Goal: Transaction & Acquisition: Purchase product/service

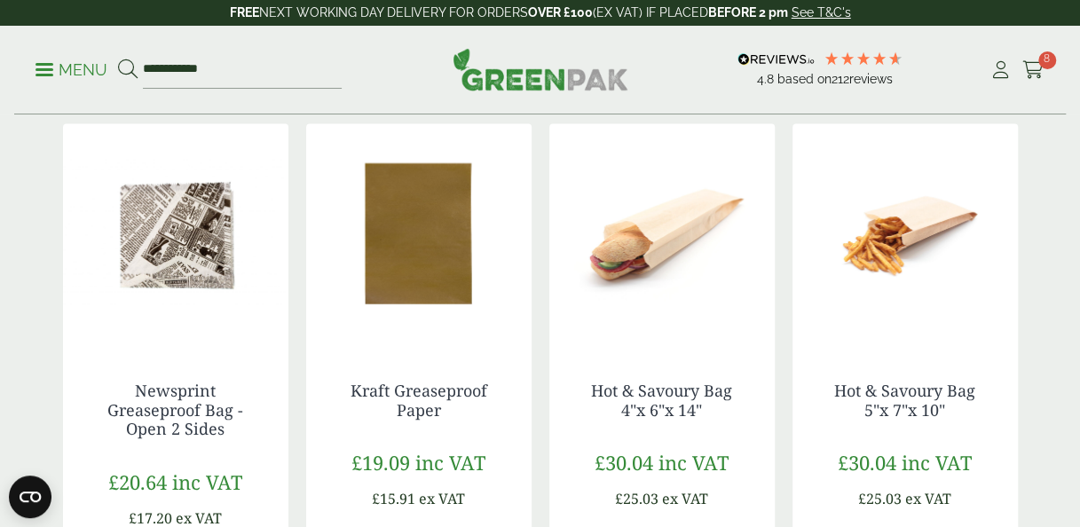
scroll to position [1881, 0]
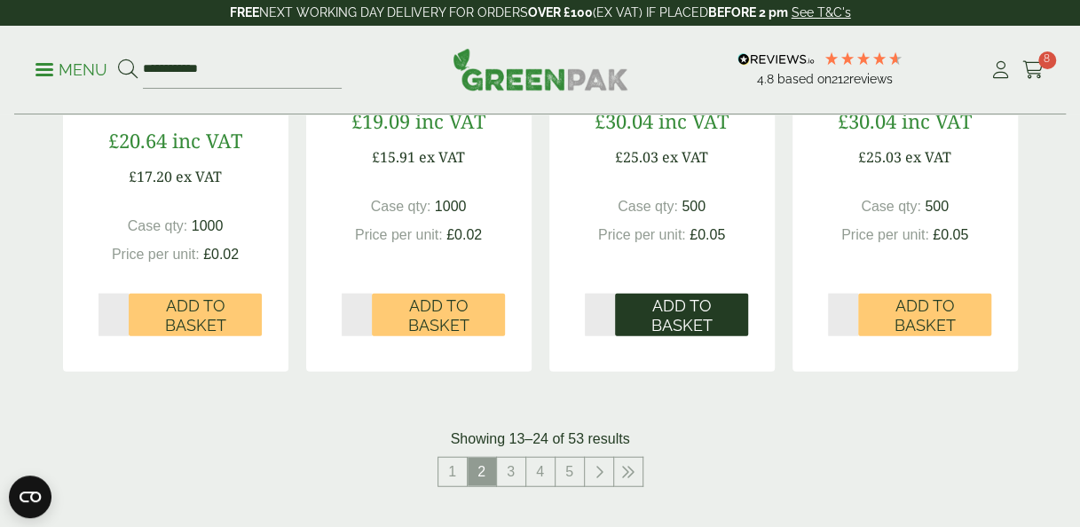
click at [679, 320] on span "Add to Basket" at bounding box center [682, 316] width 108 height 38
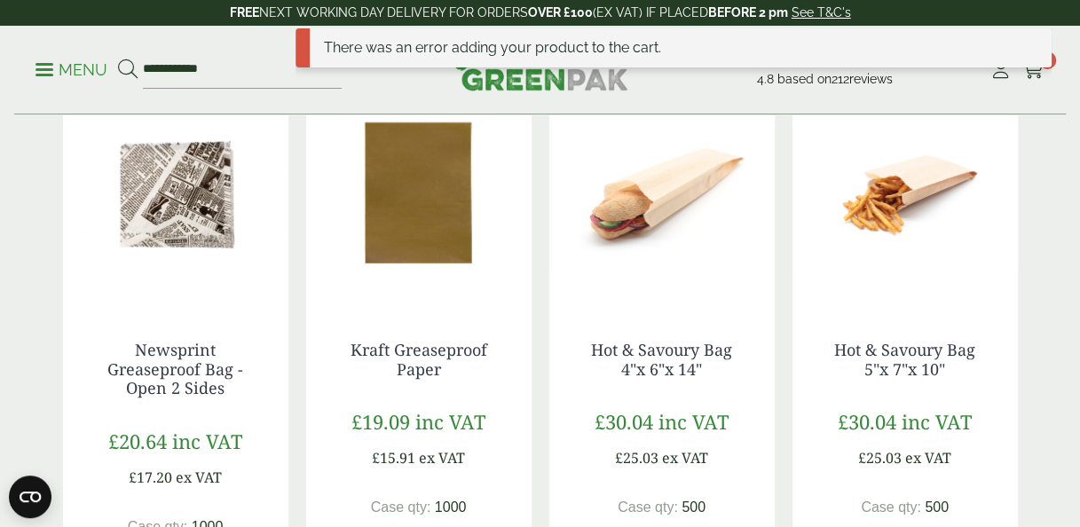
scroll to position [1583, 0]
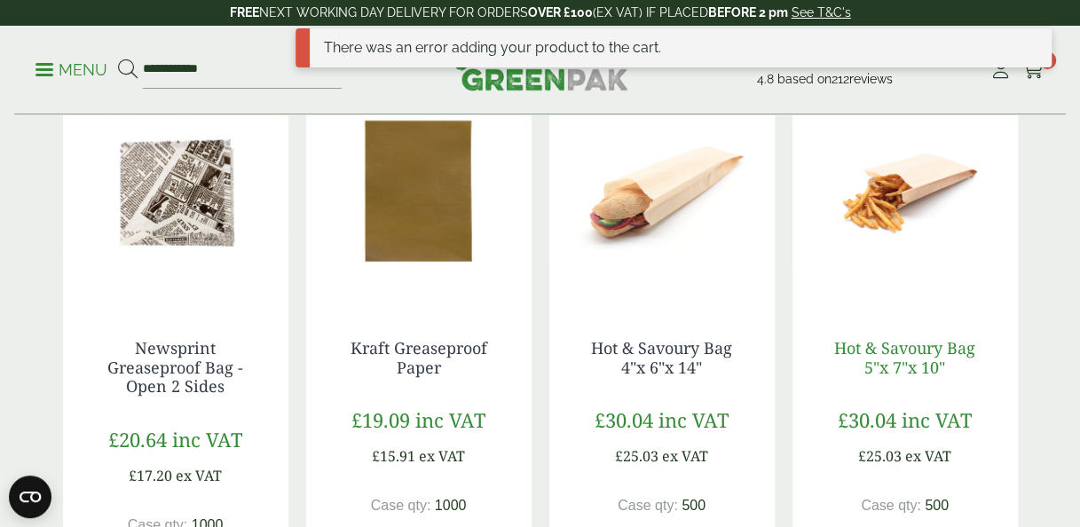
click at [923, 350] on link "Hot & Savoury Bag 5"x 7"x 10"" at bounding box center [905, 356] width 141 height 41
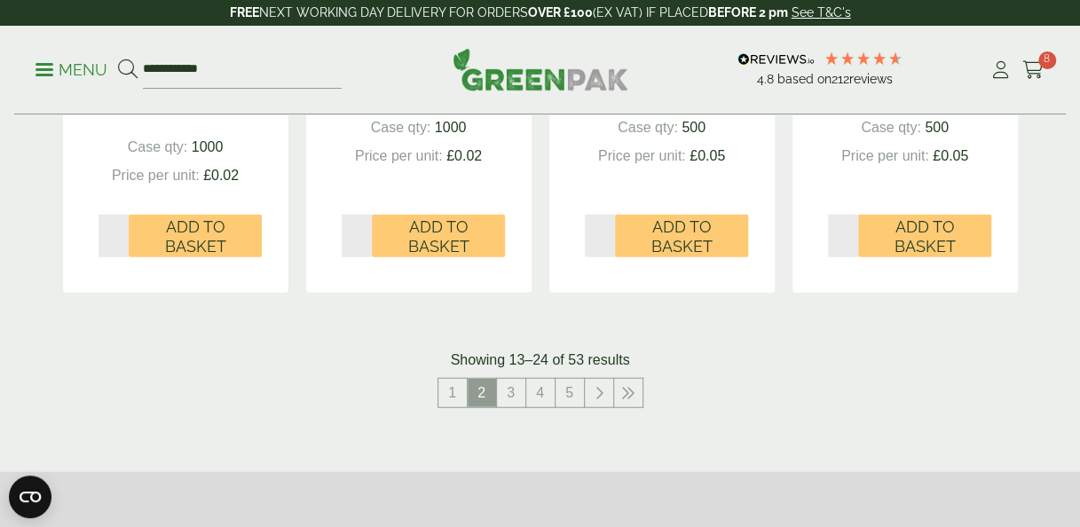
scroll to position [1961, 0]
click at [515, 393] on link "3" at bounding box center [511, 392] width 28 height 28
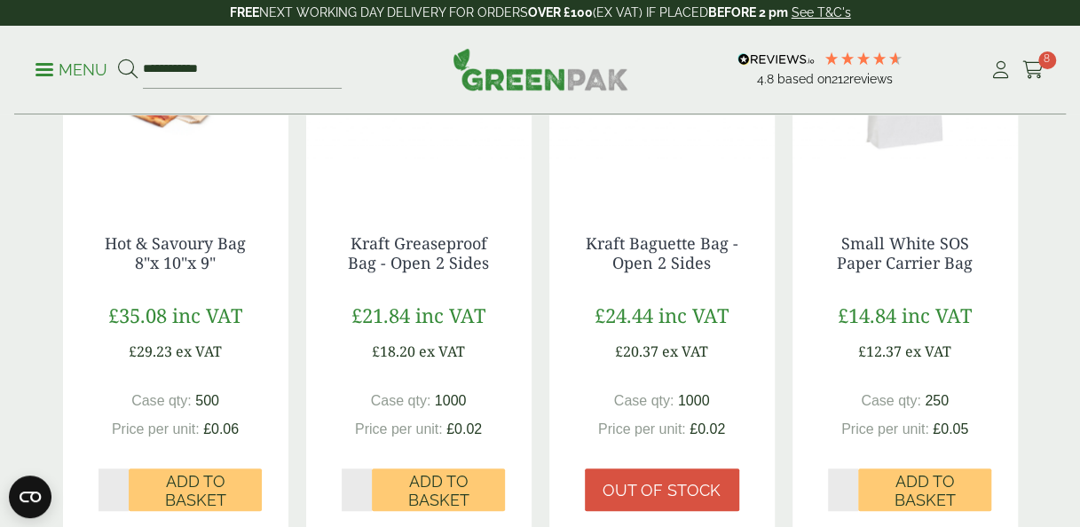
scroll to position [493, 0]
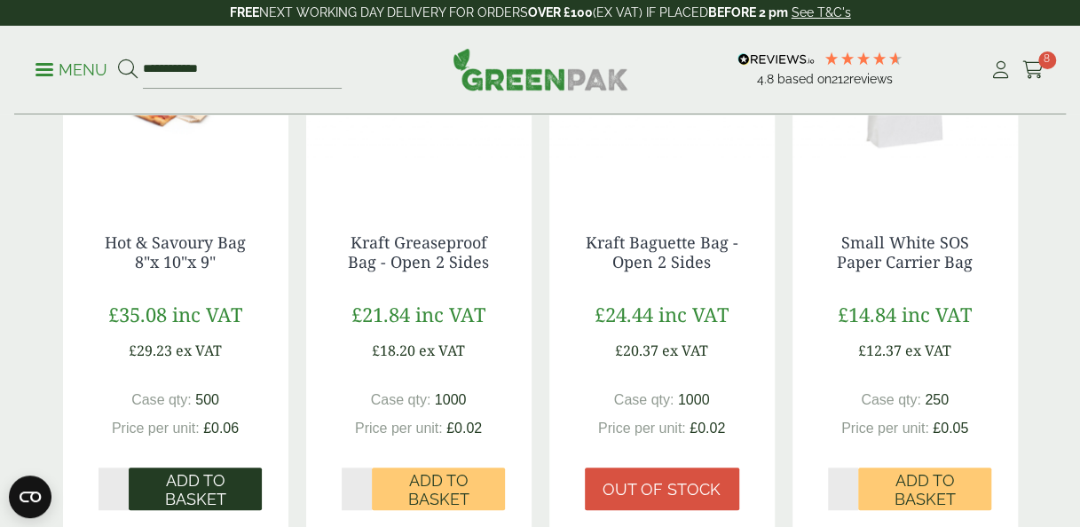
click at [211, 471] on span "Add to Basket" at bounding box center [195, 490] width 108 height 38
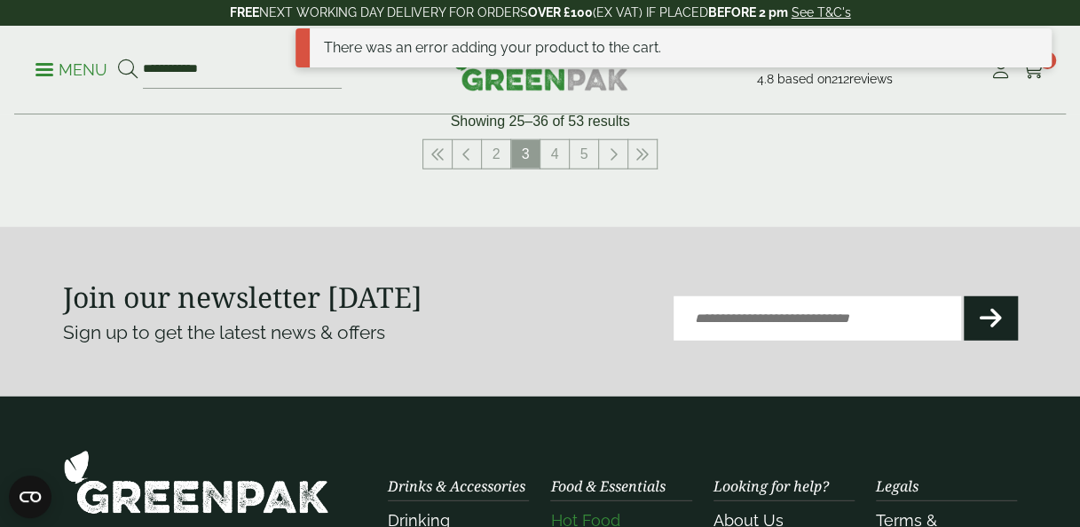
scroll to position [2196, 0]
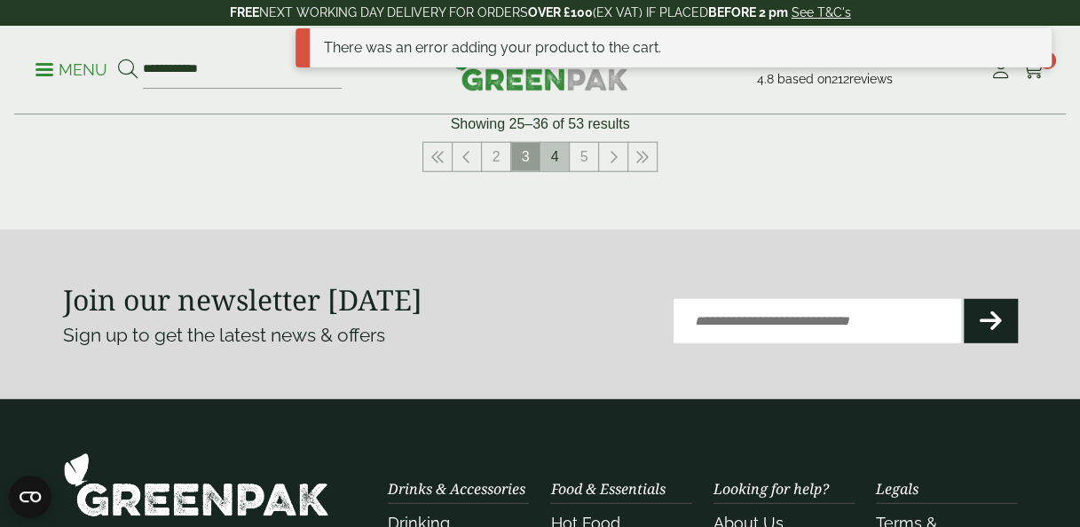
click at [555, 146] on link "4" at bounding box center [555, 157] width 28 height 28
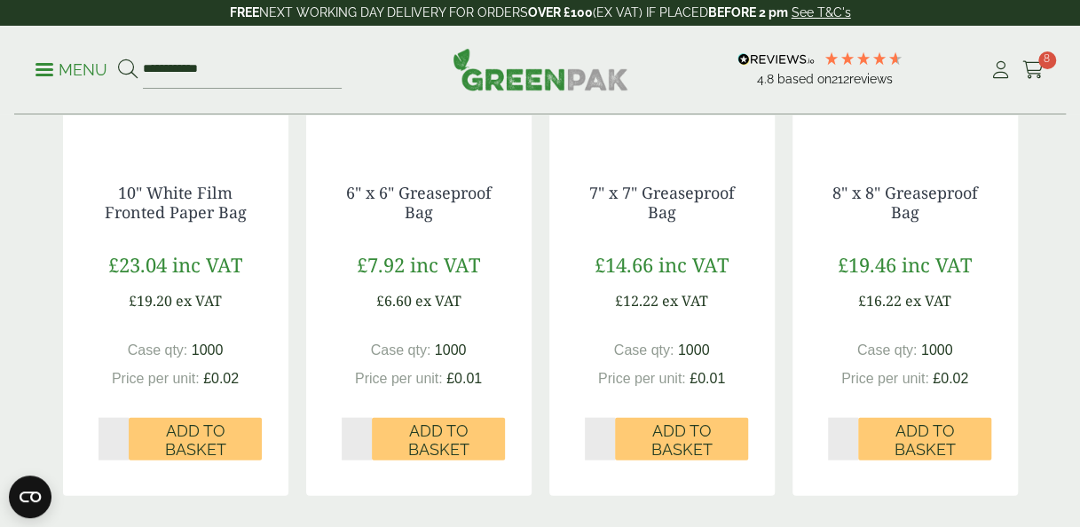
scroll to position [1740, 0]
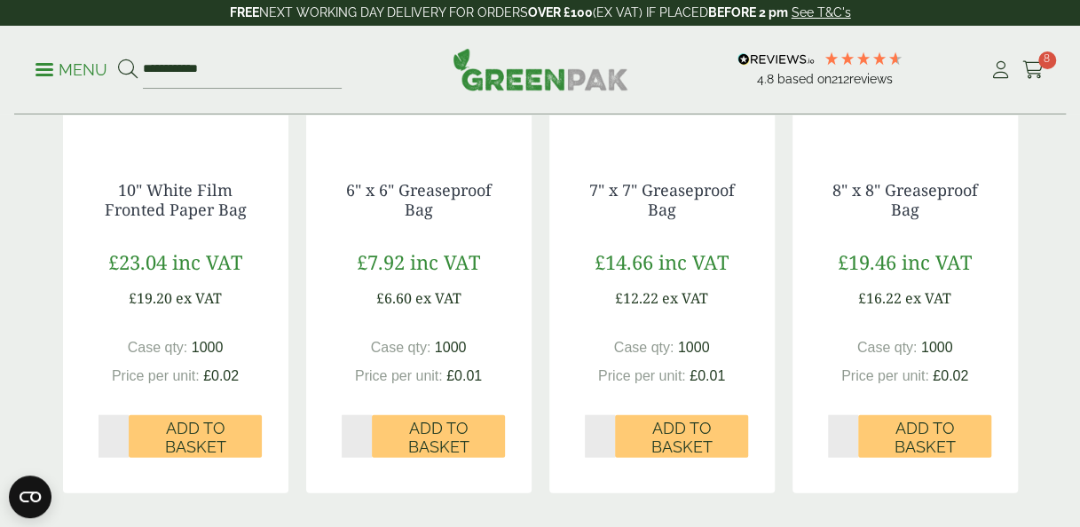
click at [460, 440] on span "Add to Basket" at bounding box center [438, 438] width 108 height 38
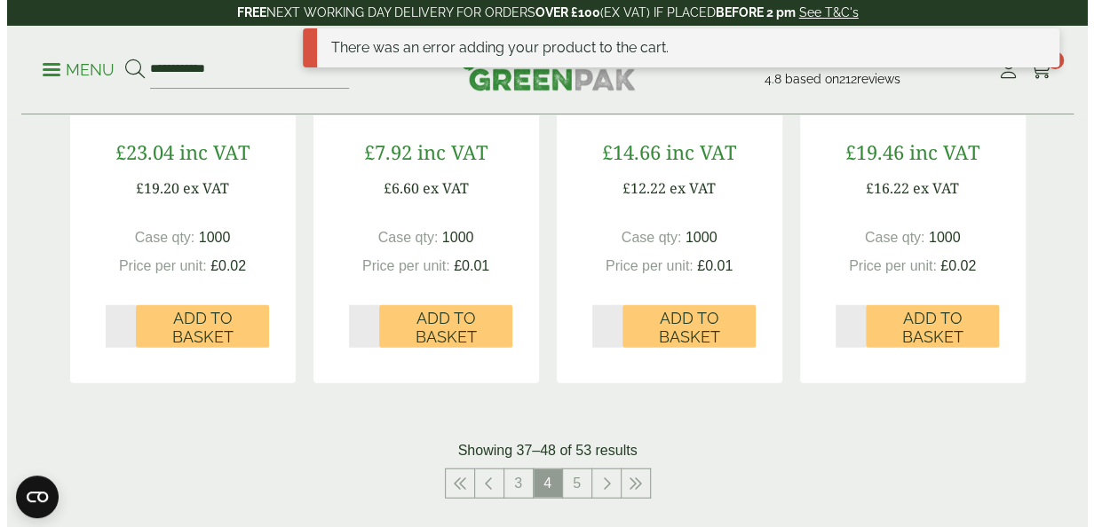
scroll to position [1848, 0]
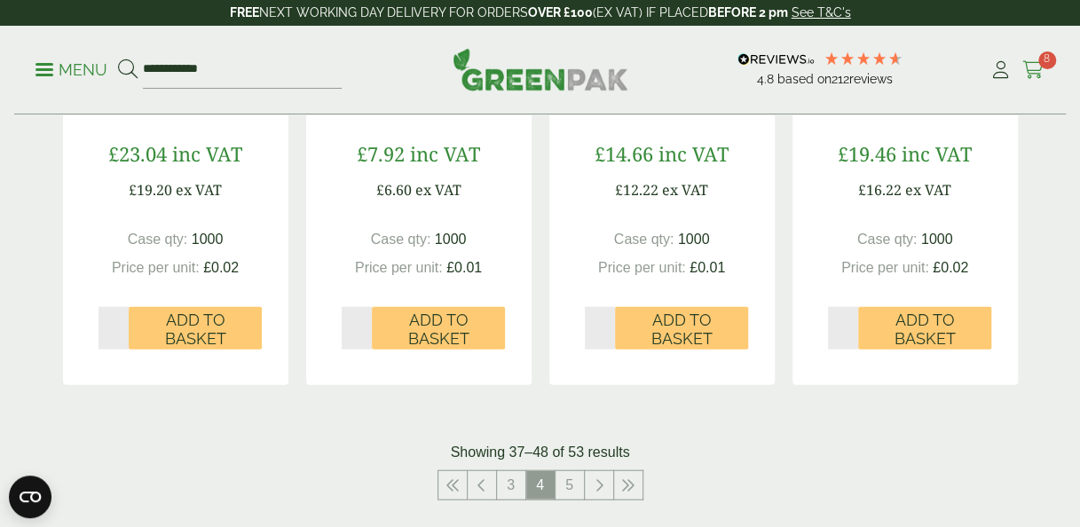
click at [1044, 66] on span "8" at bounding box center [1048, 60] width 18 height 18
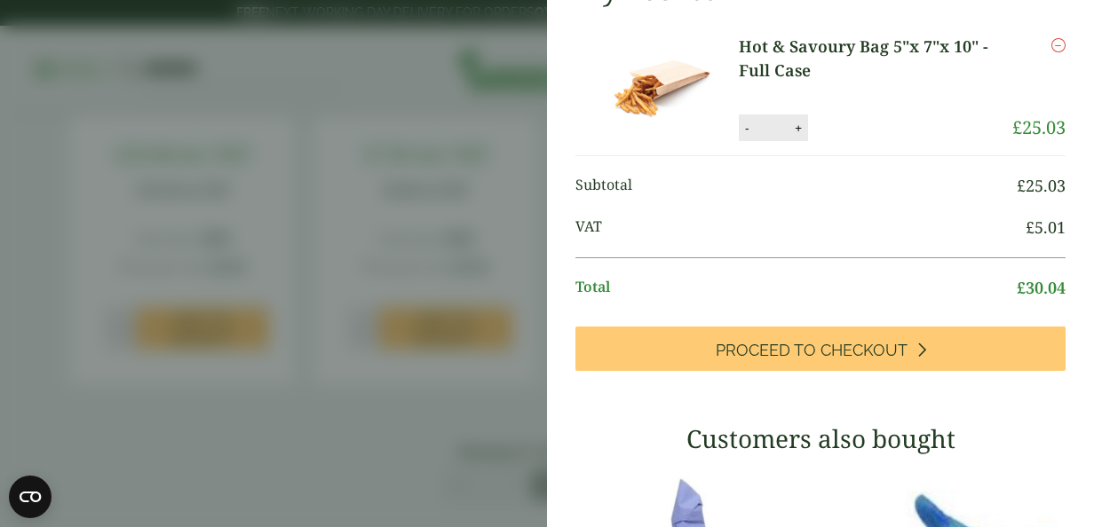
scroll to position [0, 0]
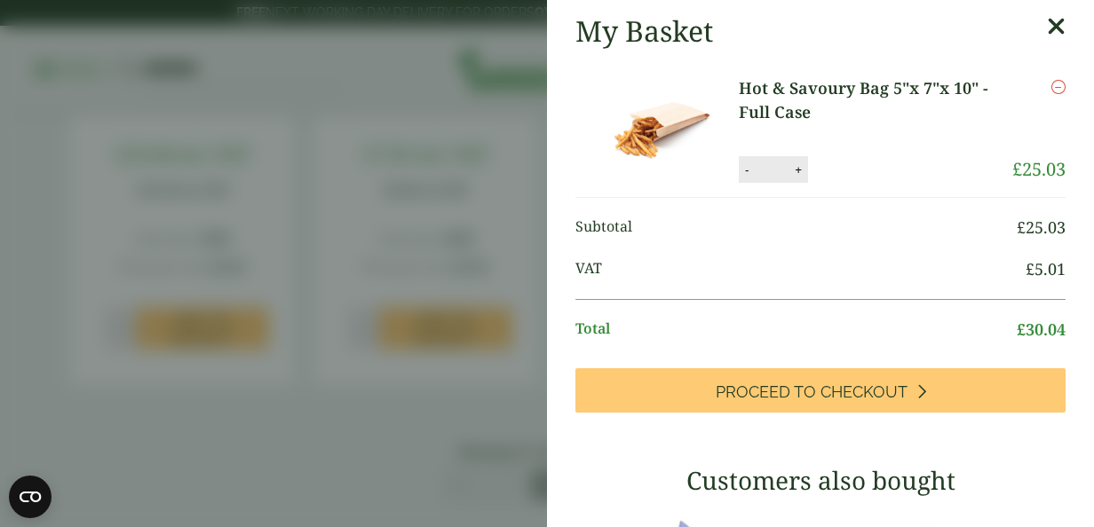
click at [1047, 23] on icon at bounding box center [1056, 26] width 19 height 25
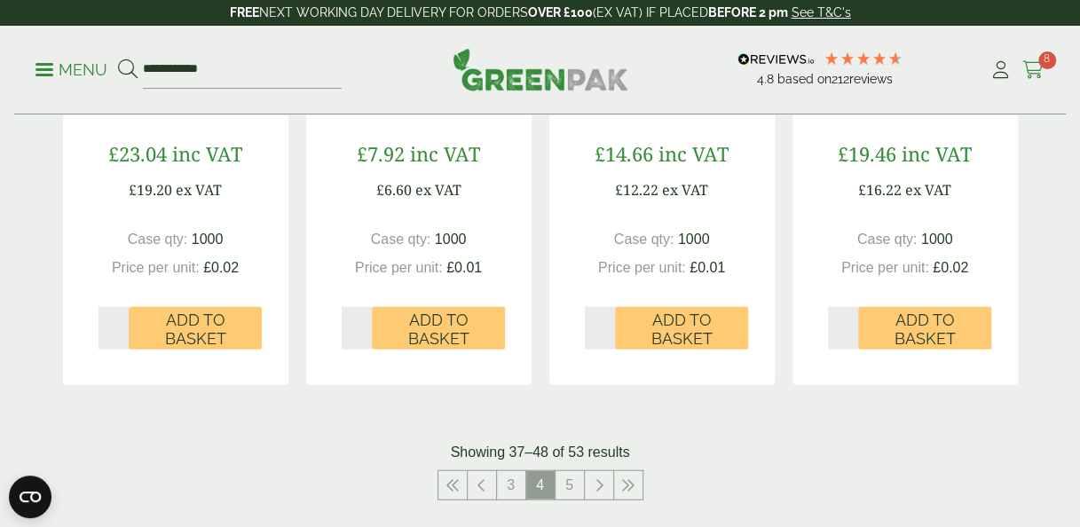
click at [1033, 67] on icon at bounding box center [1034, 70] width 22 height 18
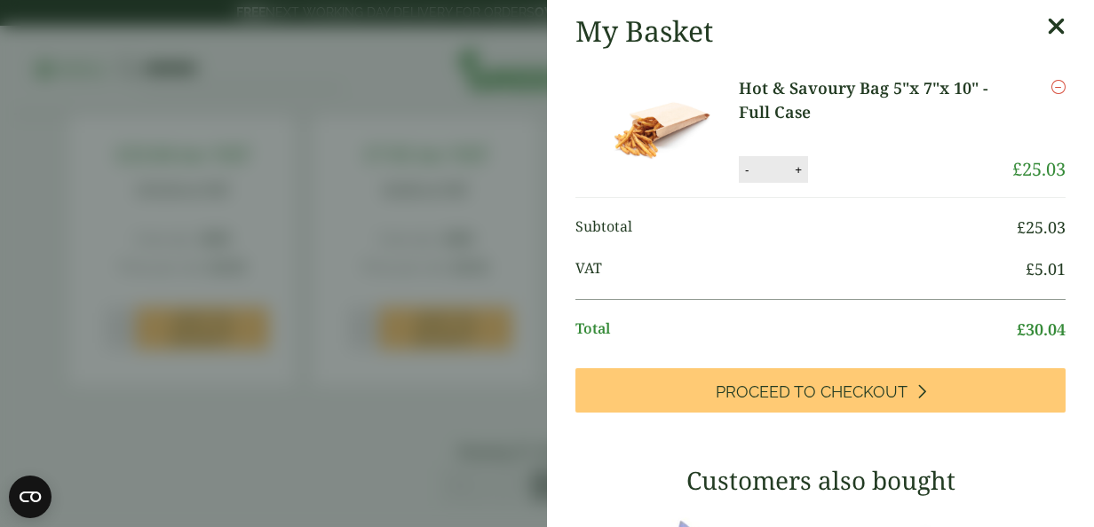
click at [1047, 21] on icon at bounding box center [1056, 26] width 19 height 25
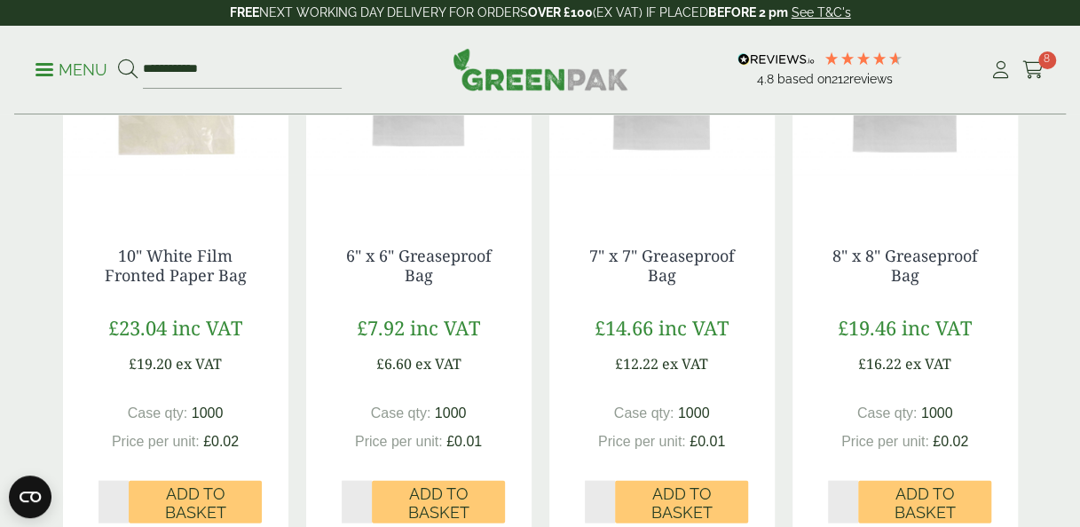
scroll to position [1683, 0]
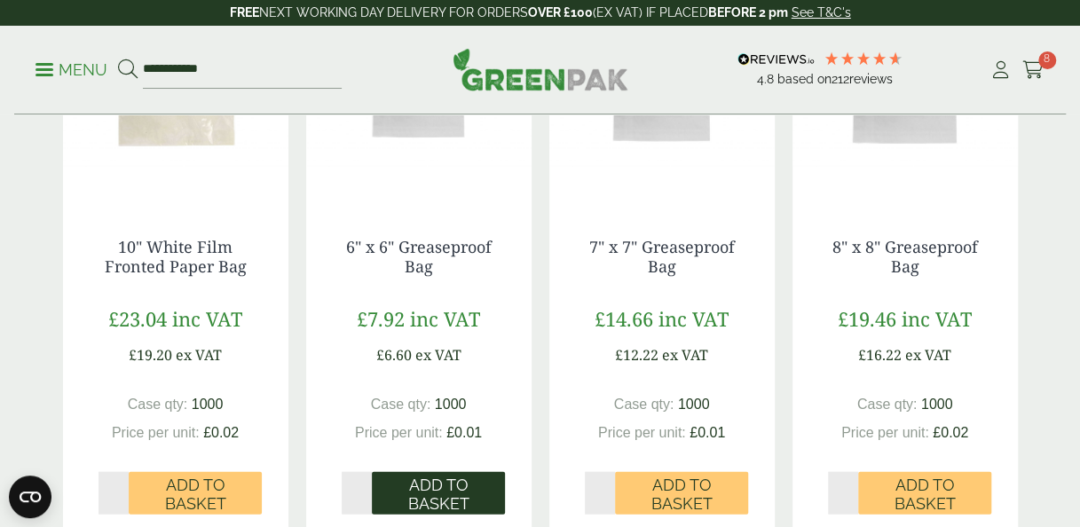
click at [471, 494] on span "Add to Basket" at bounding box center [438, 495] width 108 height 38
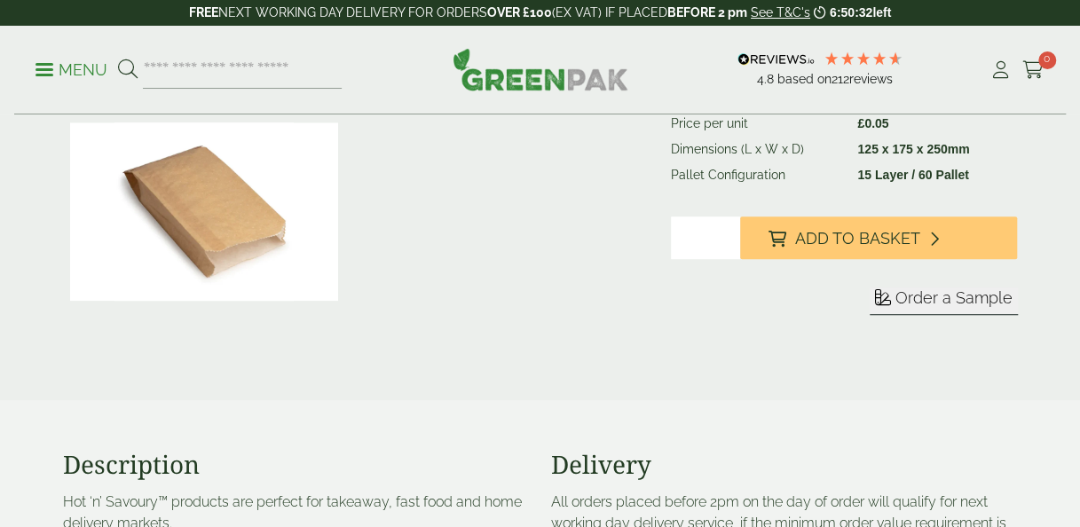
scroll to position [442, 0]
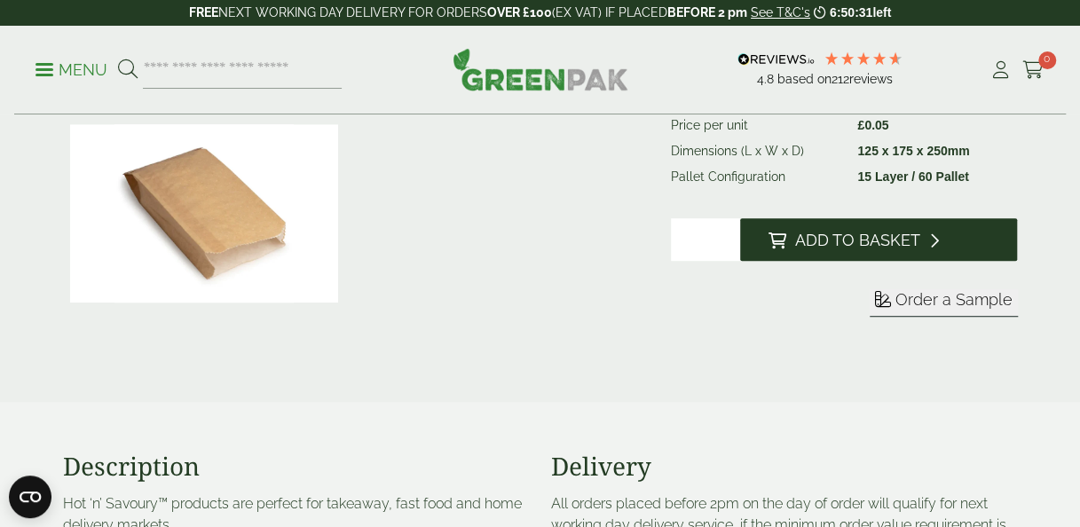
click at [823, 236] on span "Add to Basket" at bounding box center [857, 241] width 125 height 20
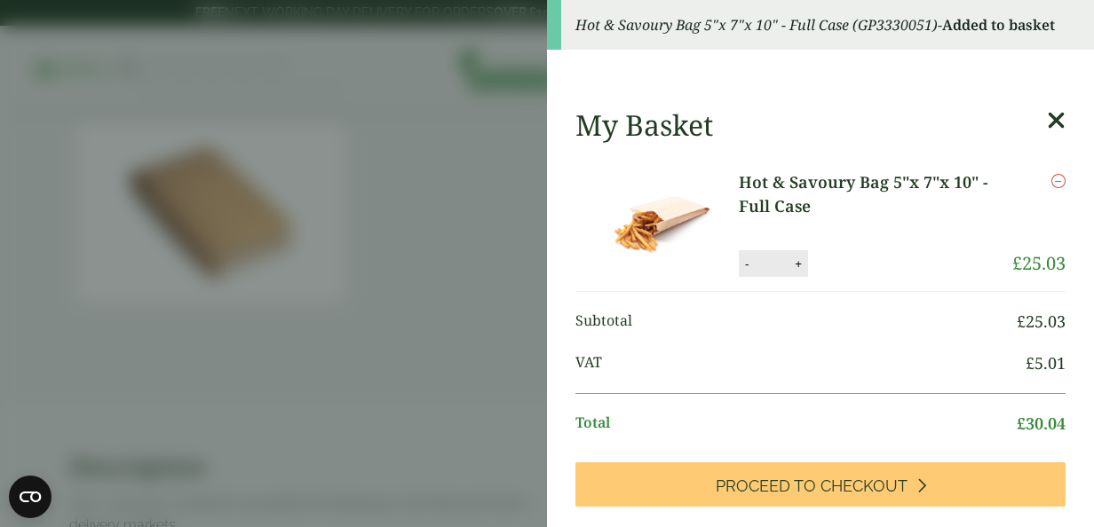
click at [1047, 123] on icon at bounding box center [1056, 120] width 19 height 25
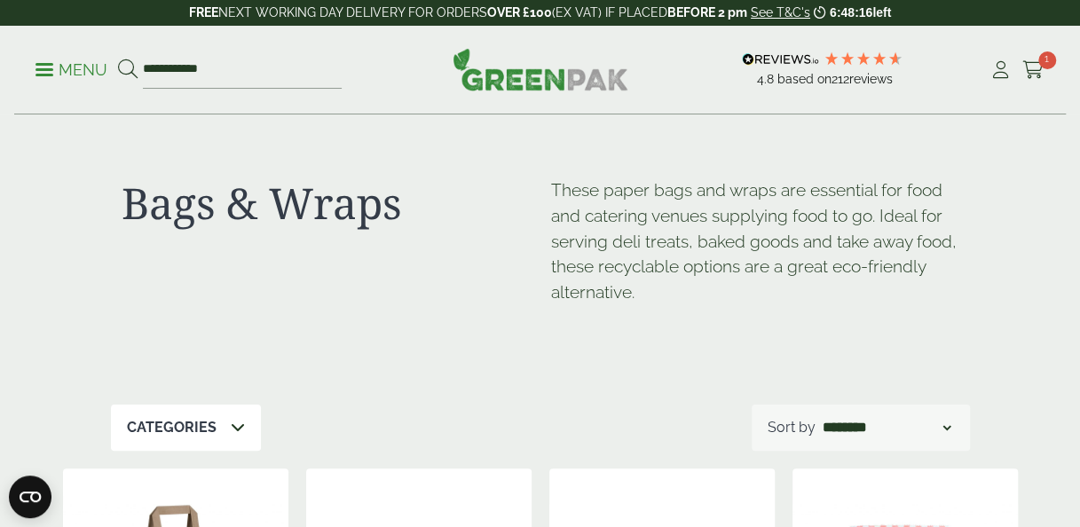
click at [208, 431] on p "Categories" at bounding box center [172, 427] width 90 height 21
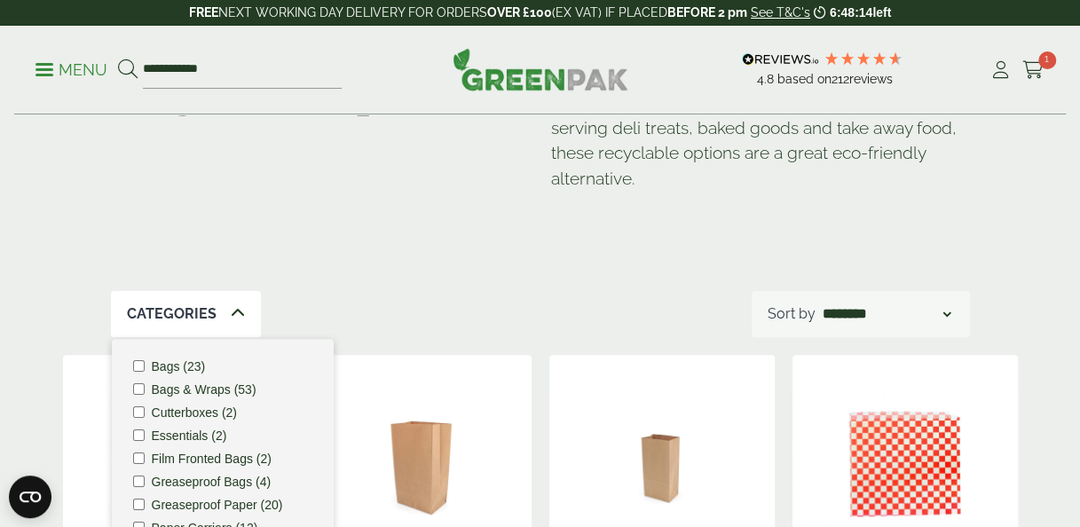
scroll to position [118, 0]
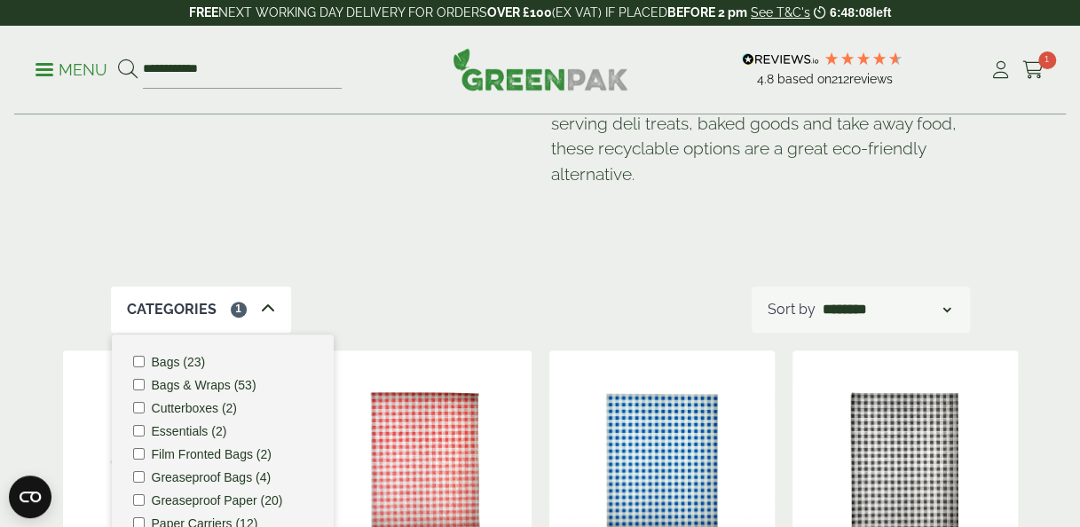
click at [479, 194] on div "Bags & Wraps" at bounding box center [326, 137] width 430 height 156
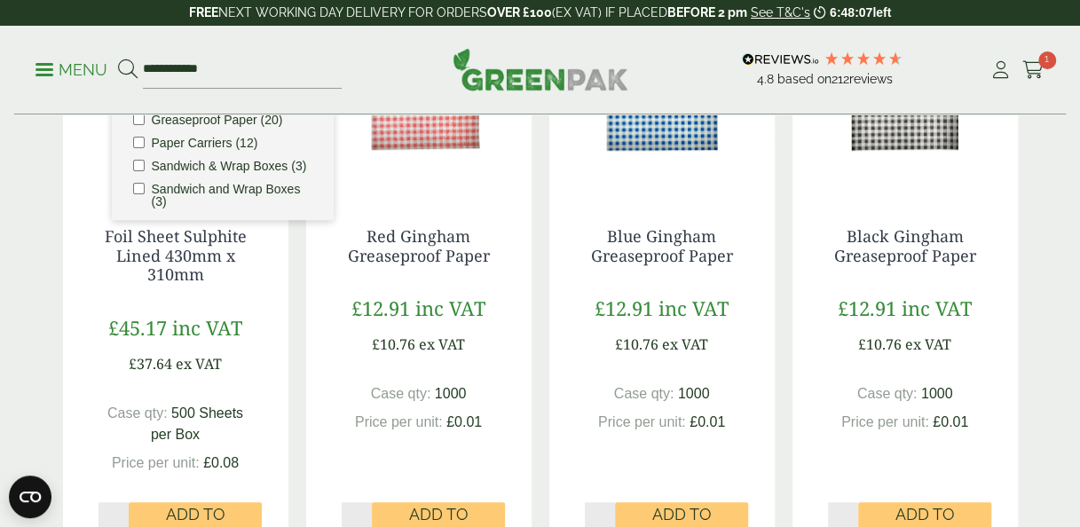
scroll to position [500, 0]
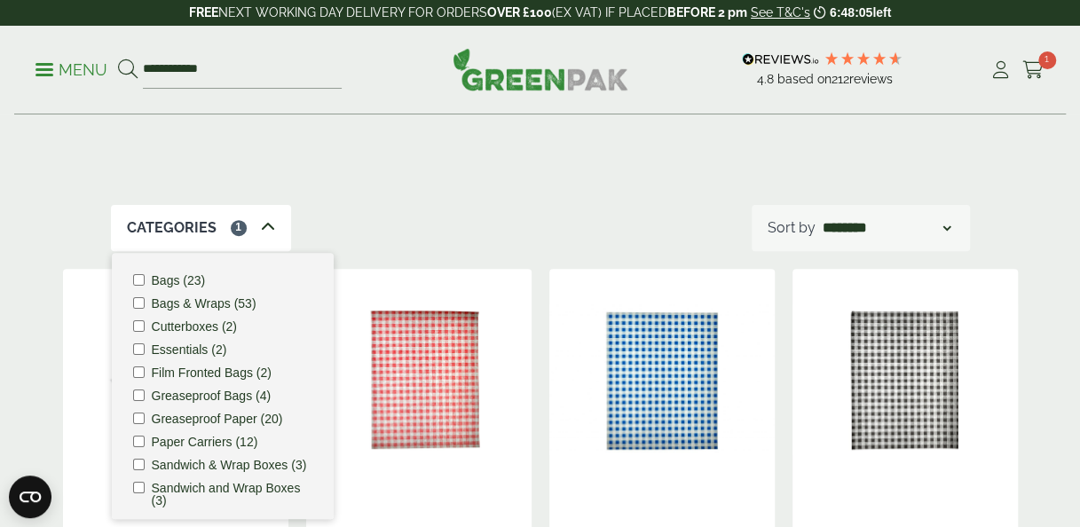
scroll to position [171, 0]
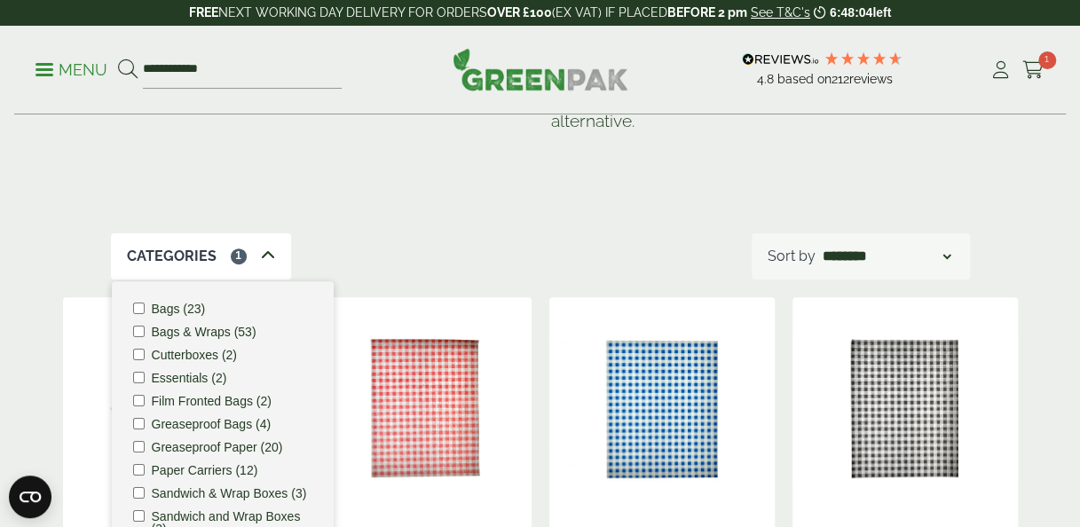
click at [273, 264] on div "Categories 1" at bounding box center [201, 256] width 180 height 46
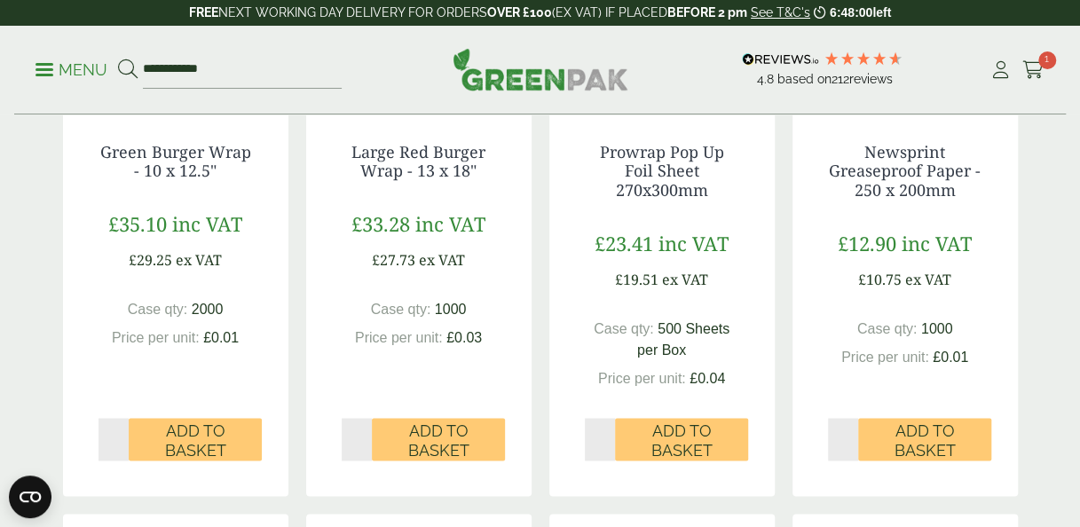
scroll to position [1214, 0]
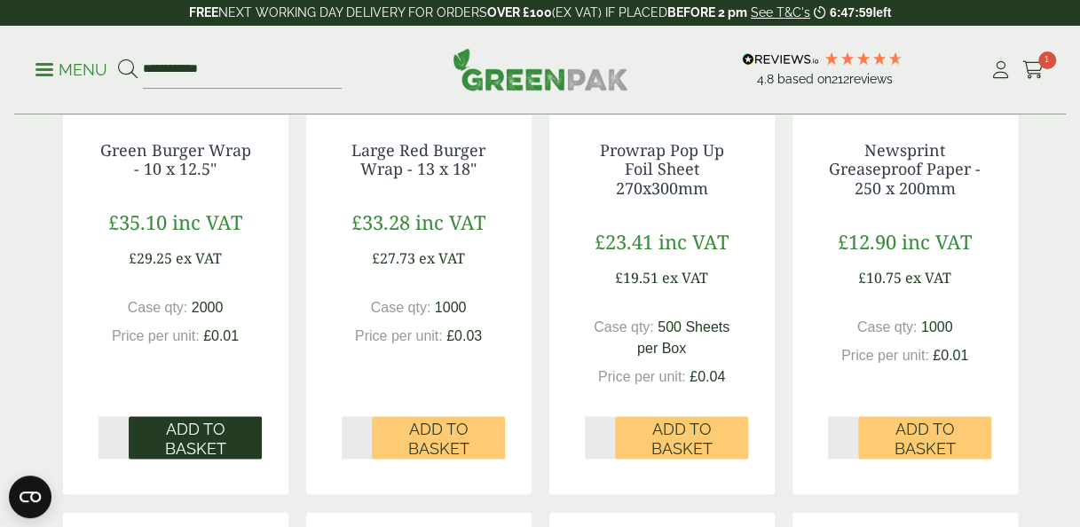
click at [226, 416] on button "Add to Basket" at bounding box center [195, 437] width 133 height 43
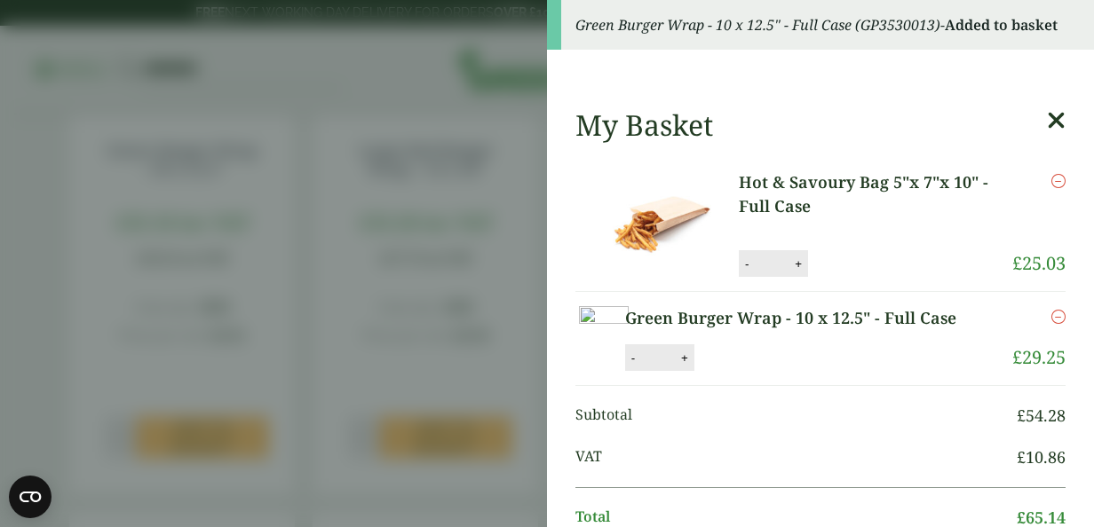
click at [1047, 121] on icon at bounding box center [1056, 120] width 19 height 25
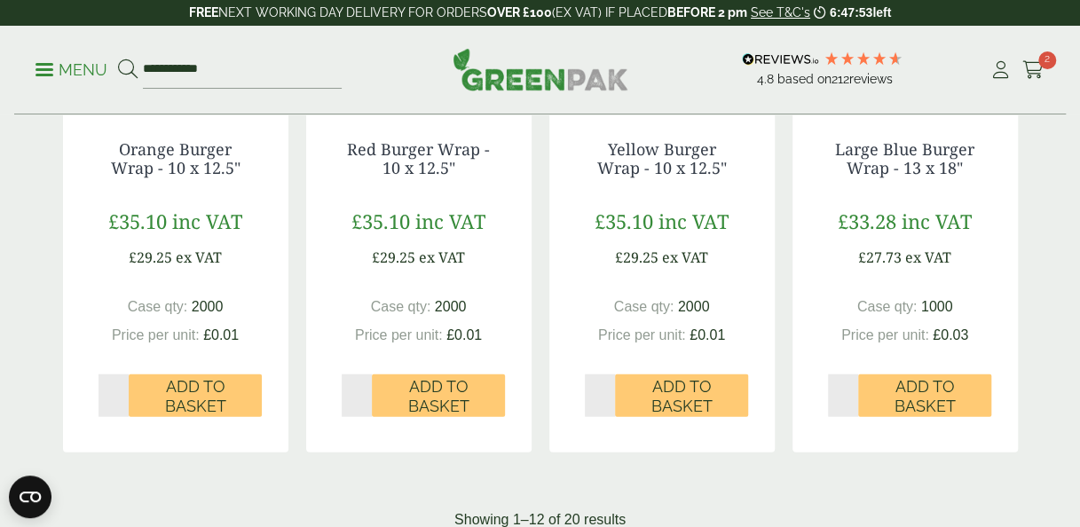
scroll to position [1855, 0]
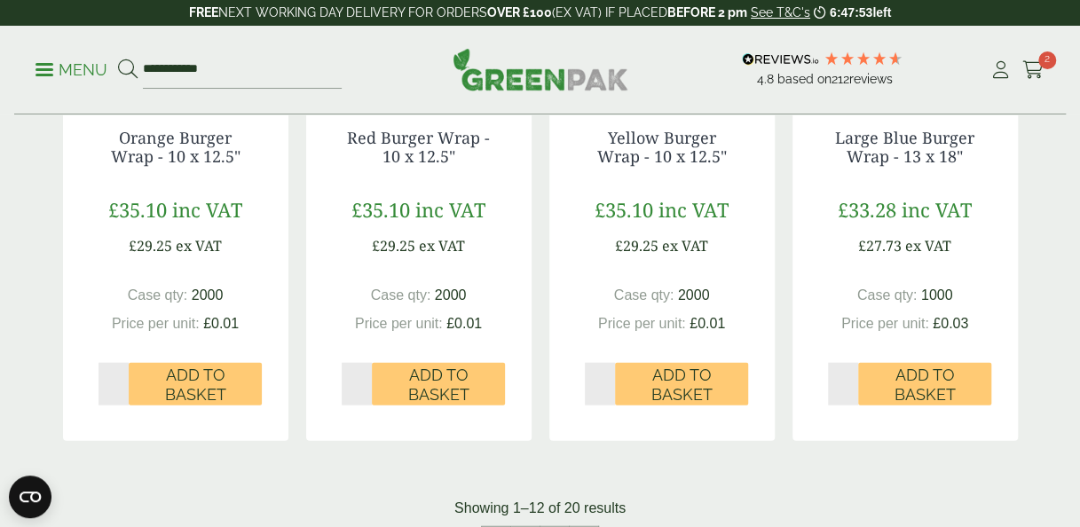
click at [554, 284] on div "Yellow Burger Wrap - 10 x 12.5" £35.10 inc VAT £29.25 ex VAT Case qty: 2000 Pri…" at bounding box center [663, 267] width 226 height 348
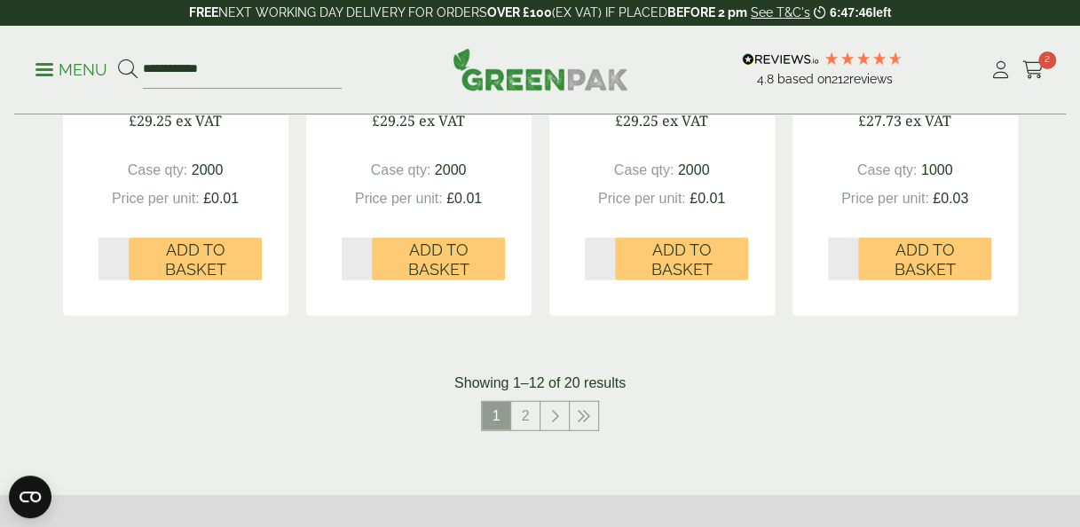
scroll to position [1991, 0]
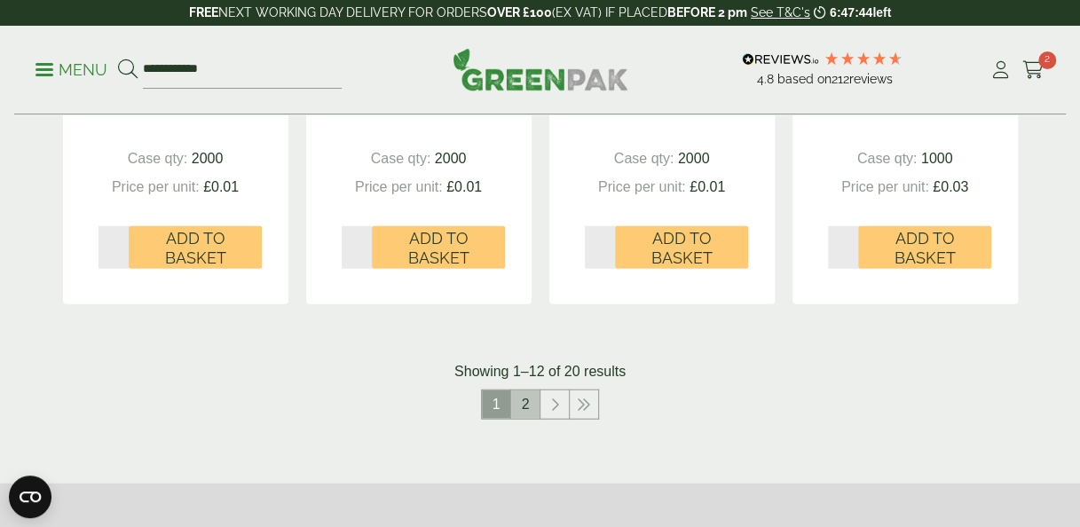
click at [530, 408] on link "2" at bounding box center [525, 405] width 28 height 28
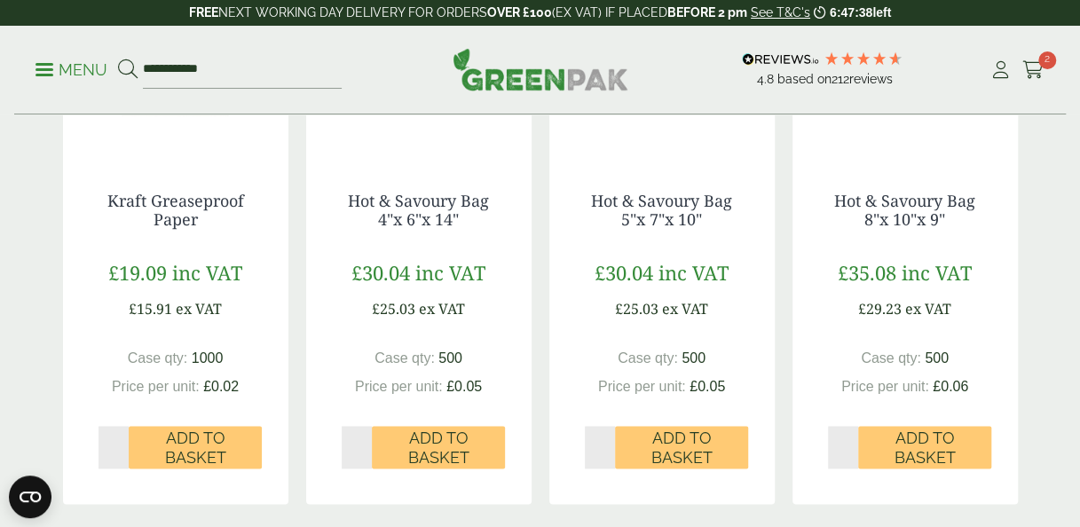
scroll to position [1136, 0]
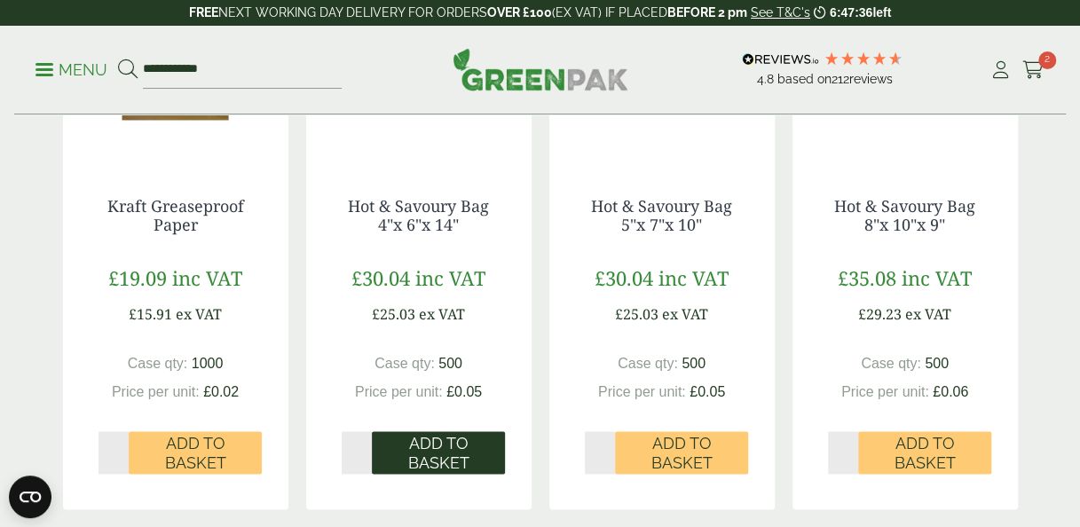
click at [465, 465] on span "Add to Basket" at bounding box center [438, 453] width 108 height 38
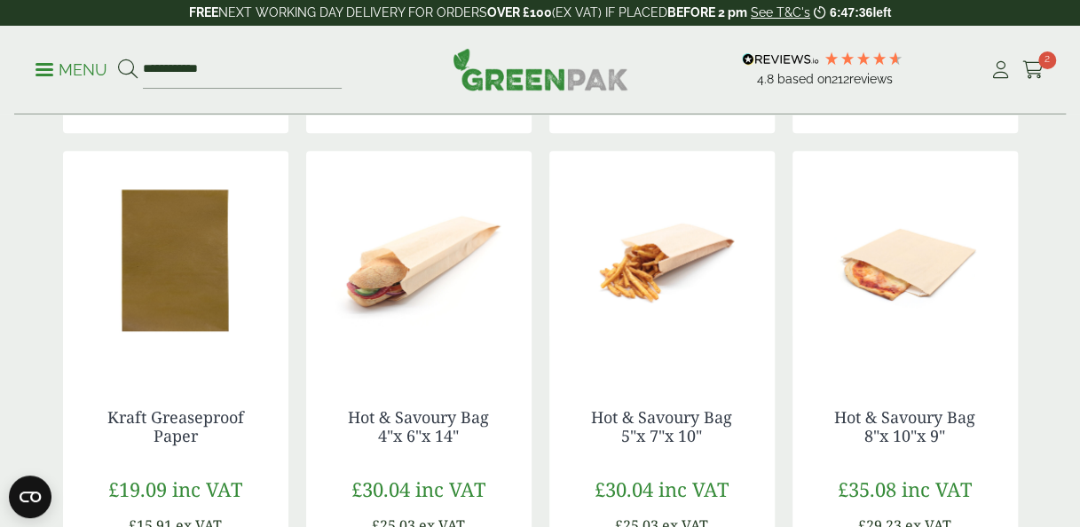
scroll to position [921, 0]
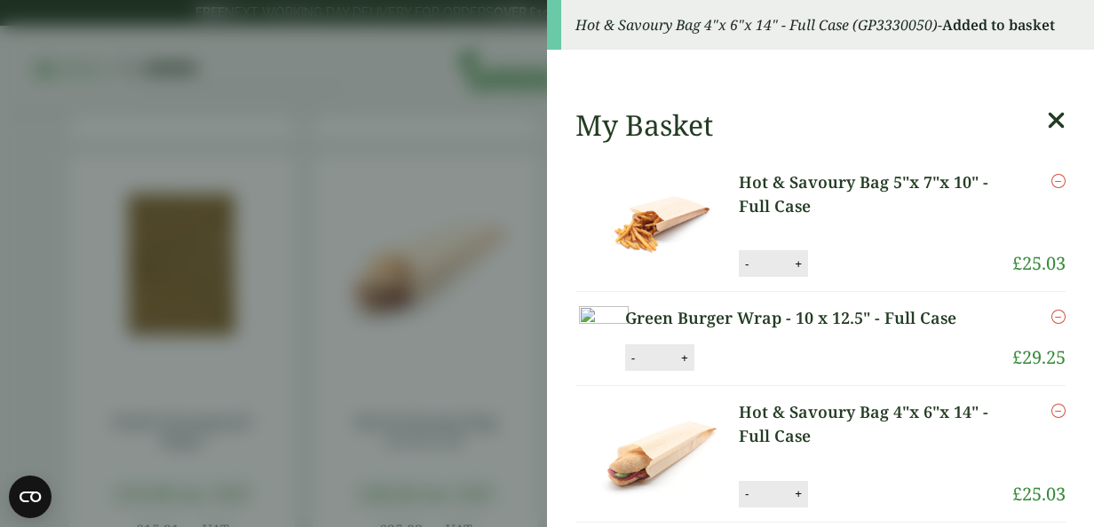
click at [1047, 118] on icon at bounding box center [1056, 120] width 19 height 25
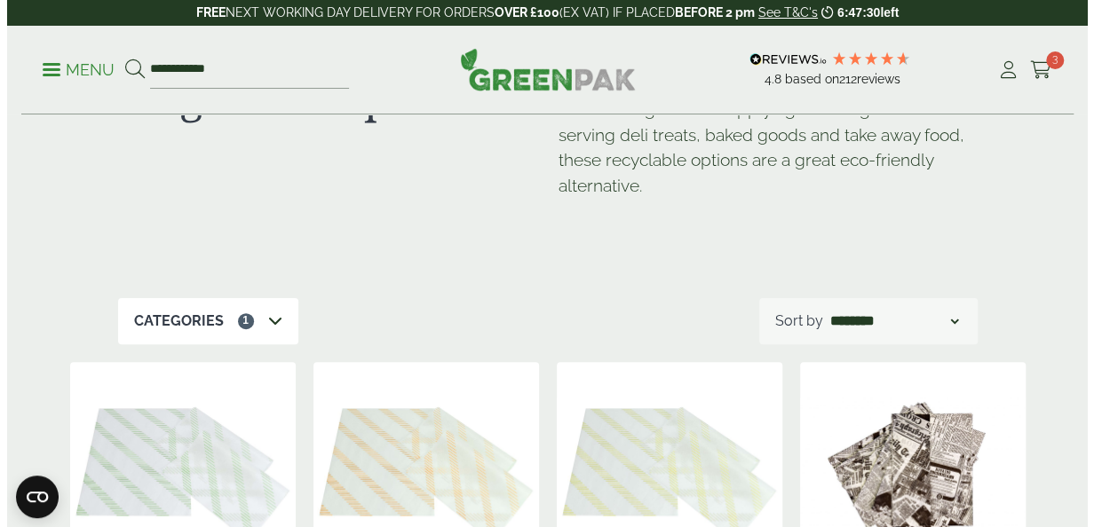
scroll to position [74, 0]
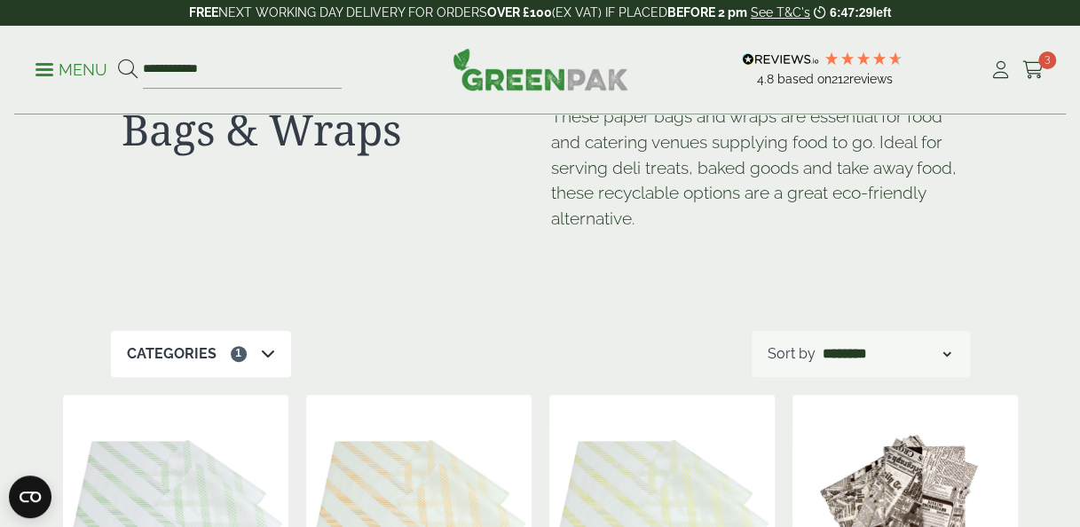
click at [44, 70] on span at bounding box center [45, 69] width 18 height 3
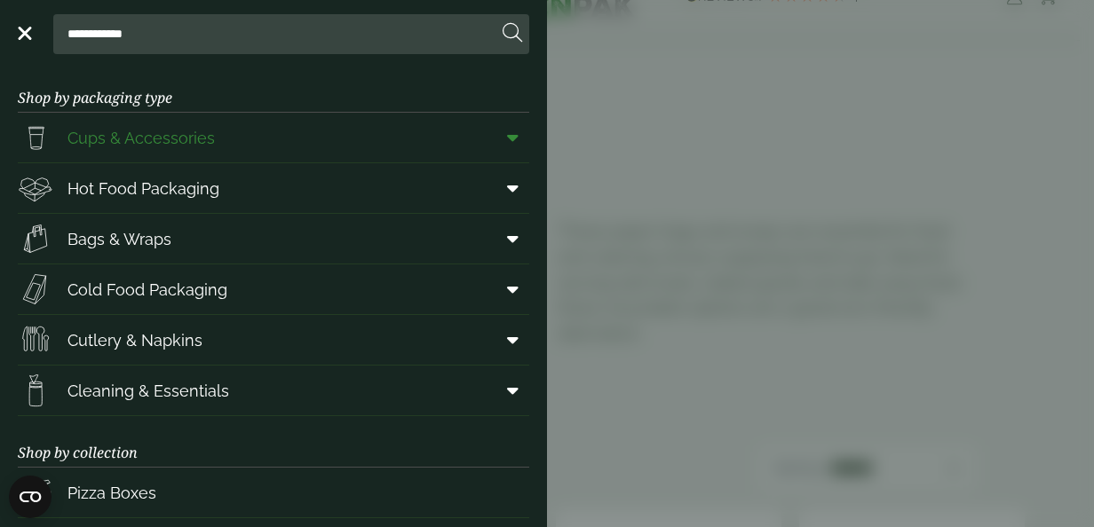
click at [115, 146] on span "Cups & Accessories" at bounding box center [140, 138] width 147 height 24
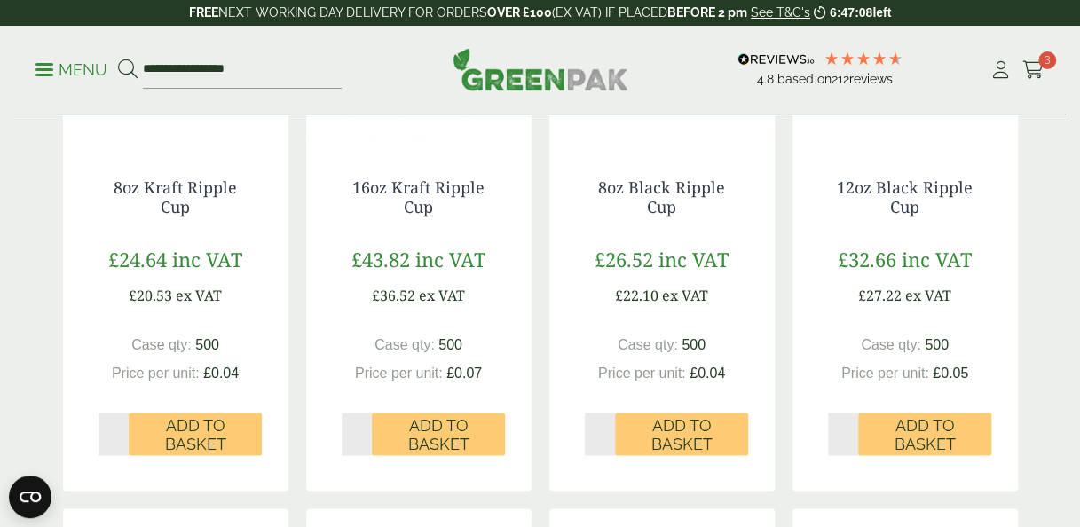
scroll to position [1104, 0]
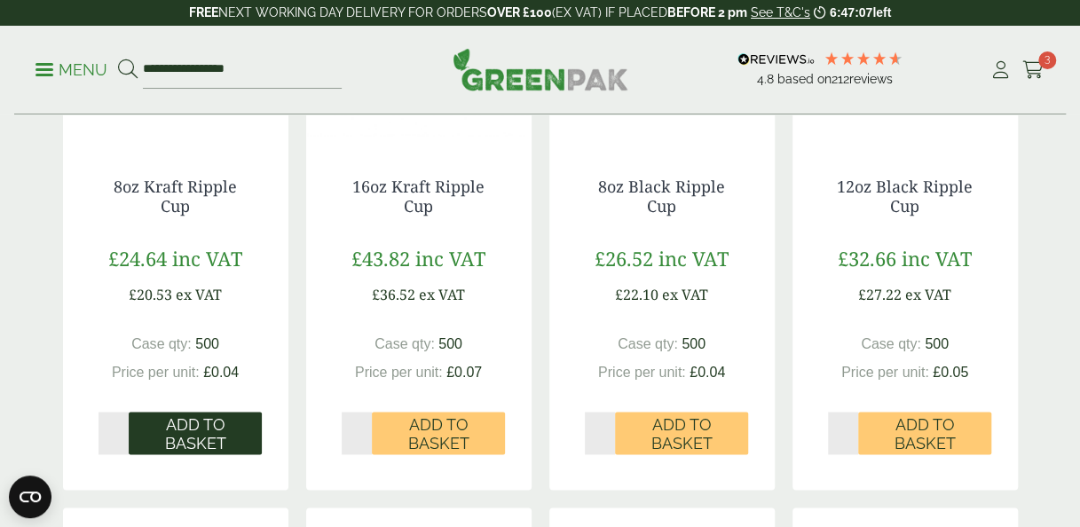
click at [229, 421] on span "Add to Basket" at bounding box center [195, 434] width 108 height 38
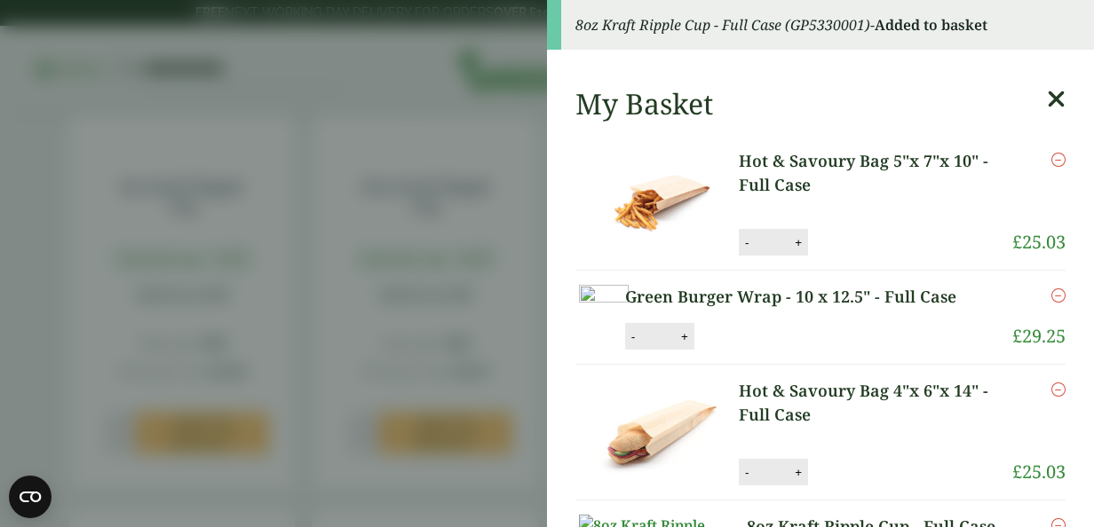
click at [1047, 103] on icon at bounding box center [1056, 99] width 19 height 25
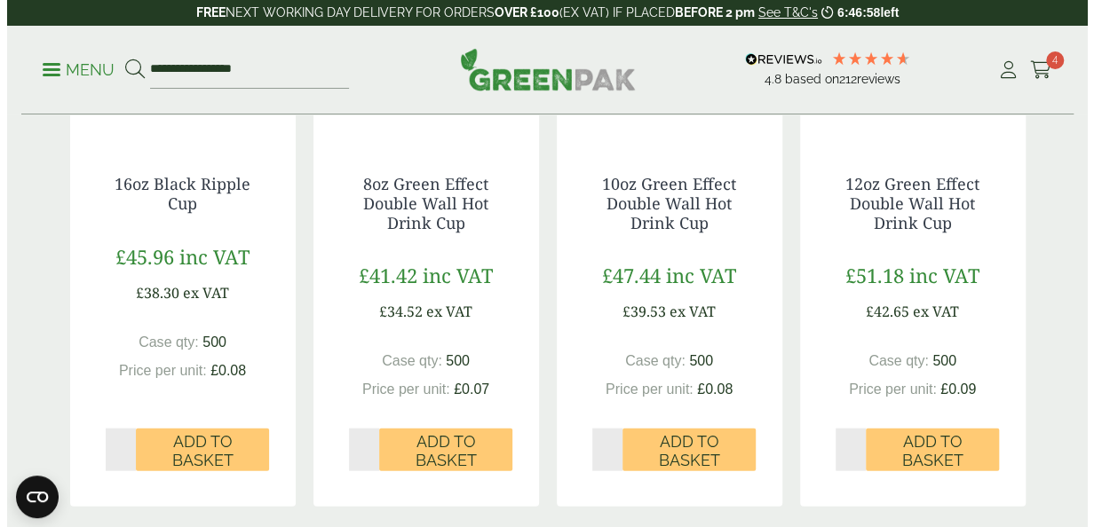
scroll to position [1696, 0]
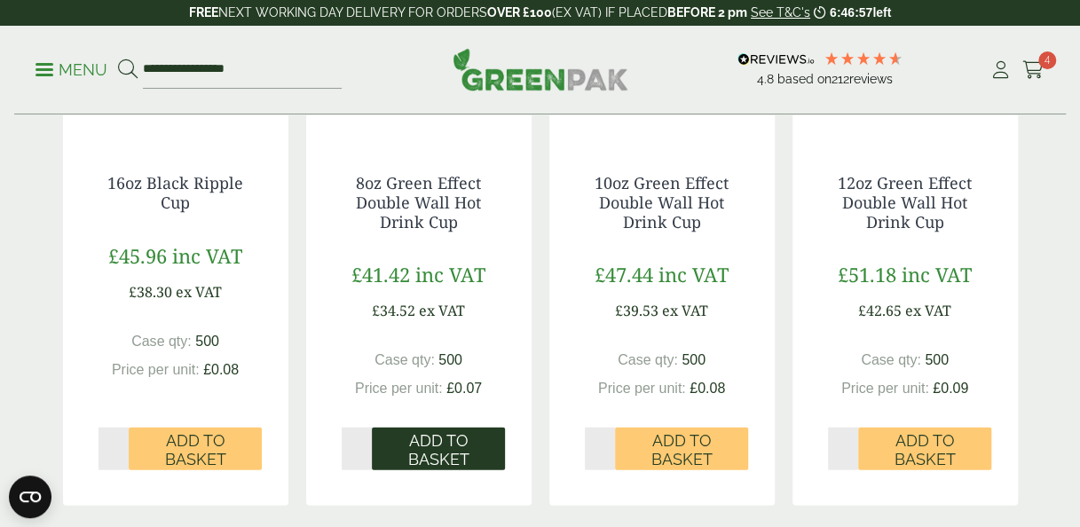
click at [479, 435] on span "Add to Basket" at bounding box center [438, 450] width 108 height 38
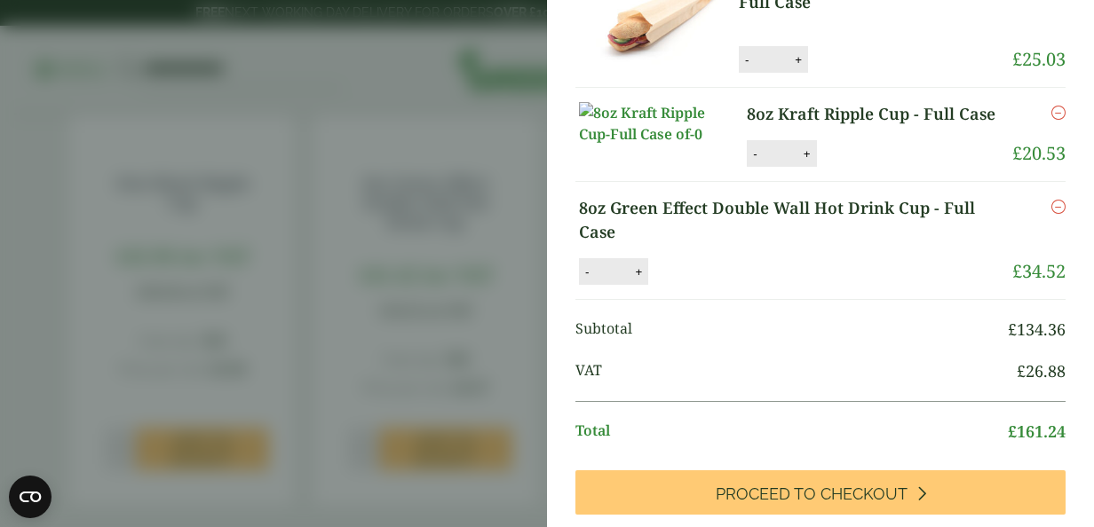
scroll to position [439, 0]
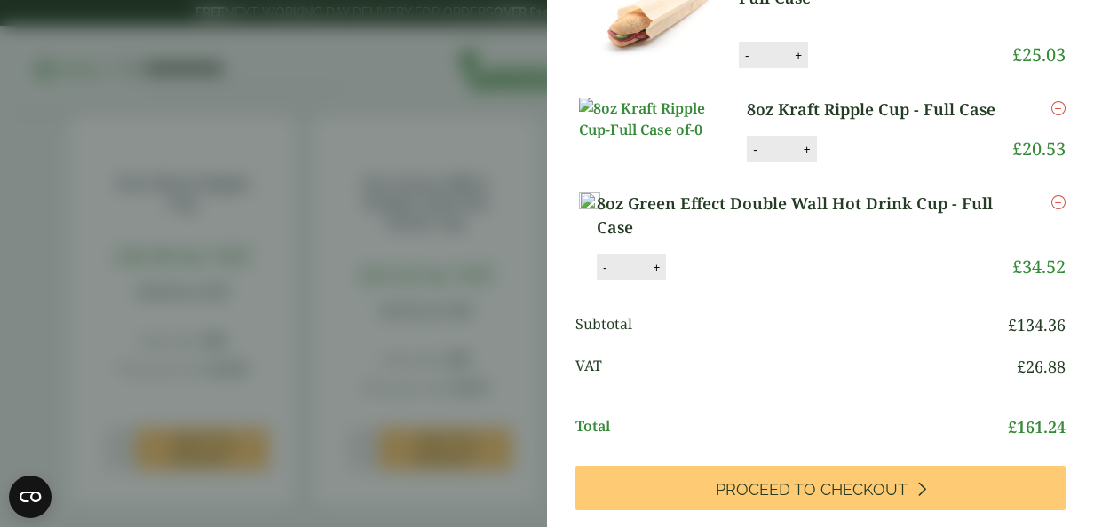
click at [1051, 119] on link "Remove" at bounding box center [1058, 108] width 14 height 21
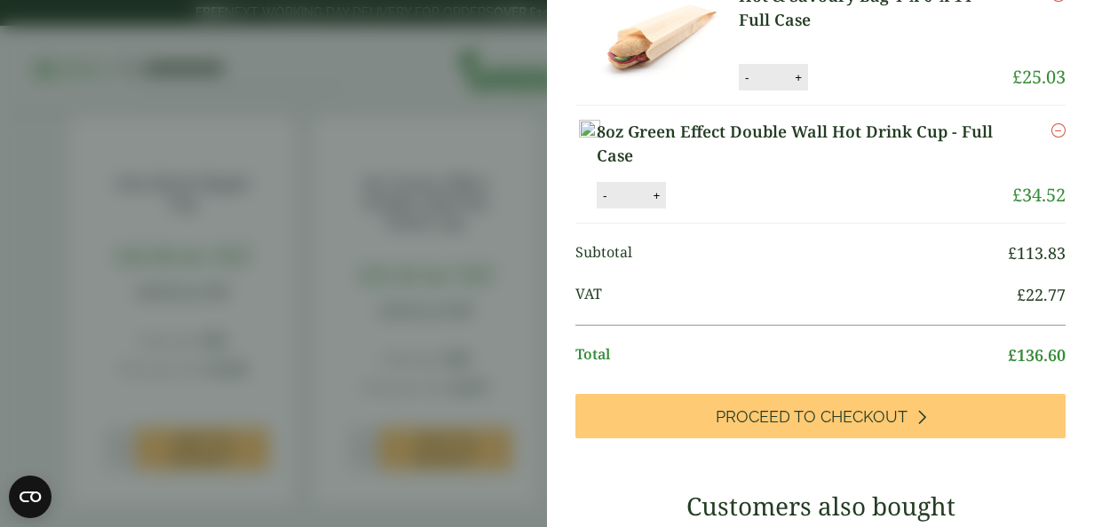
scroll to position [511, 0]
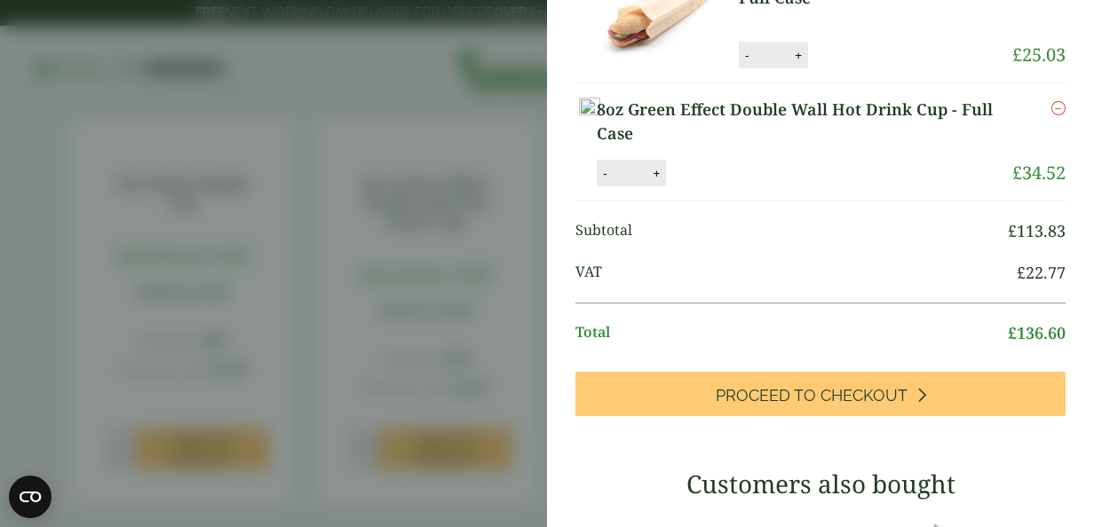
click at [482, 311] on aside "Item removed 8oz Green Effect Double Wall Hot Drink Cup - Full Case (GP5330018)…" at bounding box center [547, 263] width 1094 height 527
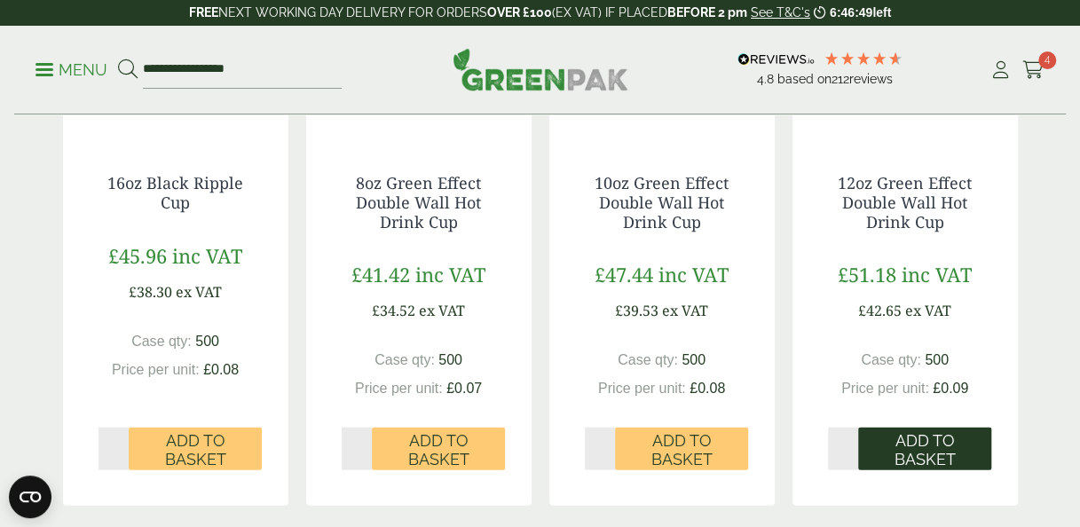
click at [906, 439] on span "Add to Basket" at bounding box center [925, 450] width 108 height 38
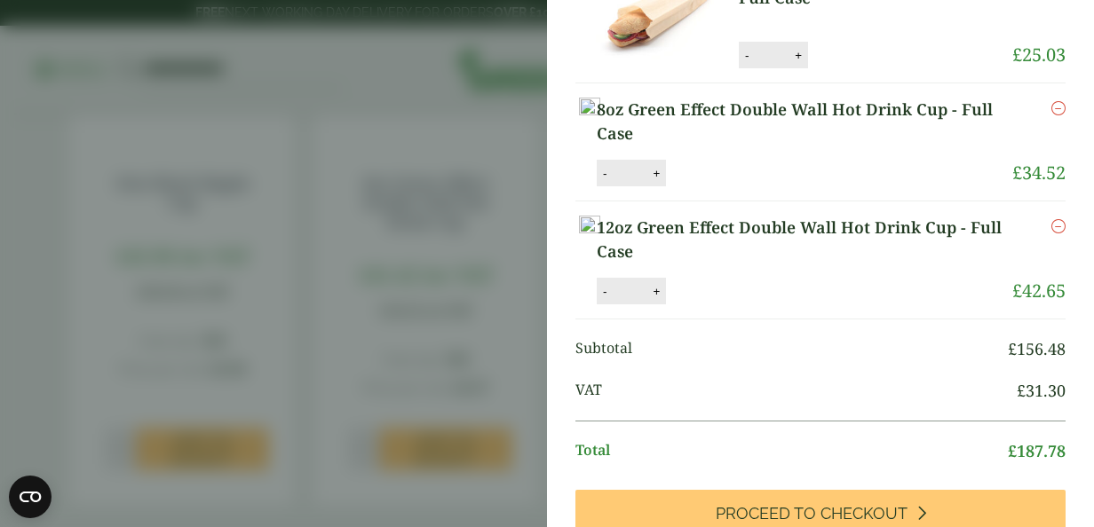
click at [403, 178] on aside "12oz Green Effect Double Wall Hot Drink Cup - Full Case (GP5330019) - Added to …" at bounding box center [547, 263] width 1094 height 527
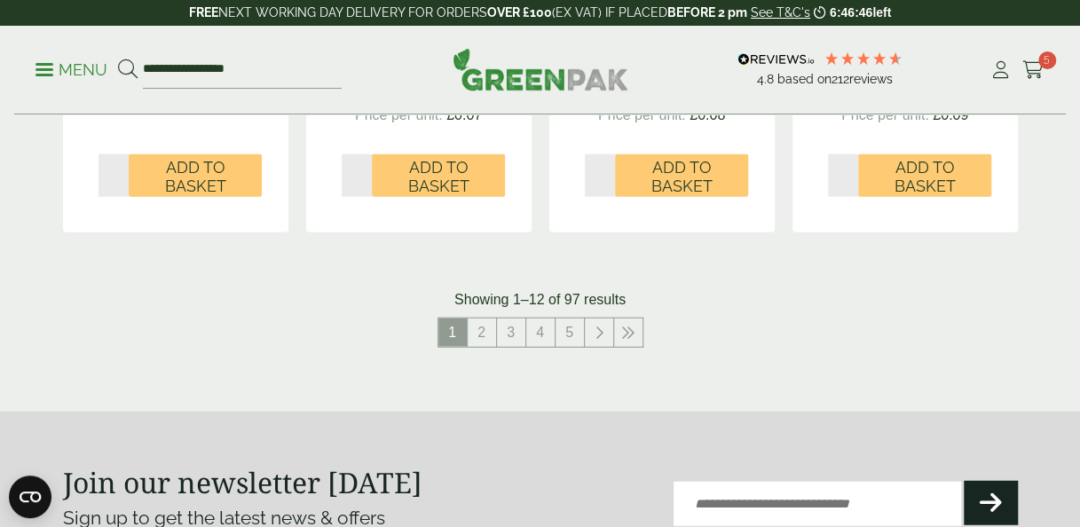
scroll to position [1967, 0]
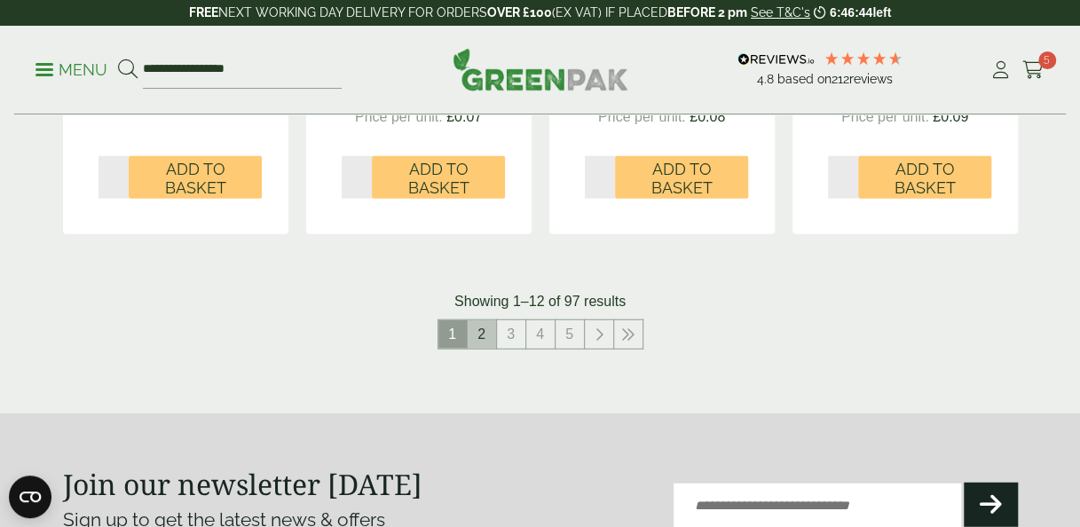
click at [484, 337] on link "2" at bounding box center [482, 334] width 28 height 28
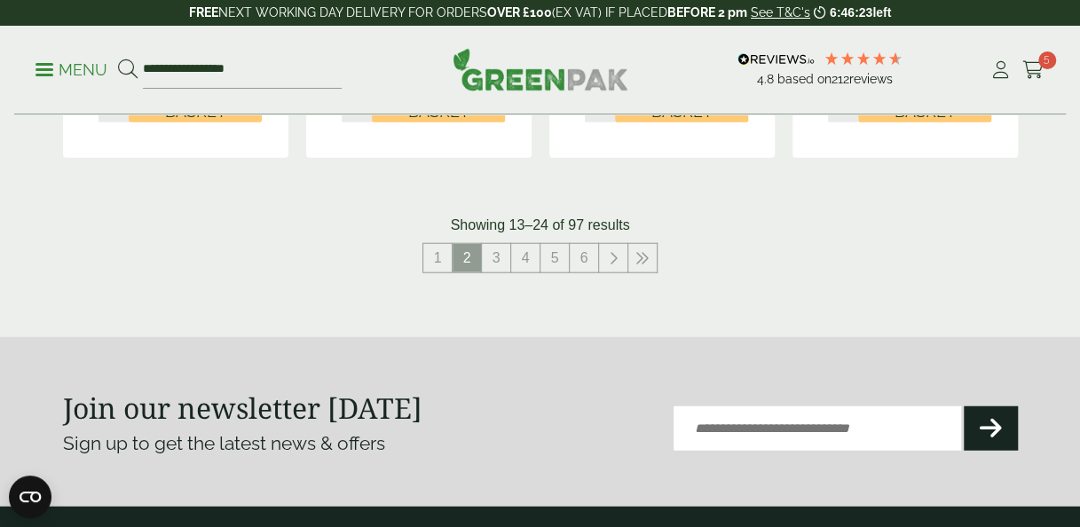
scroll to position [2012, 0]
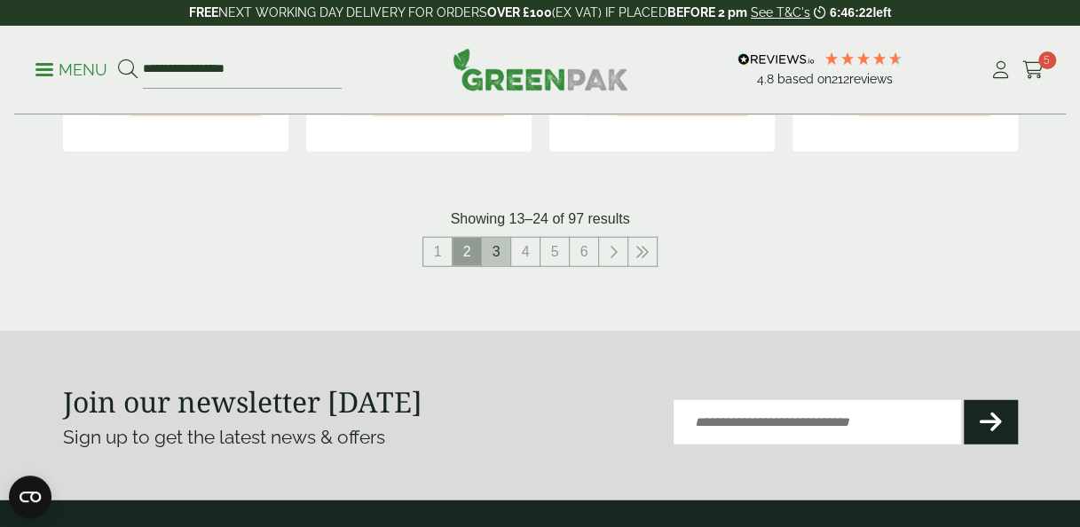
drag, startPoint x: 529, startPoint y: 195, endPoint x: 502, endPoint y: 241, distance: 52.5
click at [502, 241] on link "3" at bounding box center [496, 252] width 28 height 28
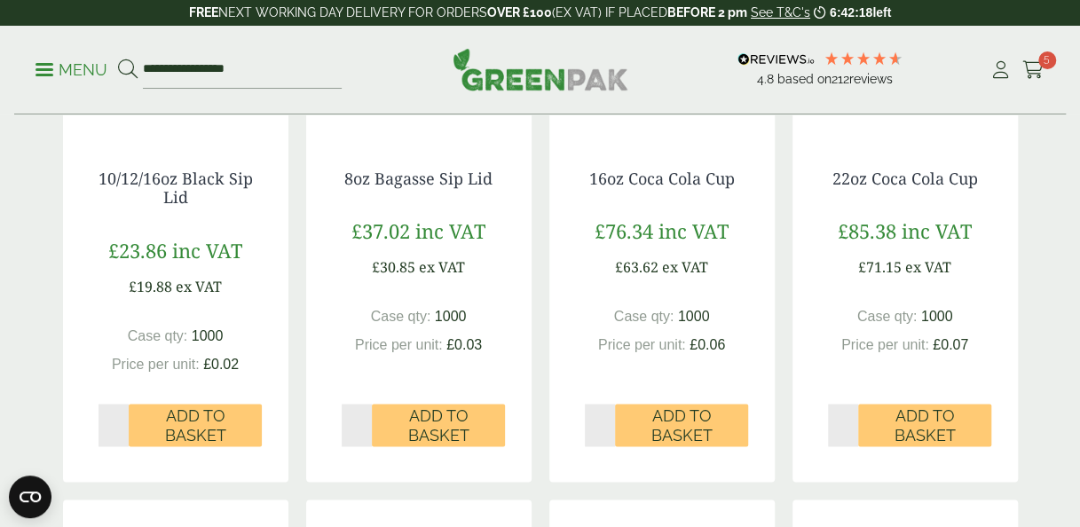
scroll to position [1095, 0]
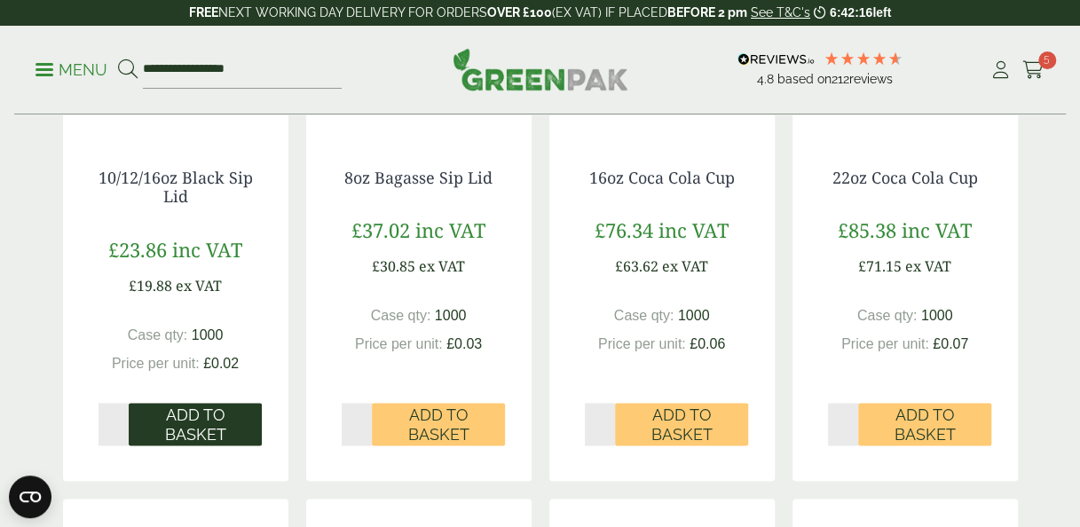
click at [216, 415] on span "Add to Basket" at bounding box center [195, 425] width 108 height 38
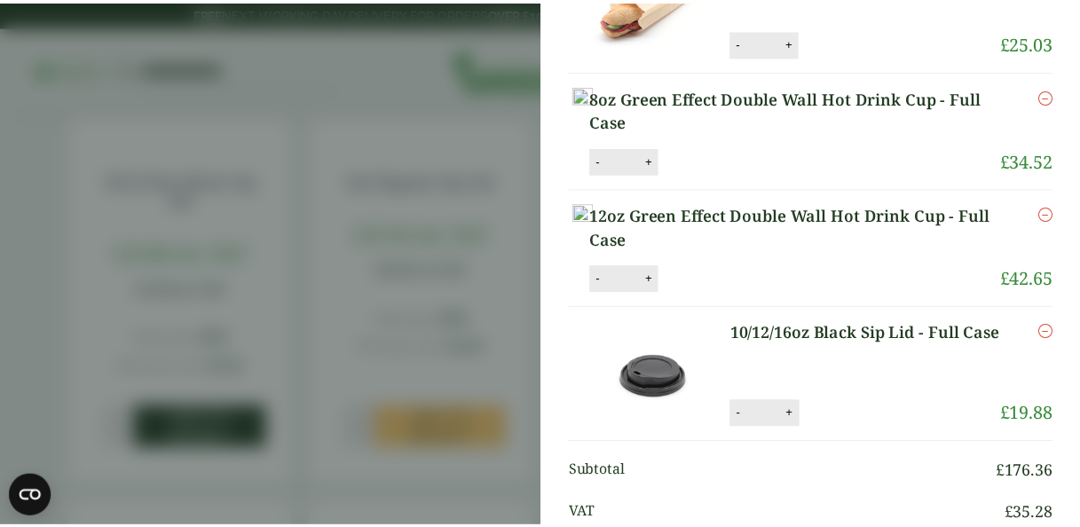
scroll to position [439, 0]
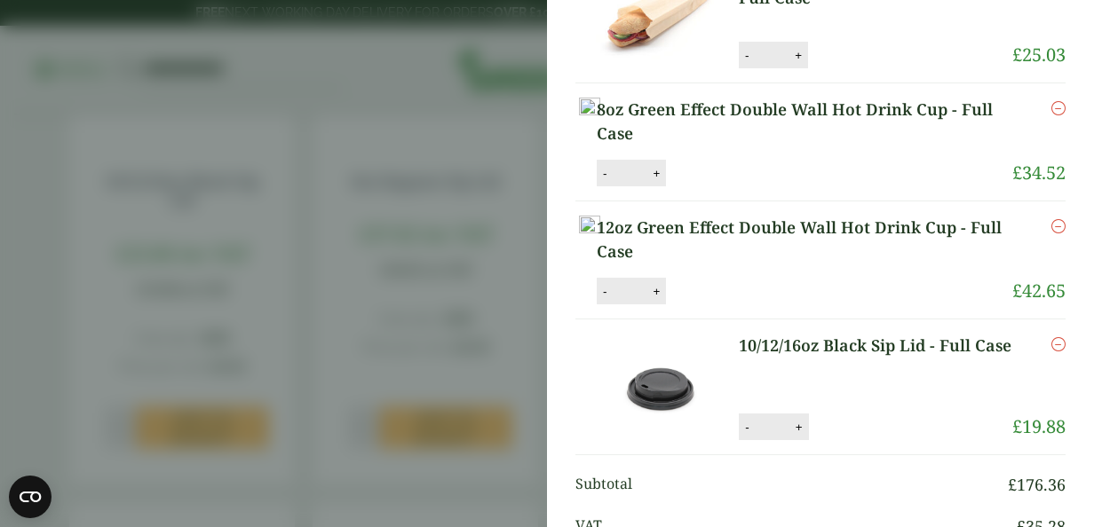
click at [368, 355] on aside "10/12/16oz Black Sip Lid - Full Case (GP2120014H) - Added to basket My Basket H…" at bounding box center [547, 263] width 1094 height 527
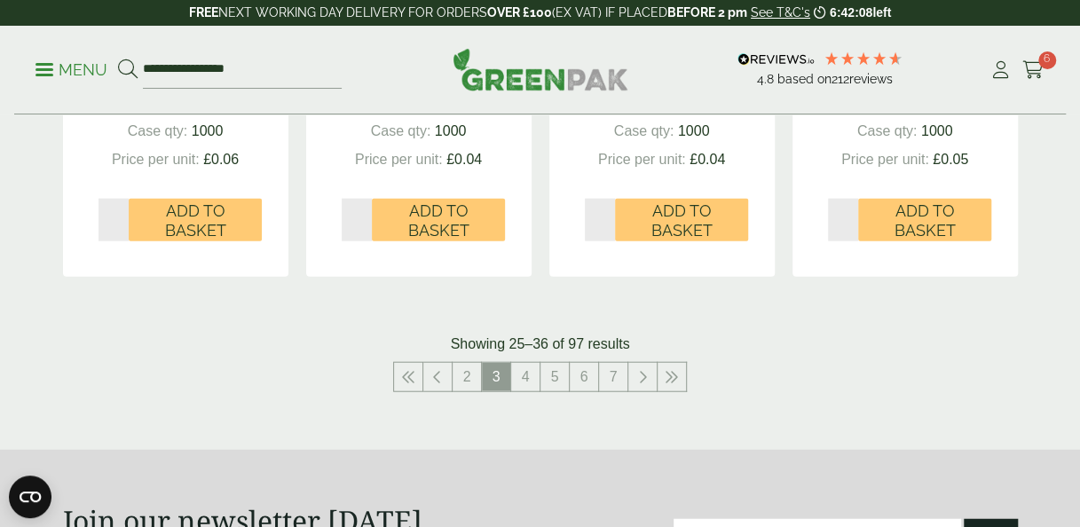
scroll to position [2061, 0]
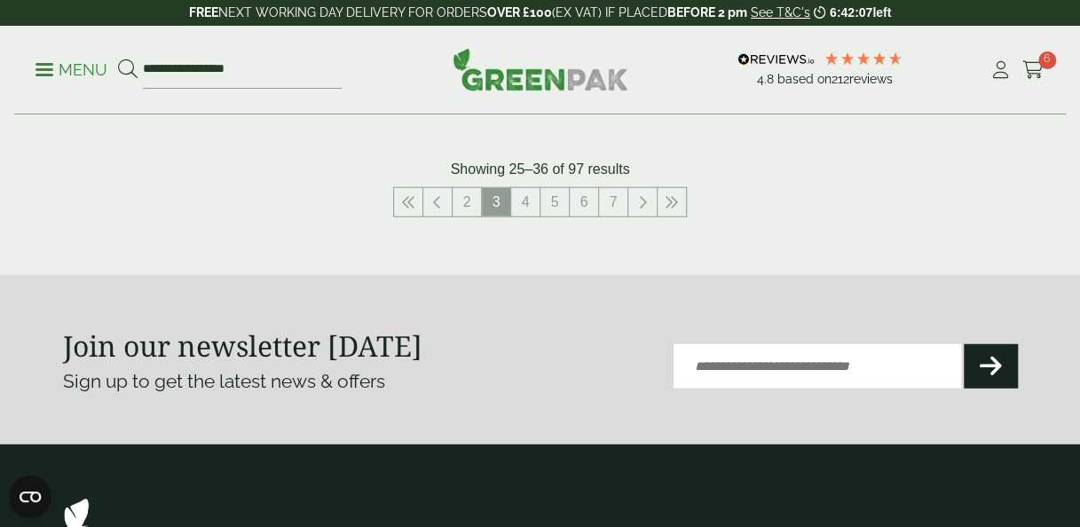
drag, startPoint x: 368, startPoint y: 294, endPoint x: 290, endPoint y: 259, distance: 84.6
click at [474, 202] on link "2" at bounding box center [467, 202] width 28 height 28
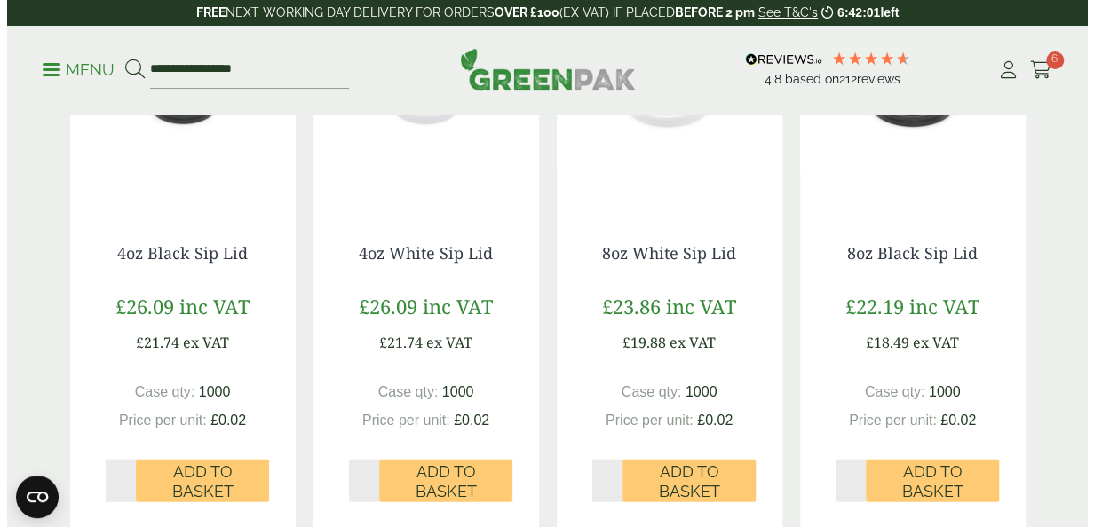
scroll to position [1627, 0]
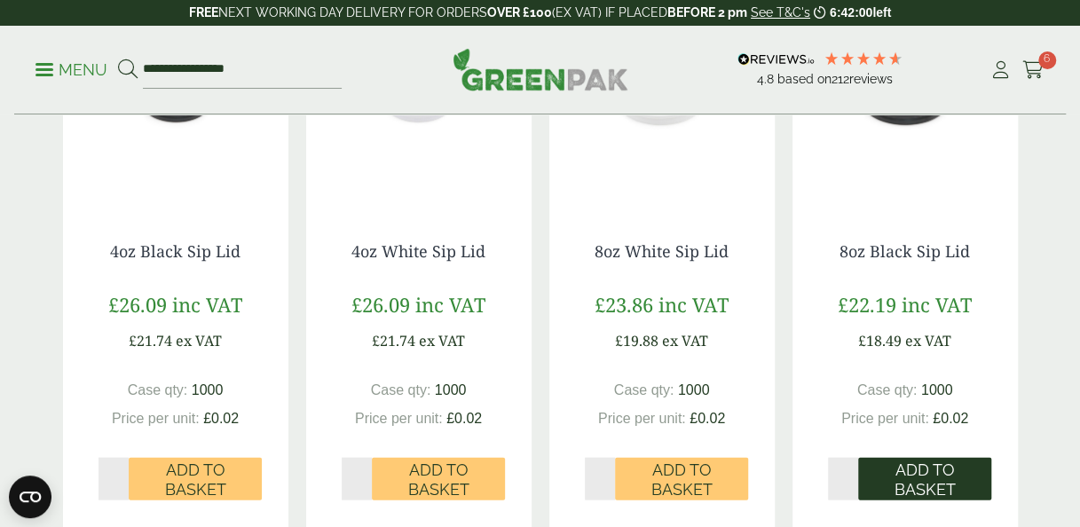
click at [935, 472] on span "Add to Basket" at bounding box center [925, 480] width 108 height 38
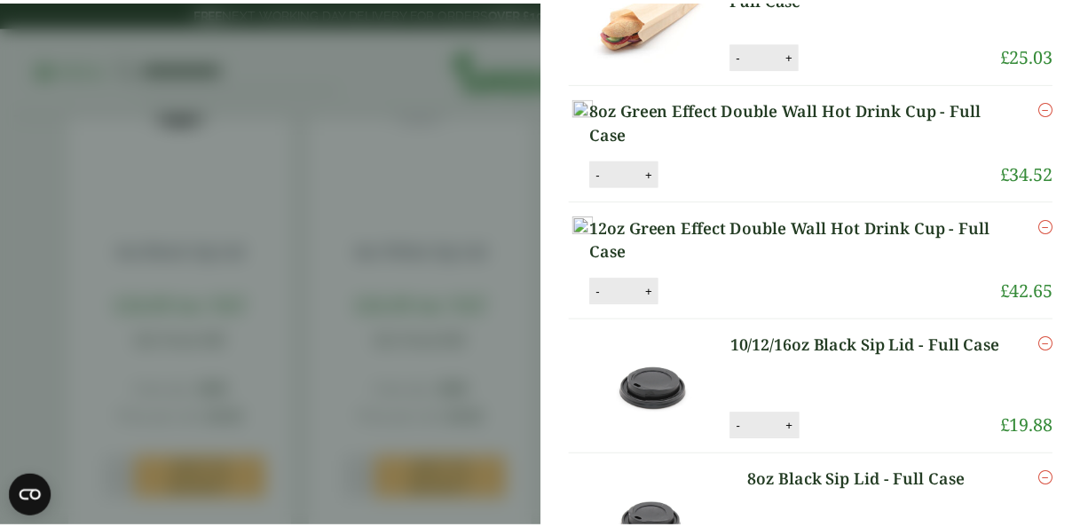
scroll to position [417, 0]
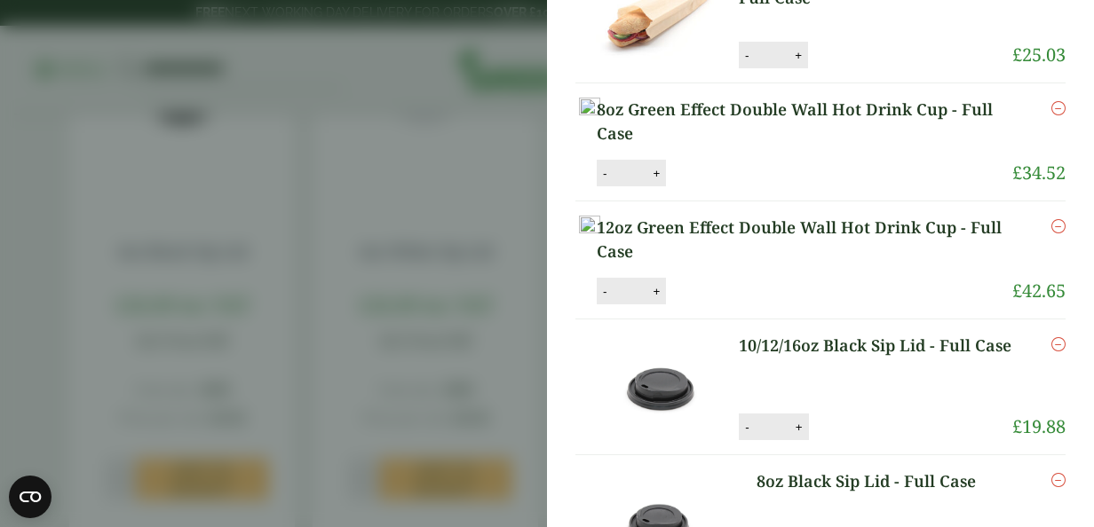
click at [488, 232] on aside "8oz Black Sip Lid - Full Case (GP2120014F) - Added to basket My Basket Hot & Sa…" at bounding box center [547, 263] width 1094 height 527
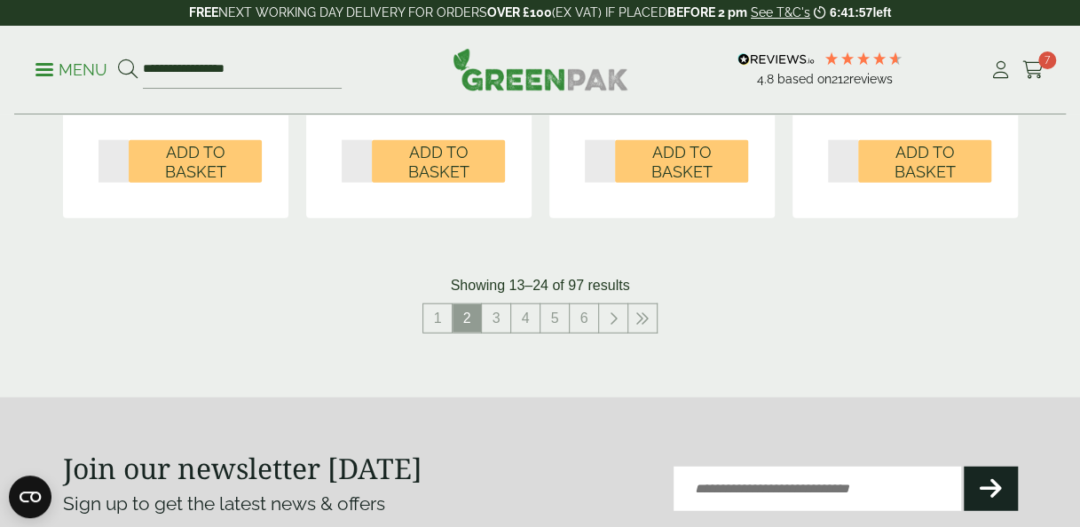
scroll to position [1916, 0]
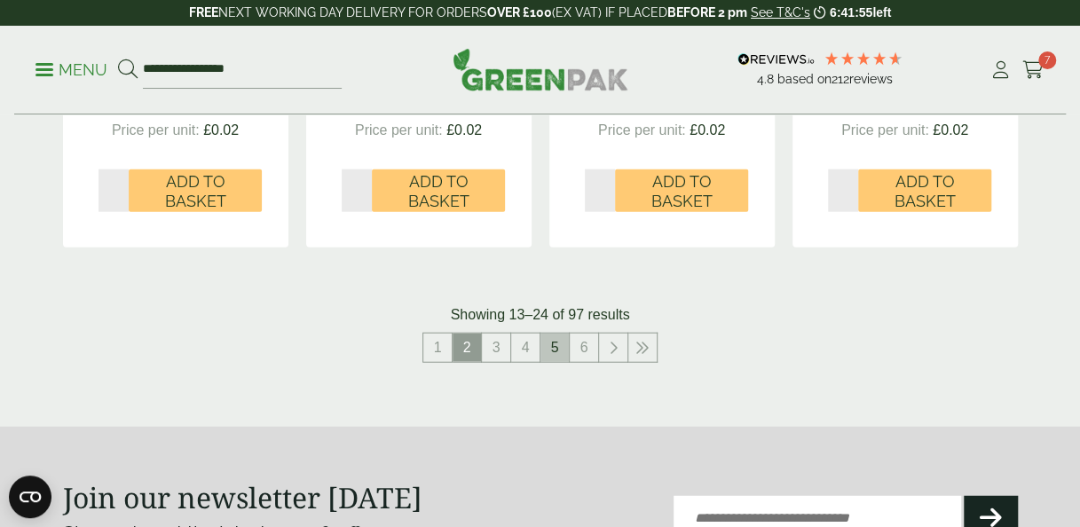
click at [547, 343] on link "5" at bounding box center [555, 348] width 28 height 28
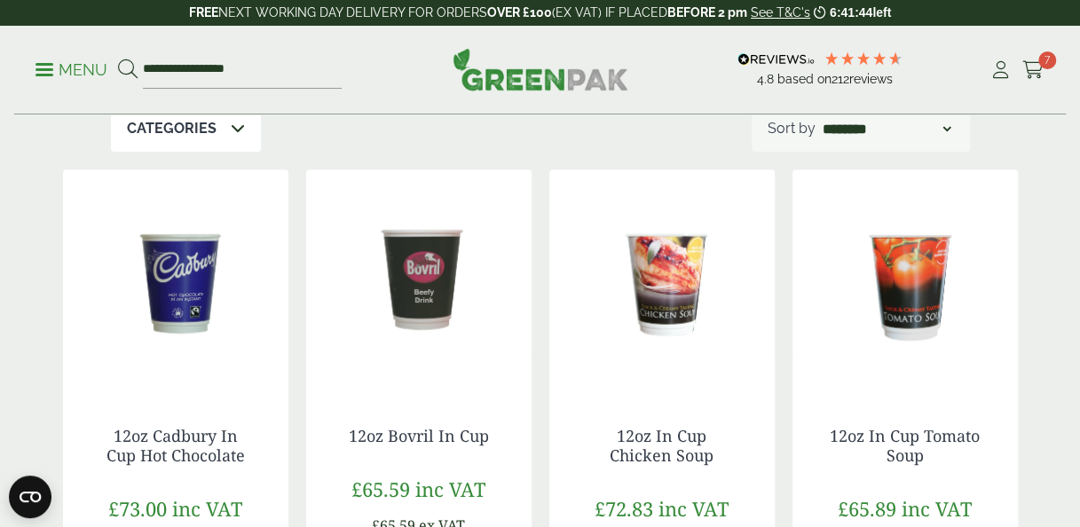
scroll to position [251, 0]
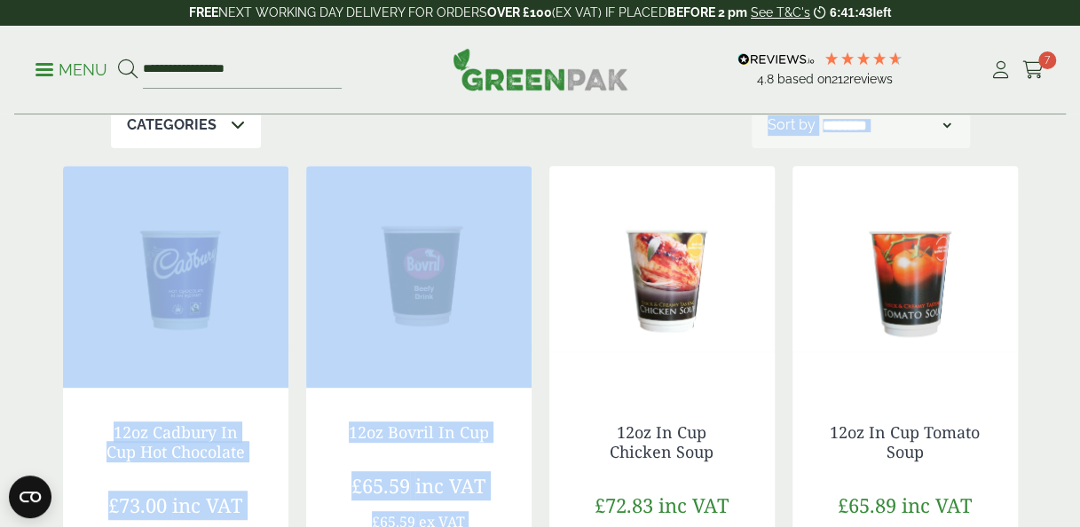
drag, startPoint x: 541, startPoint y: 318, endPoint x: 549, endPoint y: 123, distance: 194.6
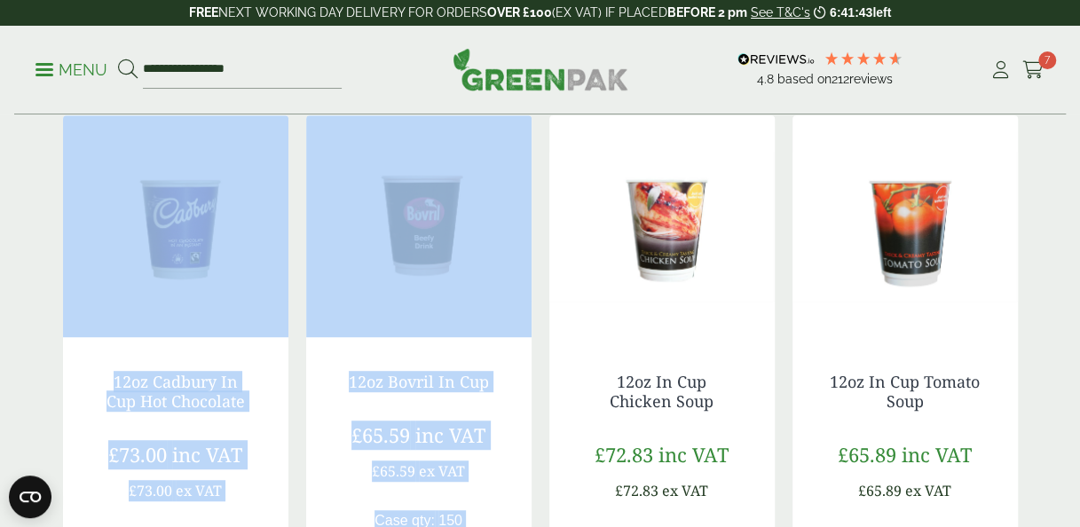
scroll to position [303, 0]
drag, startPoint x: 549, startPoint y: 123, endPoint x: 543, endPoint y: 208, distance: 84.5
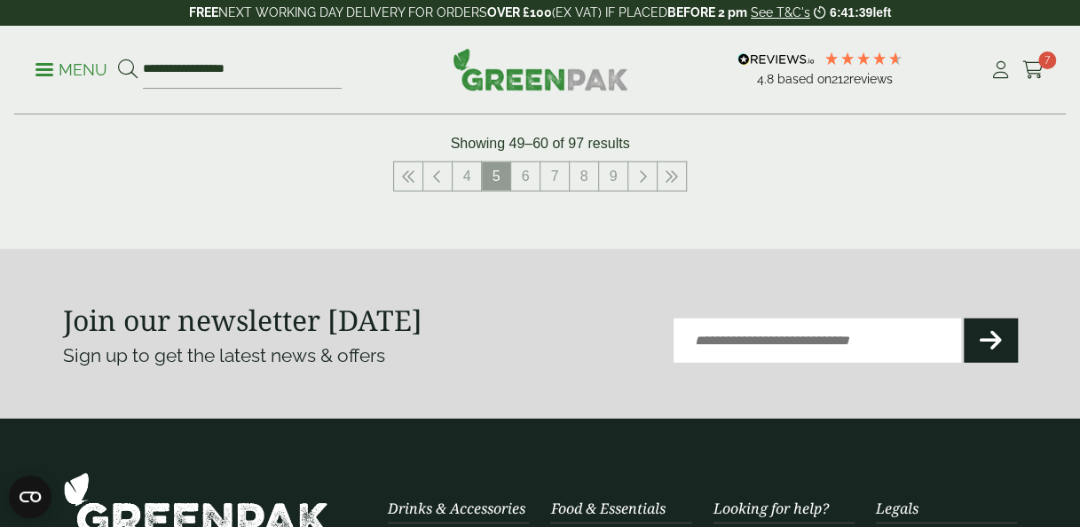
scroll to position [2085, 0]
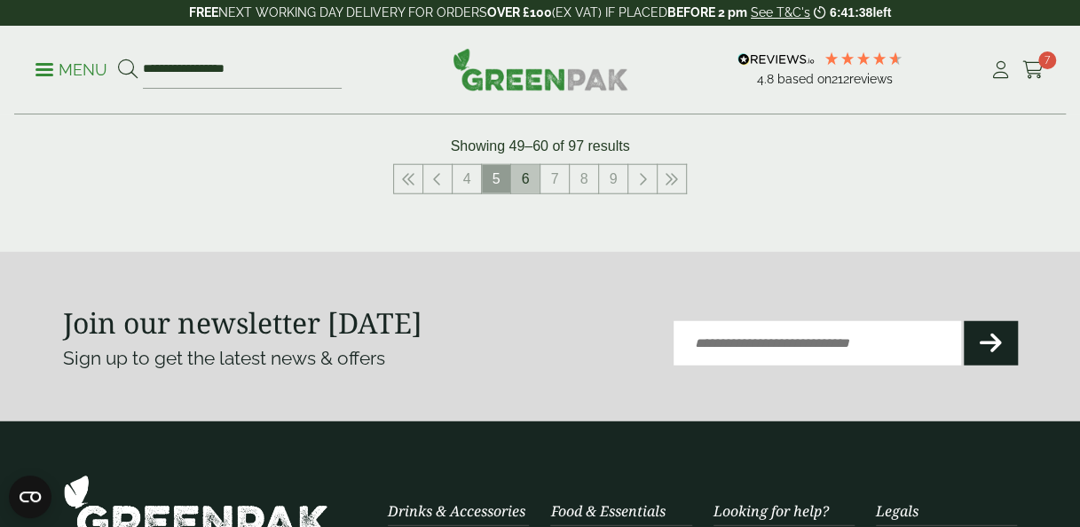
click at [516, 172] on link "6" at bounding box center [525, 179] width 28 height 28
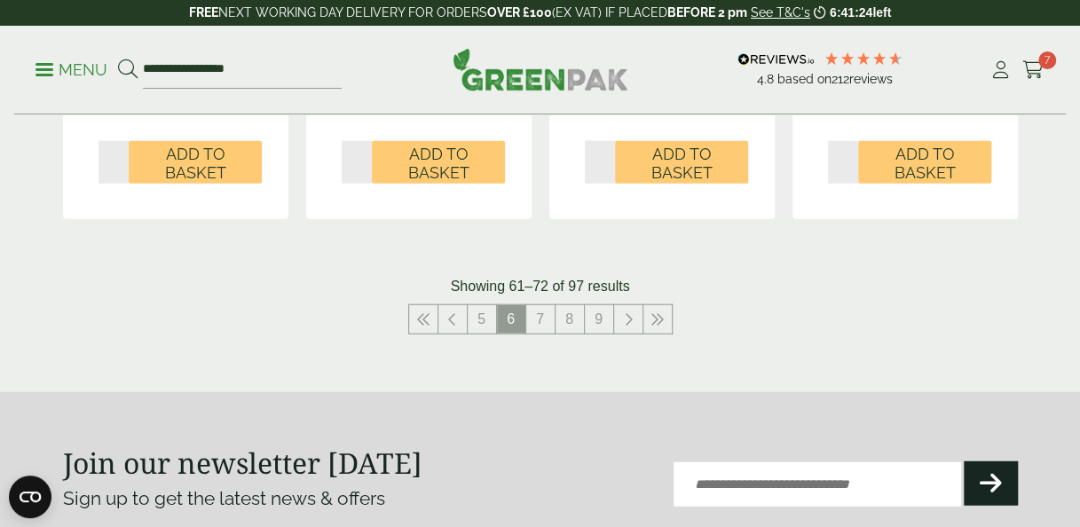
scroll to position [2040, 0]
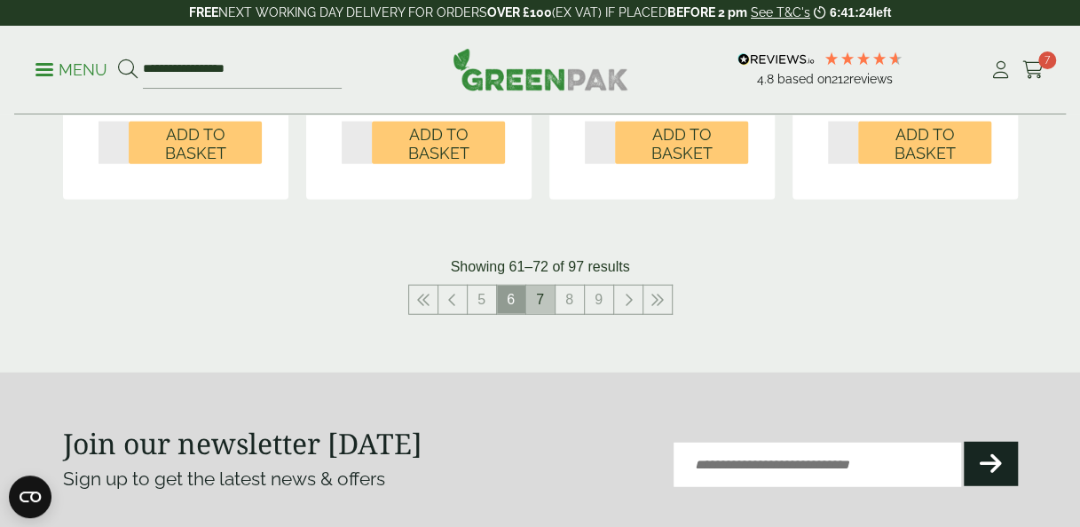
click at [535, 300] on link "7" at bounding box center [540, 300] width 28 height 28
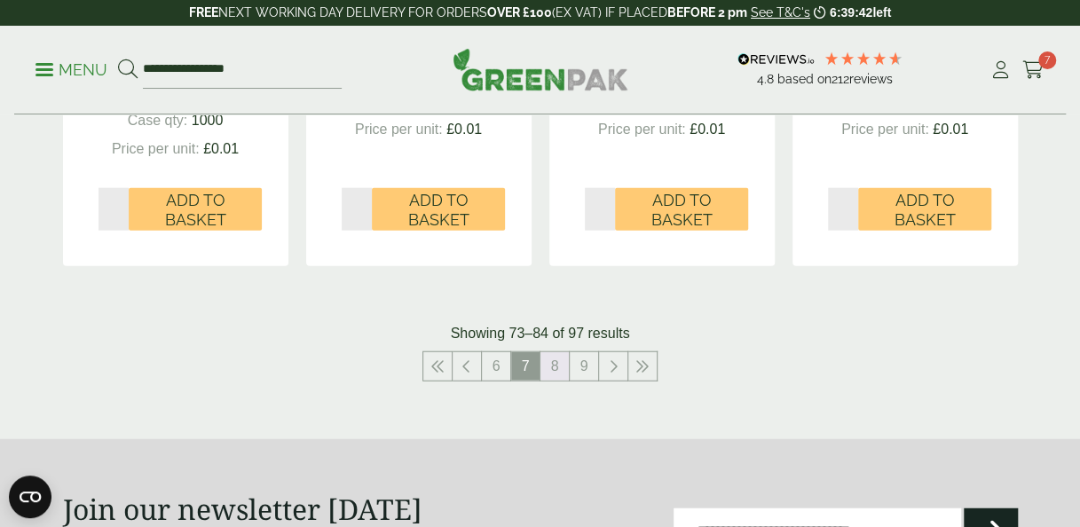
scroll to position [1961, 0]
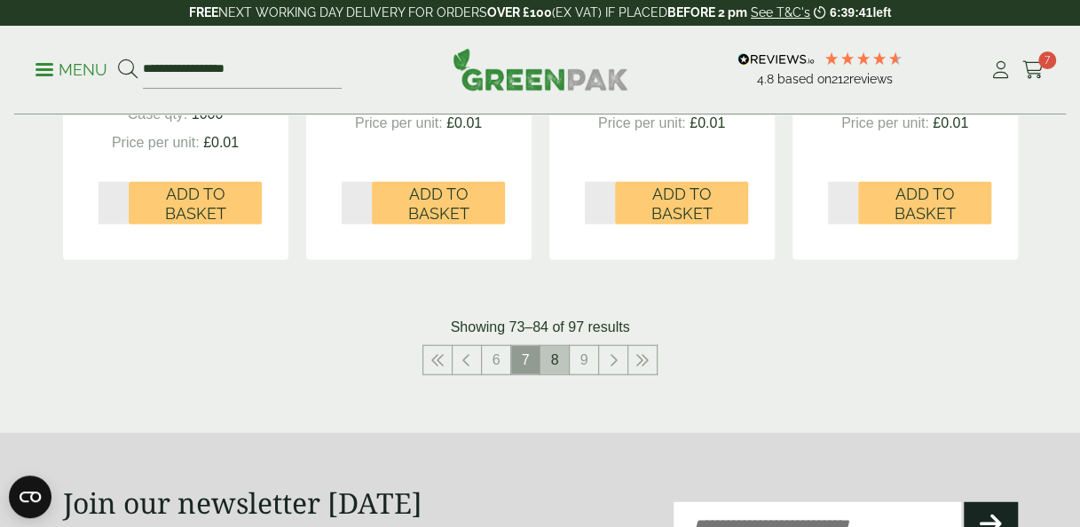
click at [549, 352] on link "8" at bounding box center [555, 360] width 28 height 28
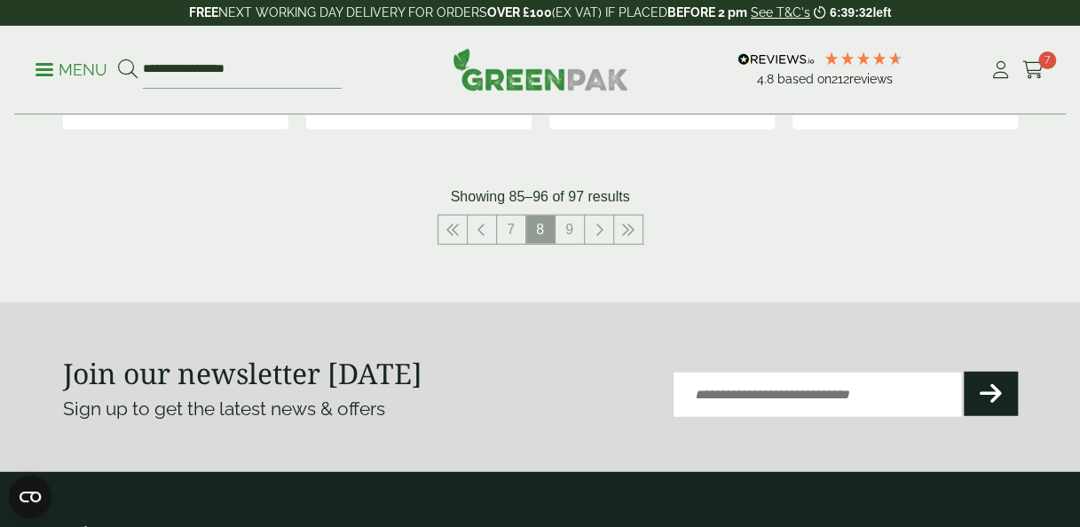
scroll to position [2088, 0]
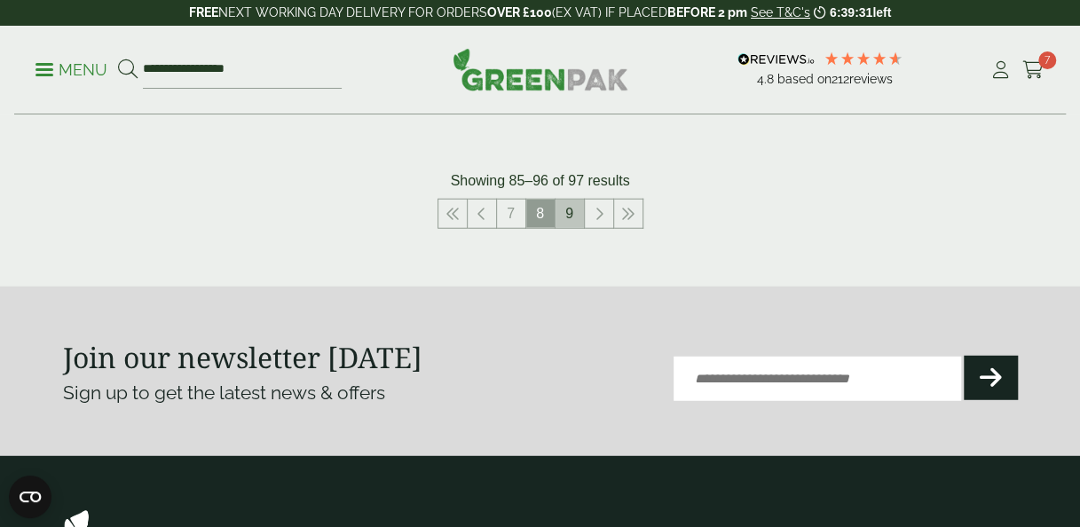
click at [571, 212] on link "9" at bounding box center [570, 214] width 28 height 28
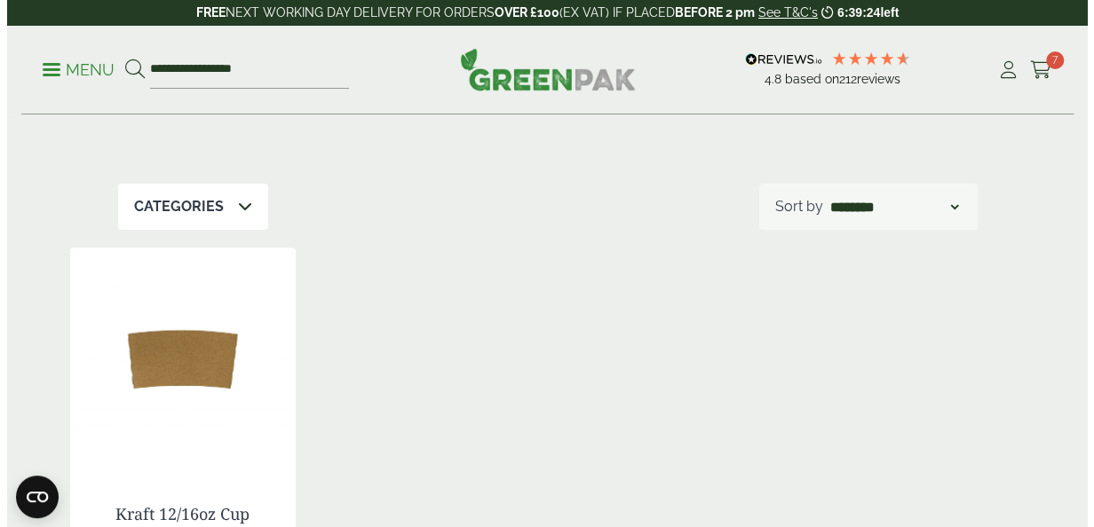
scroll to position [96, 0]
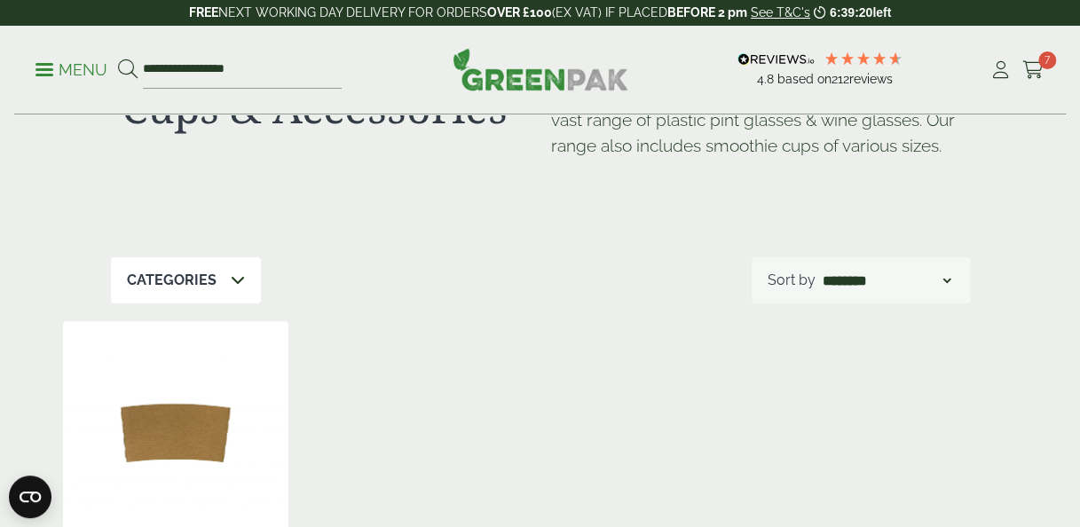
click at [44, 67] on p "Menu" at bounding box center [72, 69] width 72 height 21
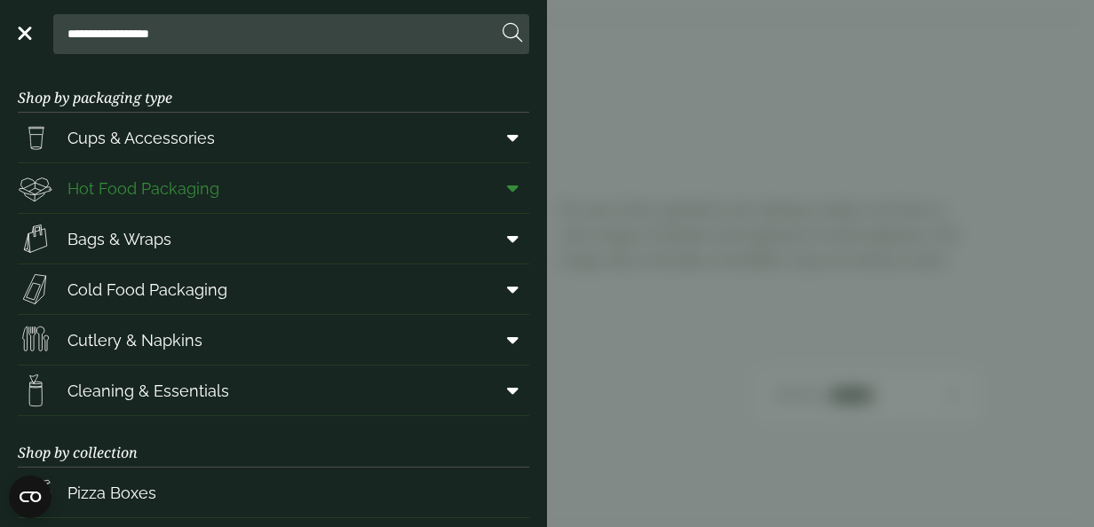
click at [167, 194] on span "Hot Food Packaging" at bounding box center [143, 189] width 152 height 24
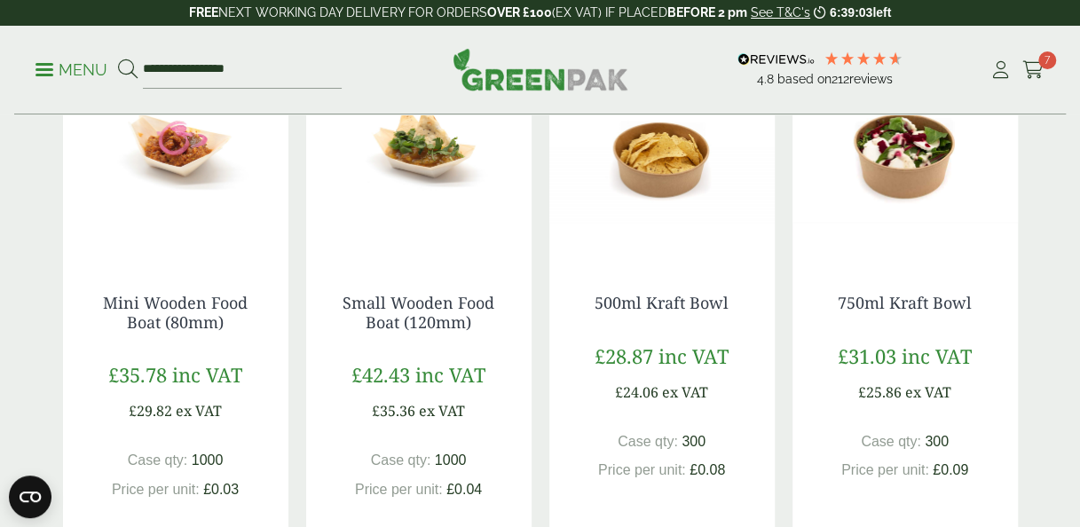
scroll to position [1302, 0]
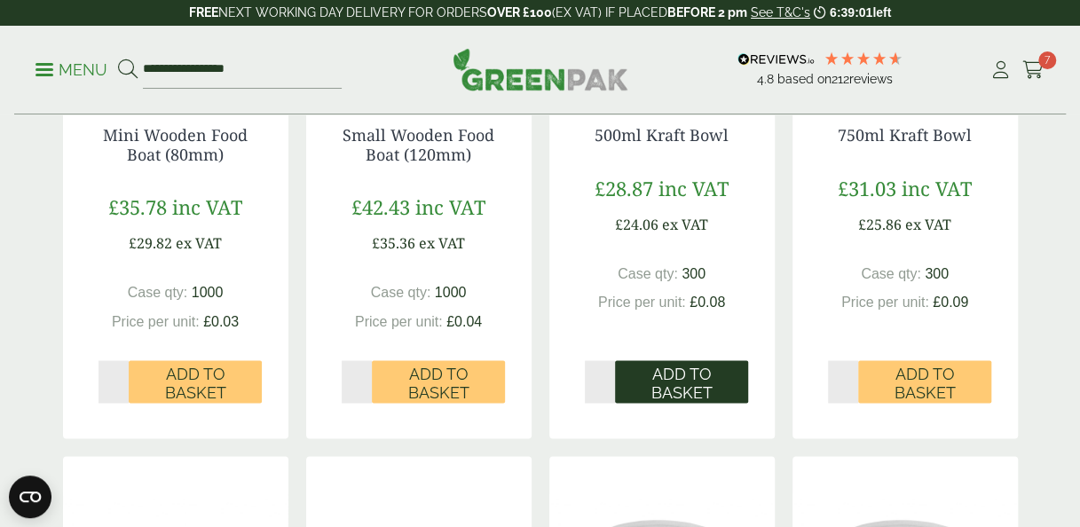
click at [703, 382] on span "Add to Basket" at bounding box center [682, 383] width 108 height 38
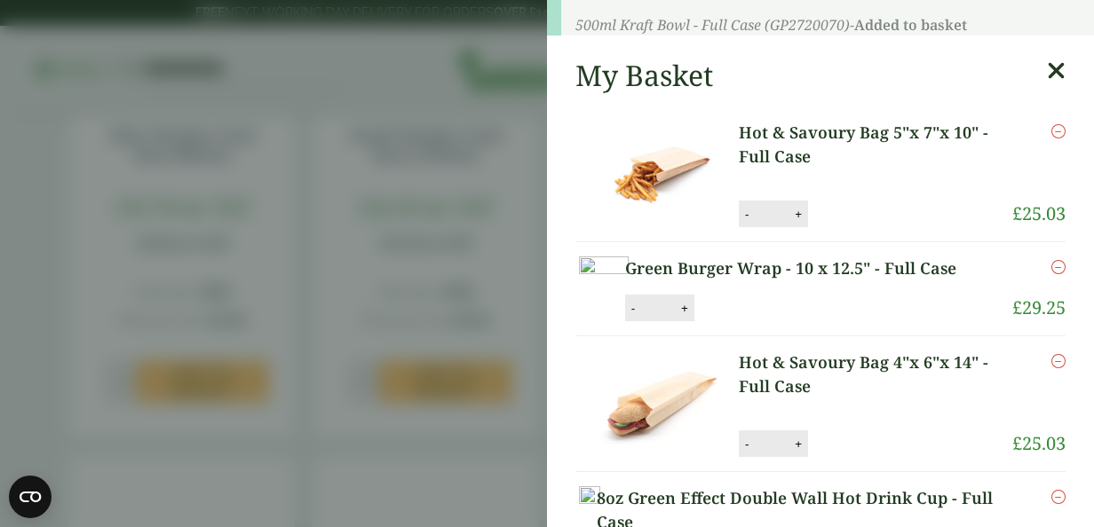
click at [703, 382] on body "4.8 Based on 212 reviews FREE NEXT WORKING DAY DELIVERY - See T&C's 6:39:00 lef…" at bounding box center [547, 297] width 1094 height 3199
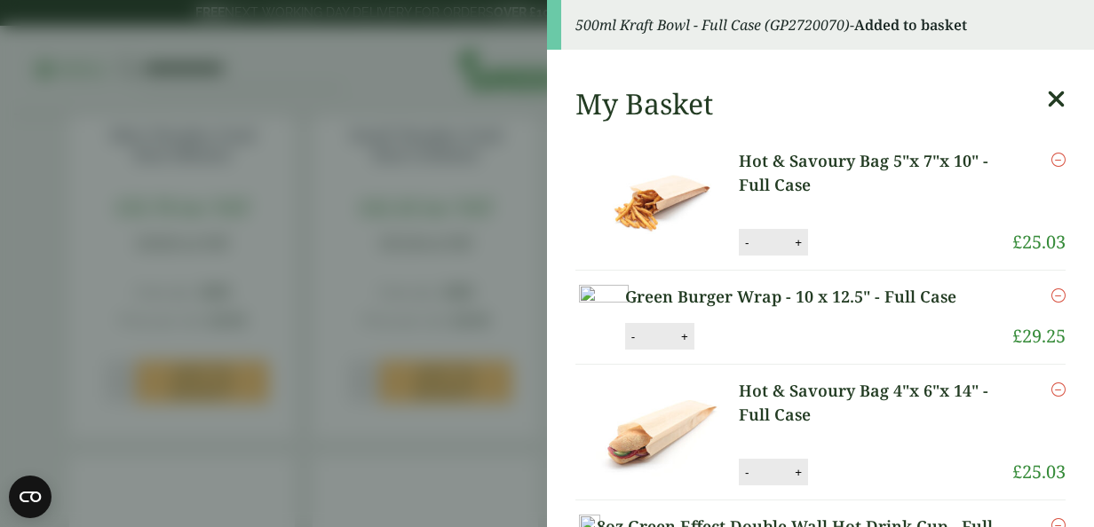
drag, startPoint x: 703, startPoint y: 382, endPoint x: 1041, endPoint y: 89, distance: 447.5
click at [1047, 99] on icon at bounding box center [1056, 99] width 19 height 25
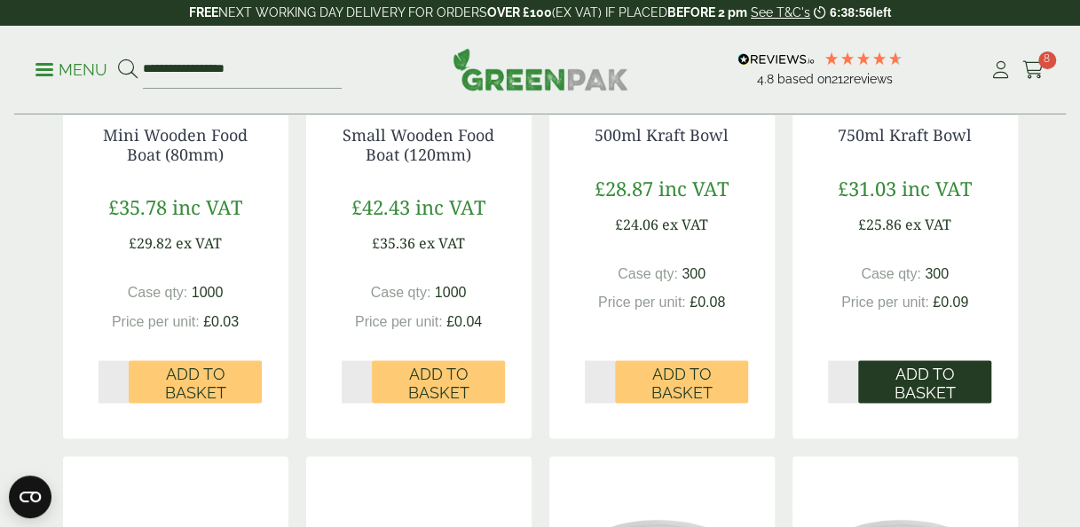
click at [945, 382] on span "Add to Basket" at bounding box center [925, 383] width 108 height 38
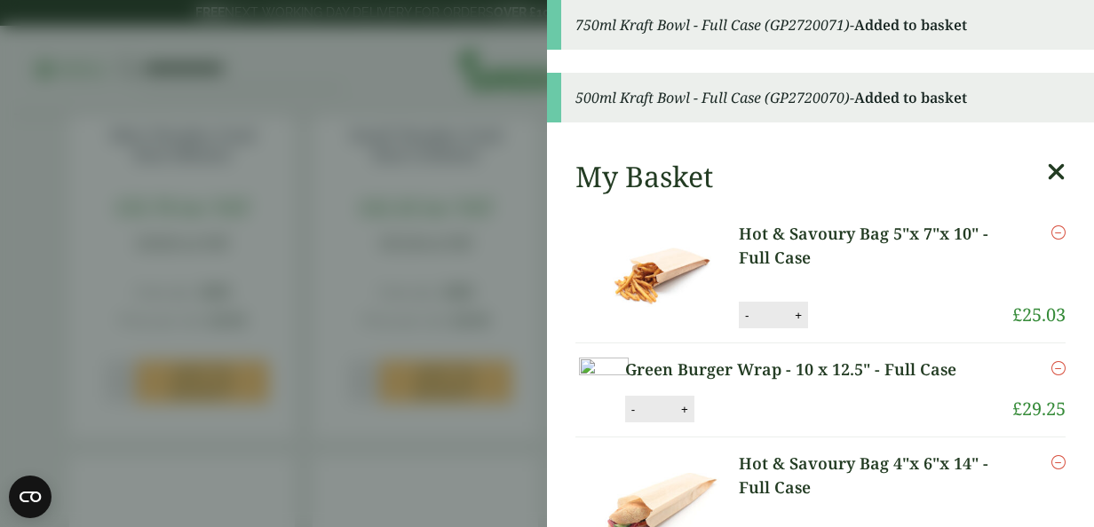
click at [1047, 174] on icon at bounding box center [1056, 172] width 19 height 25
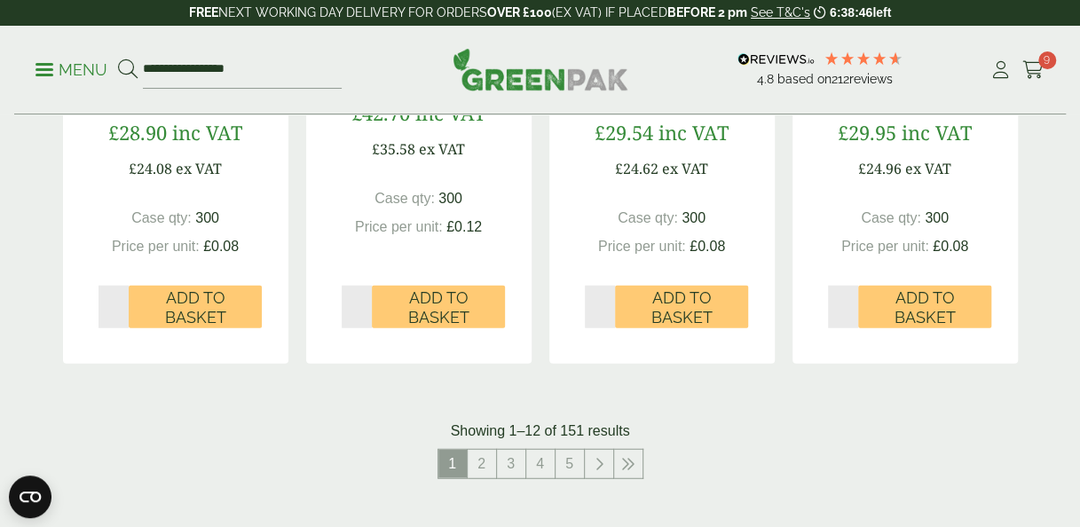
scroll to position [1964, 0]
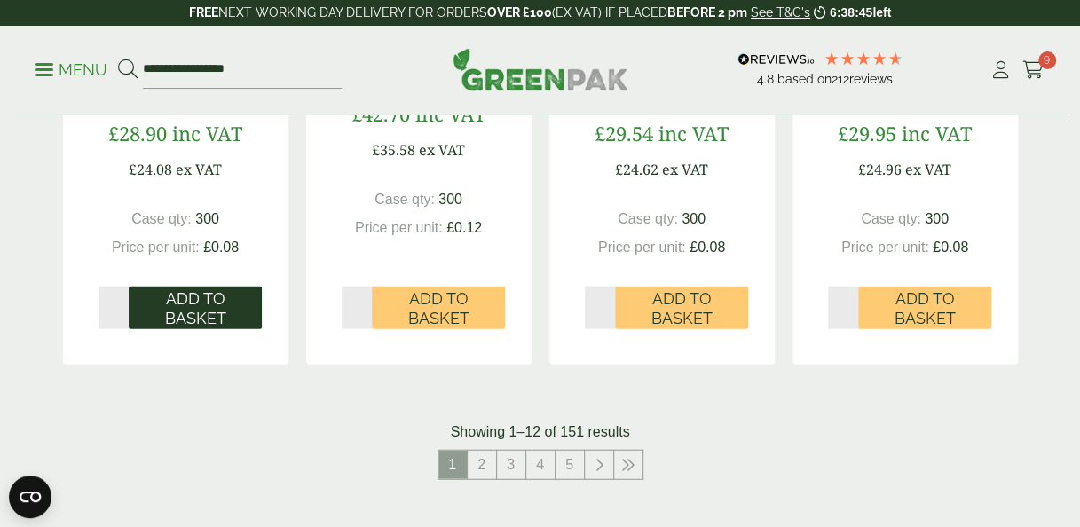
click at [186, 319] on span "Add to Basket" at bounding box center [195, 308] width 108 height 38
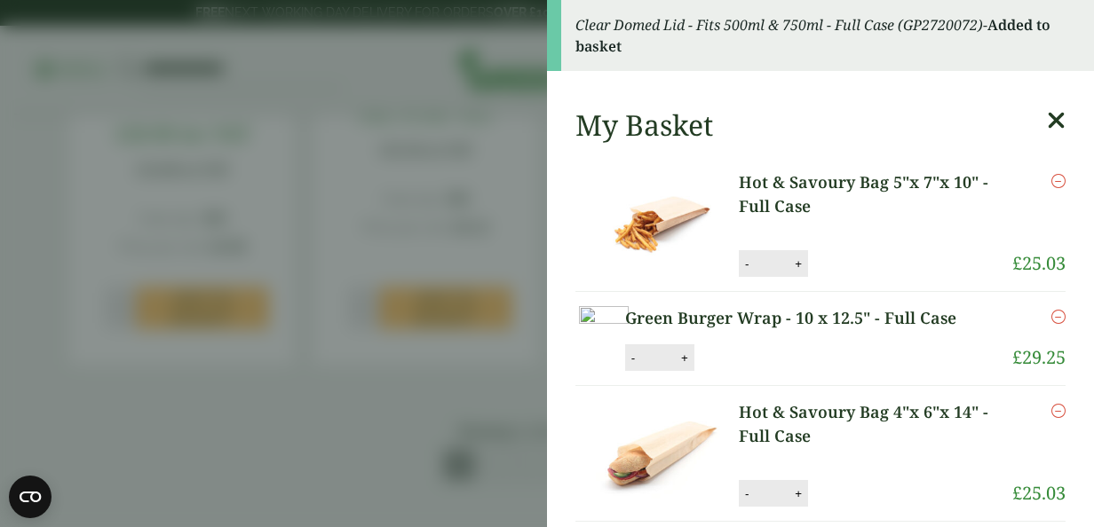
click at [1047, 117] on icon at bounding box center [1056, 120] width 19 height 25
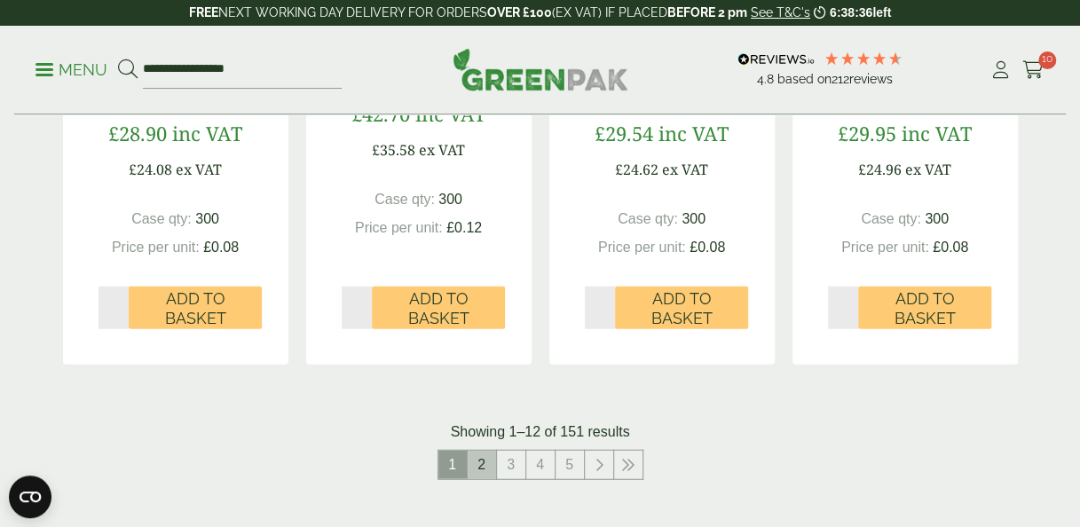
click at [475, 463] on link "2" at bounding box center [482, 465] width 28 height 28
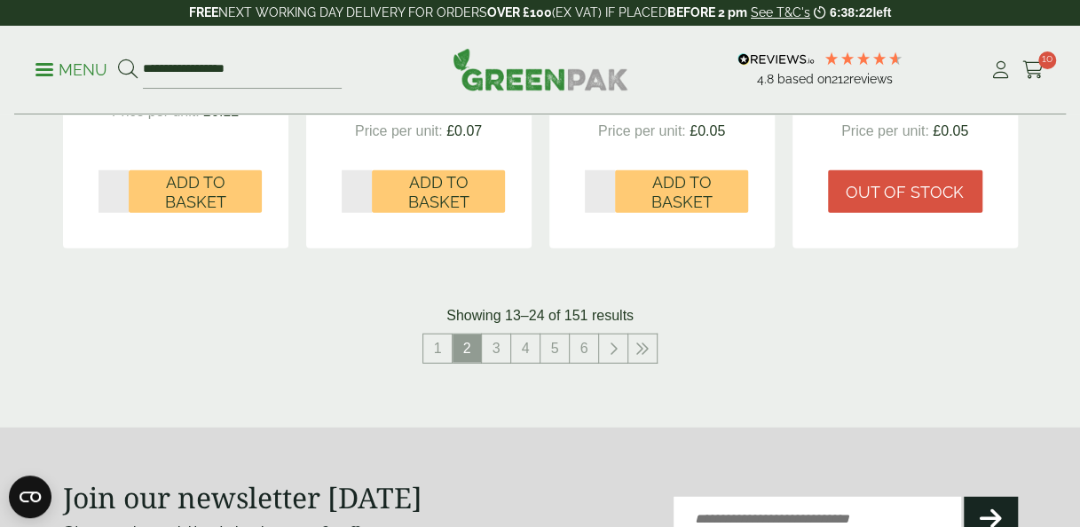
scroll to position [2120, 0]
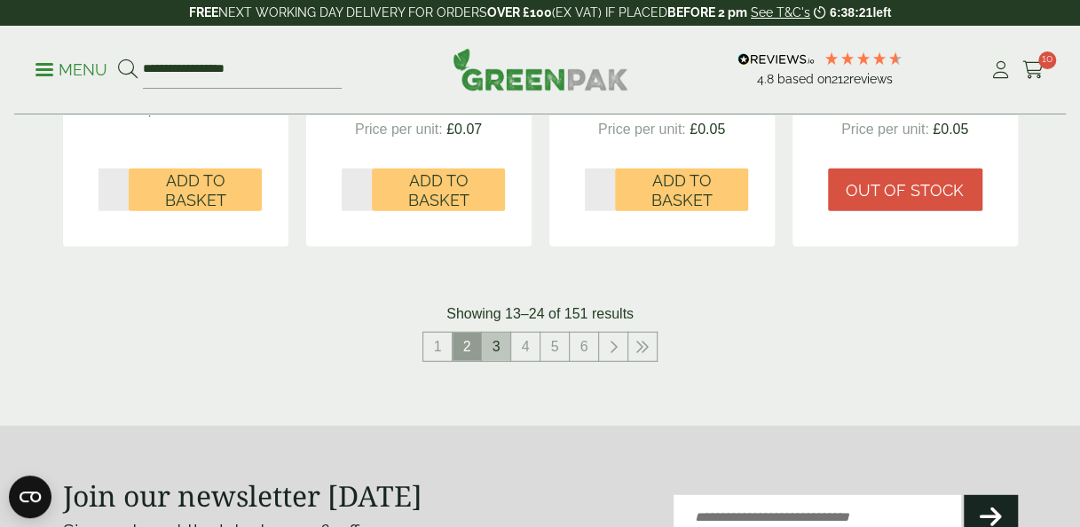
click at [498, 338] on link "3" at bounding box center [496, 347] width 28 height 28
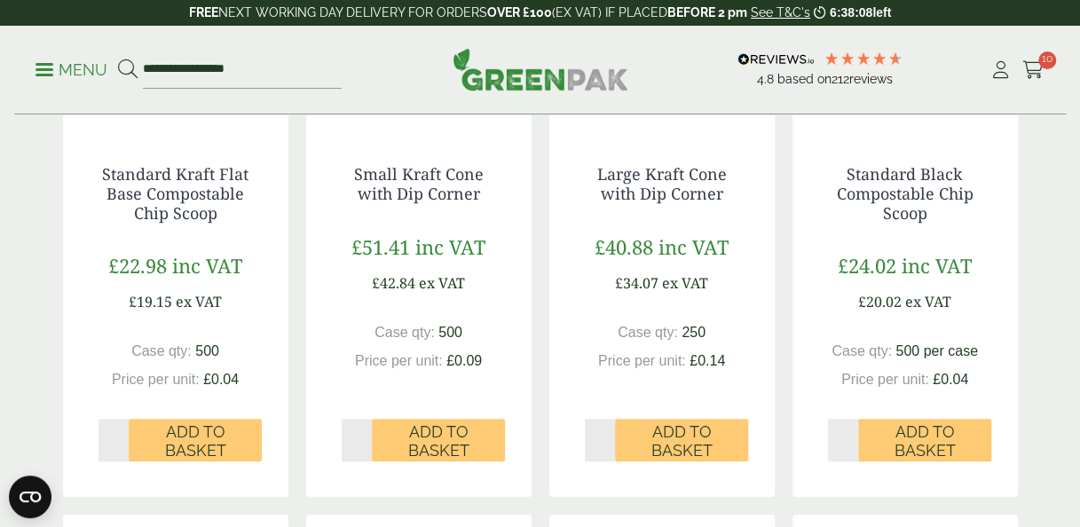
scroll to position [661, 0]
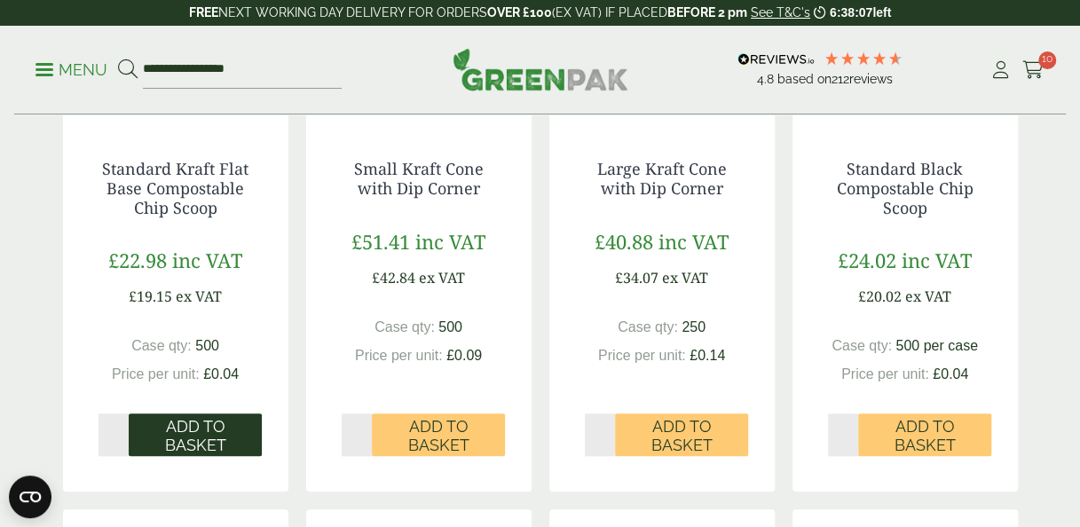
click at [231, 435] on span "Add to Basket" at bounding box center [195, 436] width 108 height 38
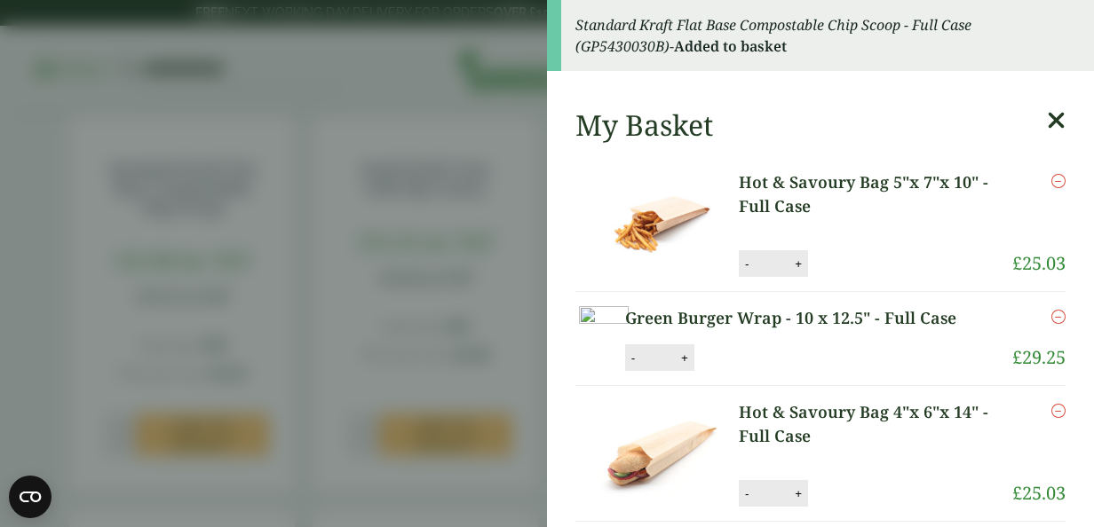
click at [520, 343] on aside "Standard Kraft Flat Base Compostable Chip Scoop - Full Case (GP5430030B) - Adde…" at bounding box center [547, 263] width 1094 height 527
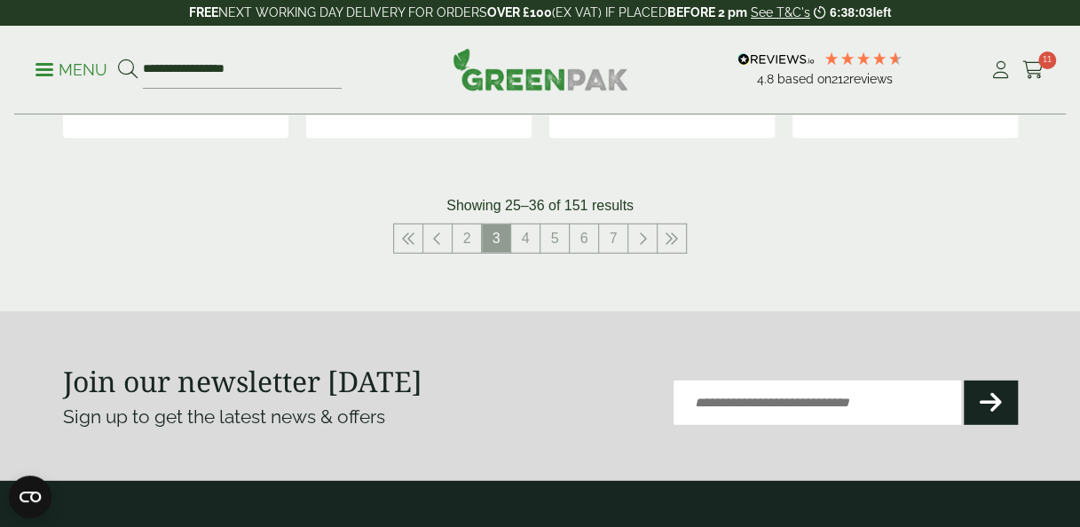
scroll to position [2200, 0]
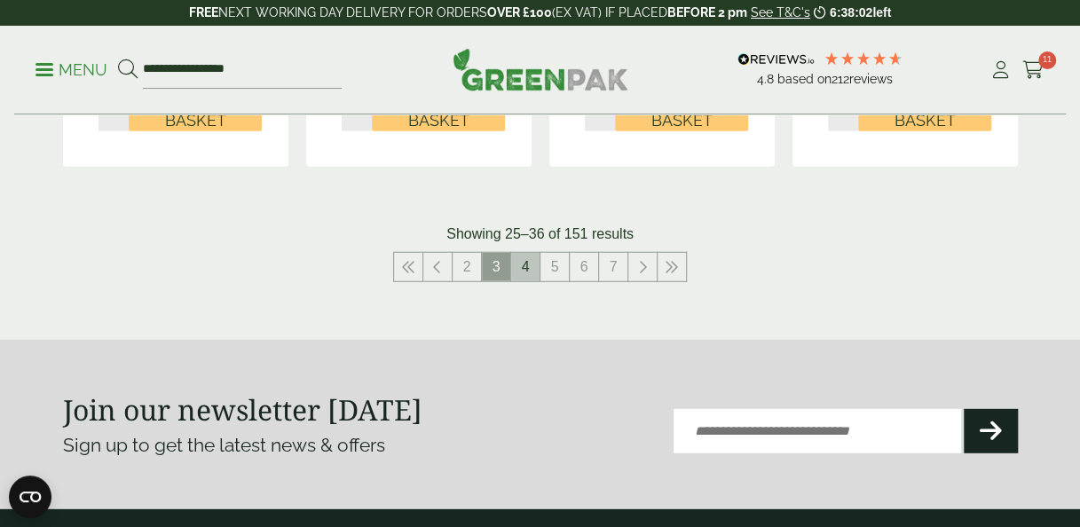
click at [522, 263] on link "4" at bounding box center [525, 267] width 28 height 28
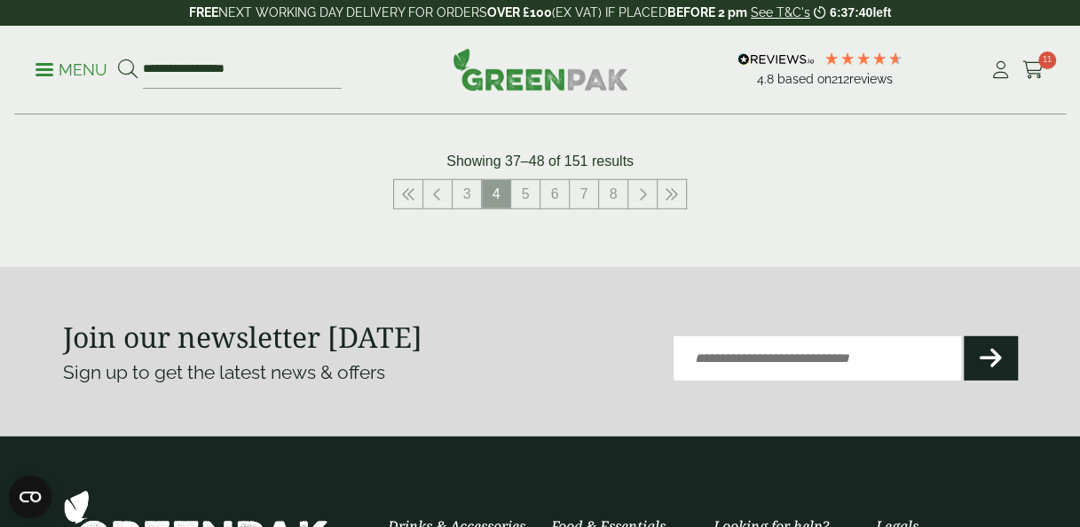
scroll to position [2257, 0]
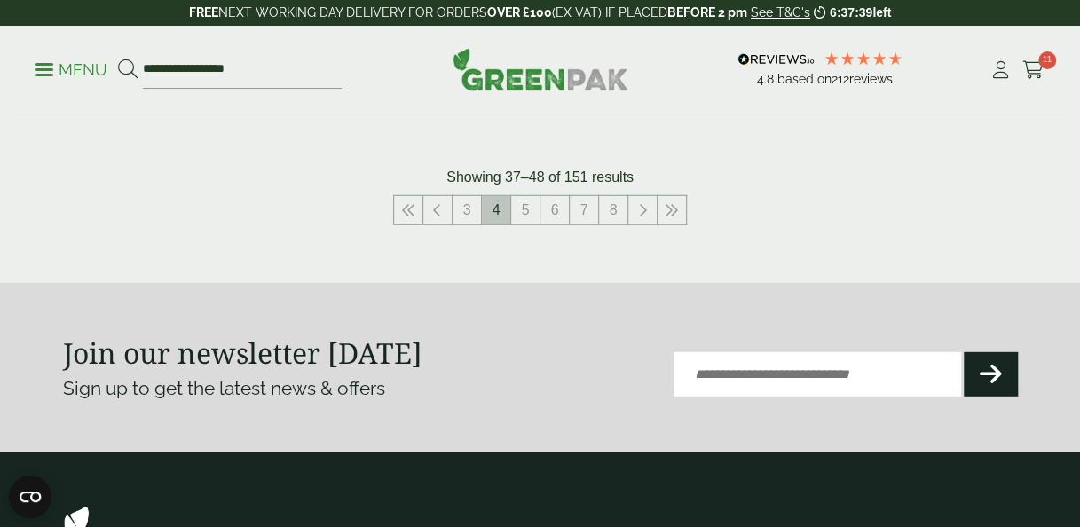
drag, startPoint x: 533, startPoint y: 241, endPoint x: 506, endPoint y: 183, distance: 63.6
click at [506, 196] on span "4" at bounding box center [496, 210] width 28 height 28
click at [527, 196] on link "5" at bounding box center [525, 210] width 28 height 28
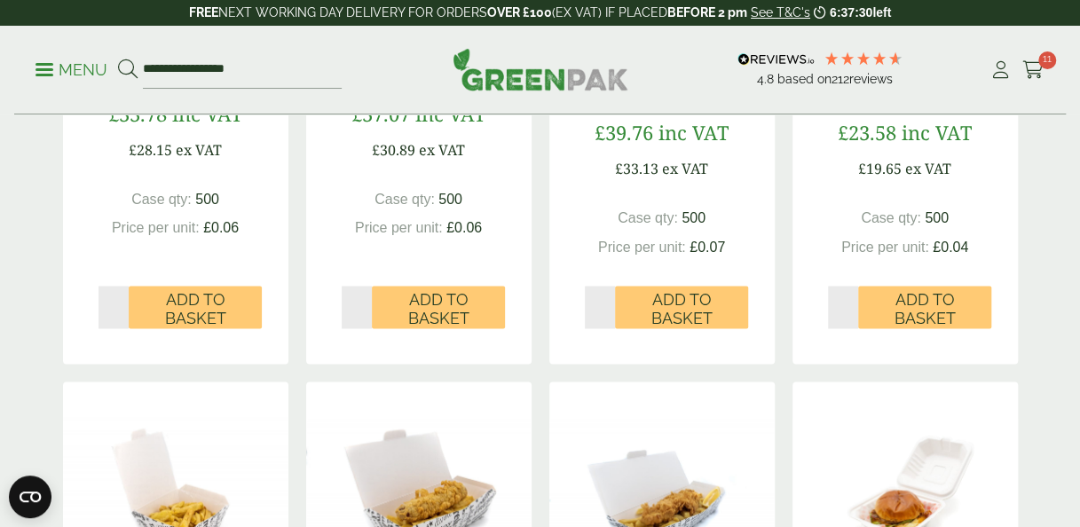
scroll to position [1378, 0]
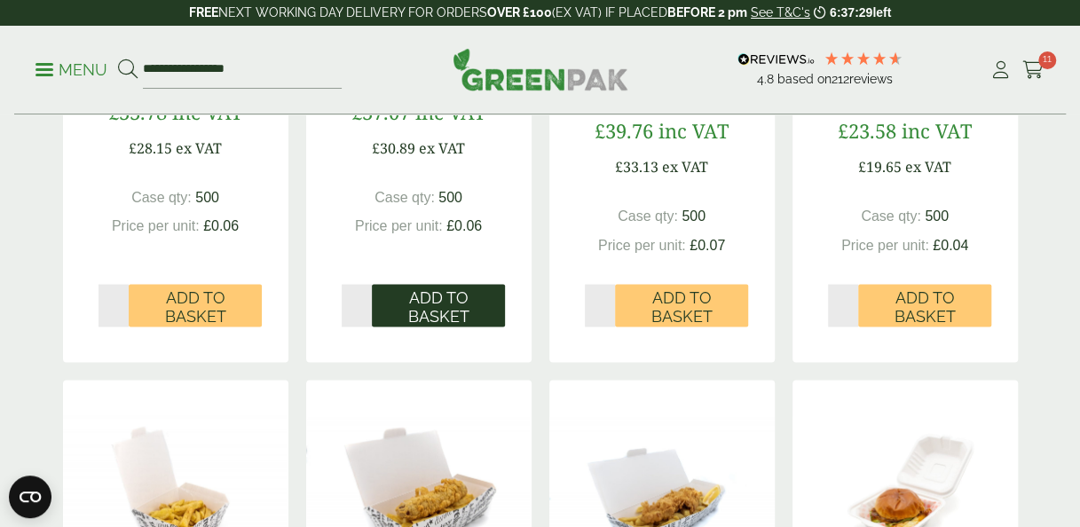
click at [470, 284] on button "Add to Basket" at bounding box center [438, 305] width 133 height 43
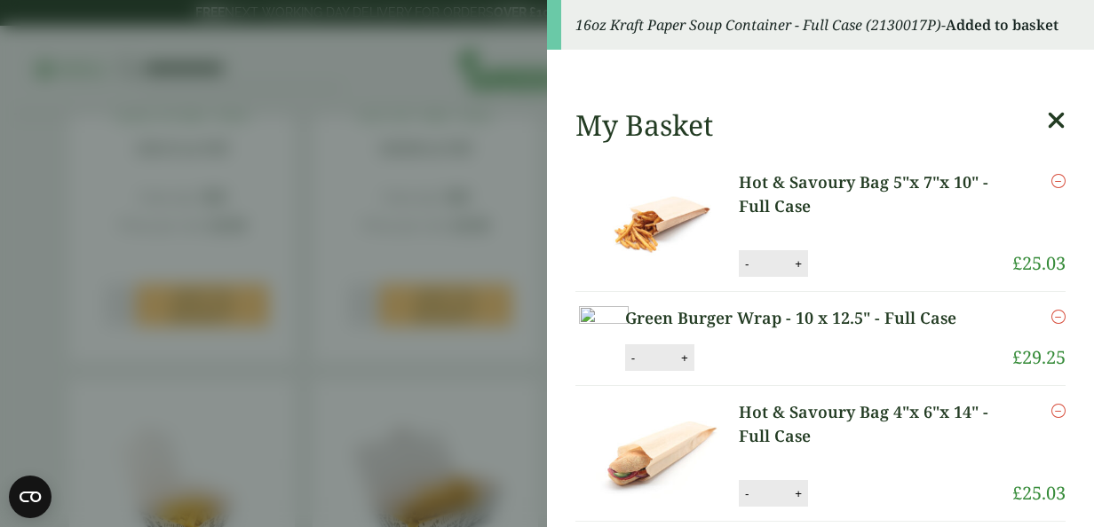
click at [523, 205] on aside "16oz Kraft Paper Soup Container - Full Case (2130017P) - Added to basket My Bas…" at bounding box center [547, 263] width 1094 height 527
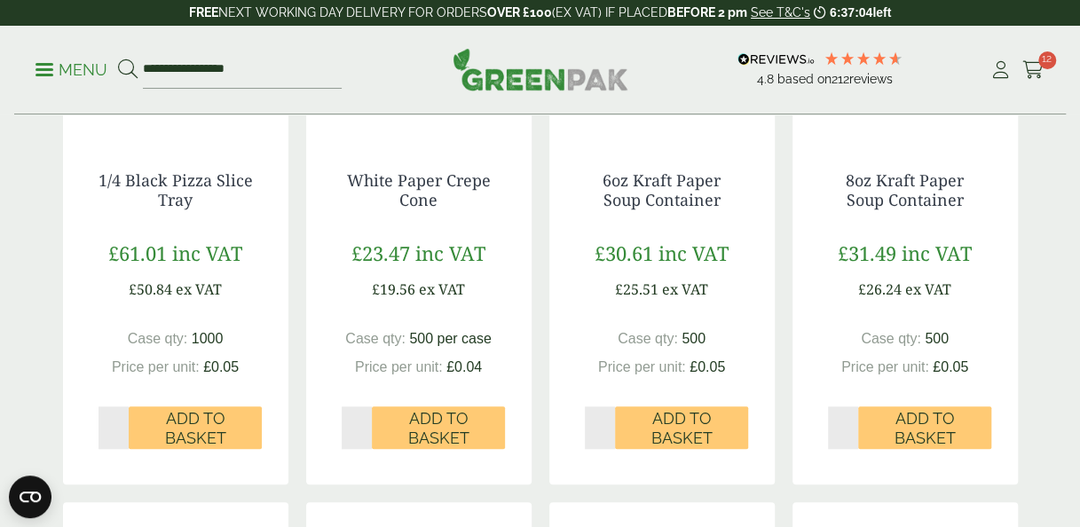
scroll to position [651, 0]
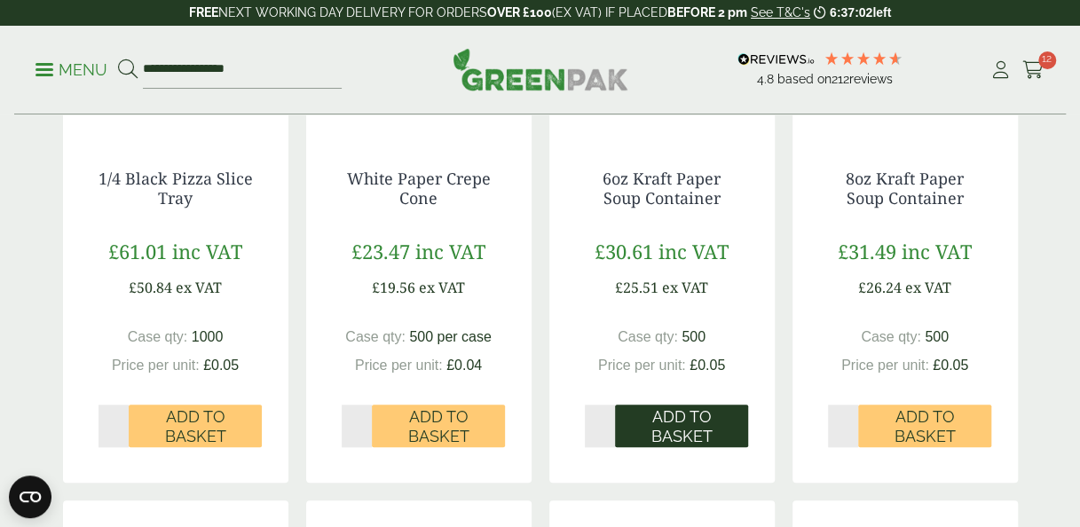
click at [692, 429] on span "Add to Basket" at bounding box center [682, 426] width 108 height 38
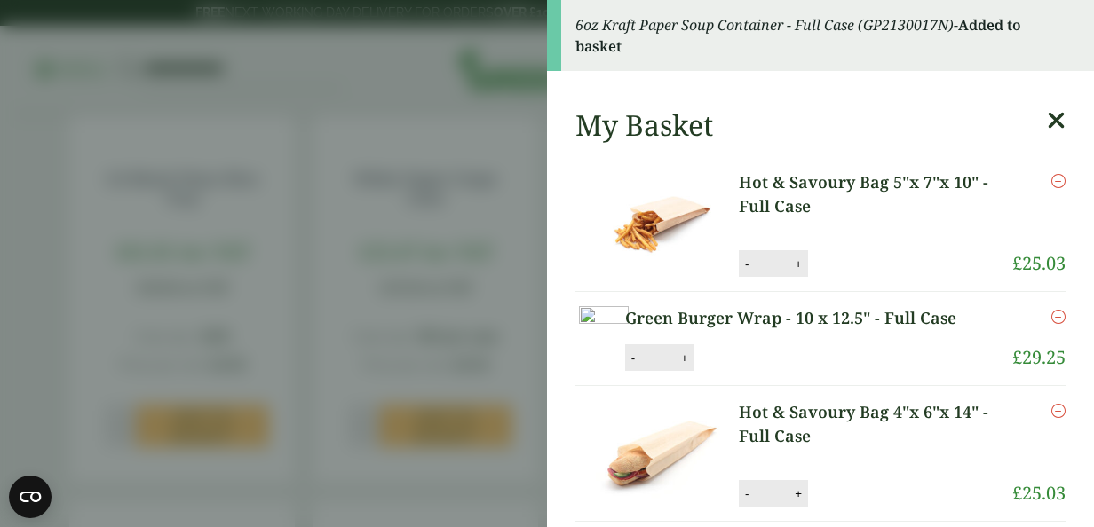
click at [1047, 117] on icon at bounding box center [1056, 120] width 19 height 25
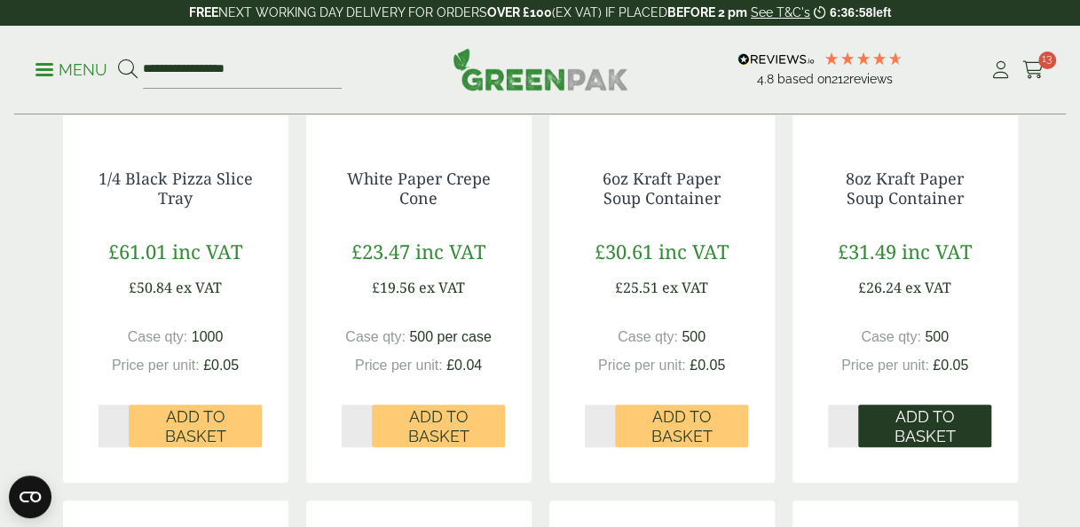
click at [948, 420] on span "Add to Basket" at bounding box center [925, 426] width 108 height 38
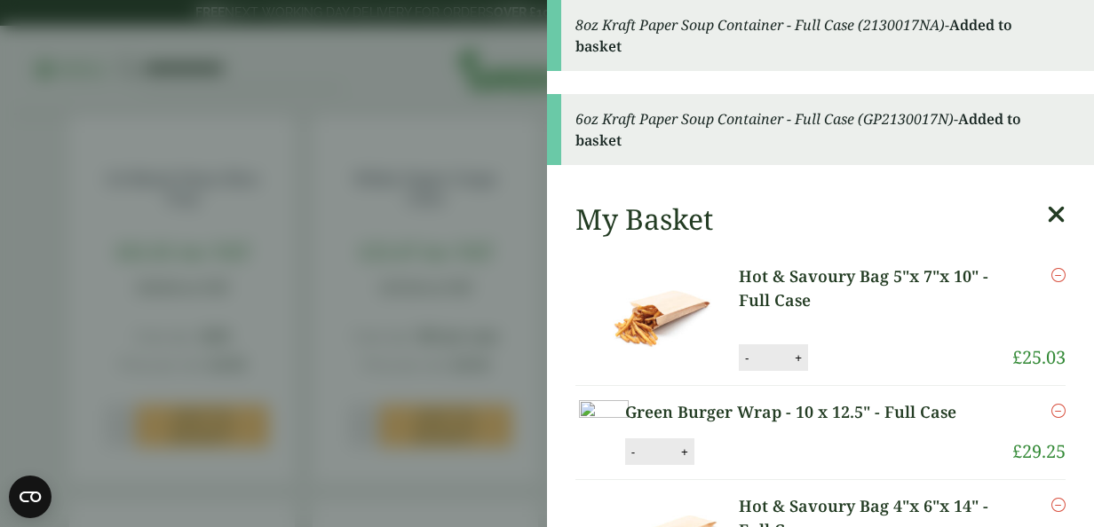
click at [1047, 209] on icon at bounding box center [1056, 214] width 19 height 25
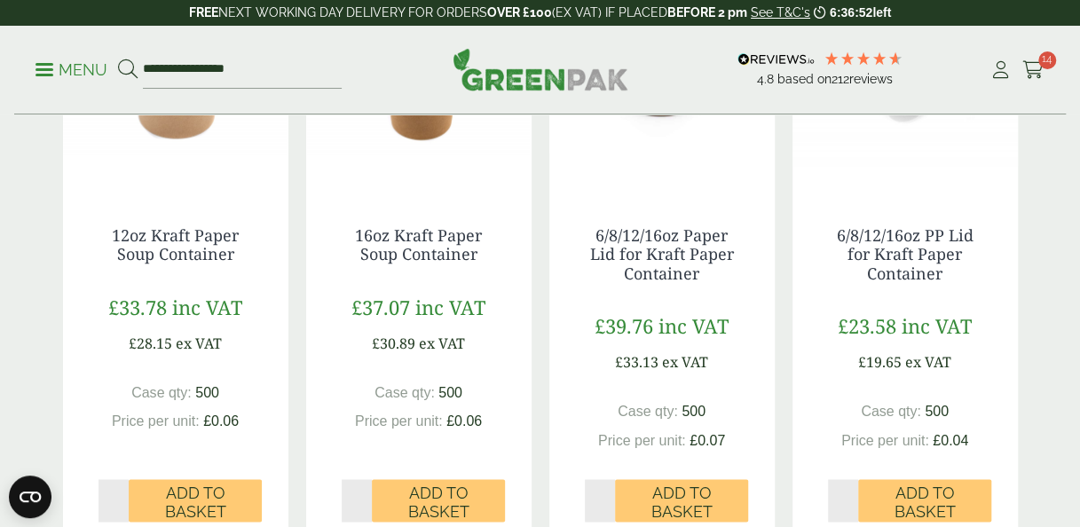
scroll to position [1187, 0]
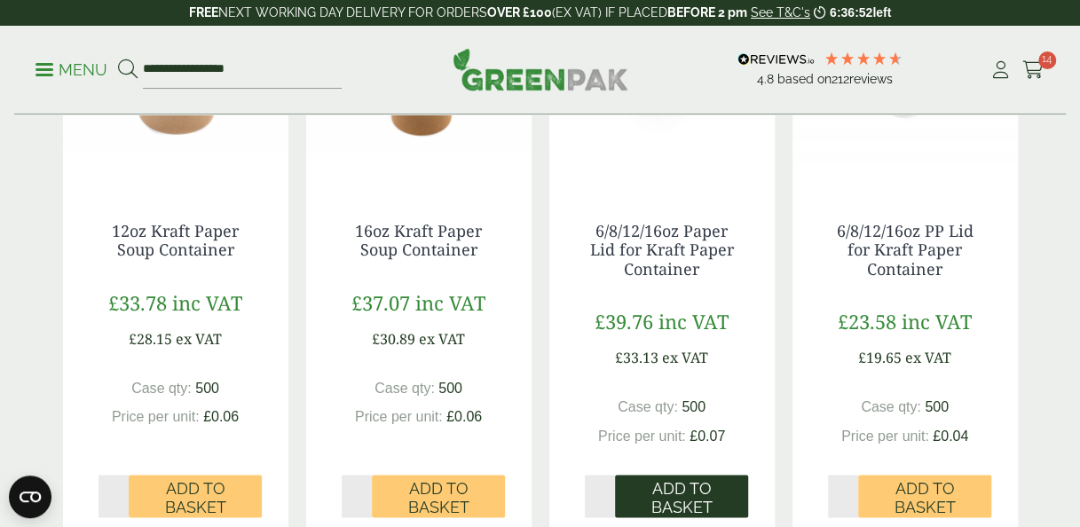
click at [699, 482] on span "Add to Basket" at bounding box center [682, 498] width 108 height 38
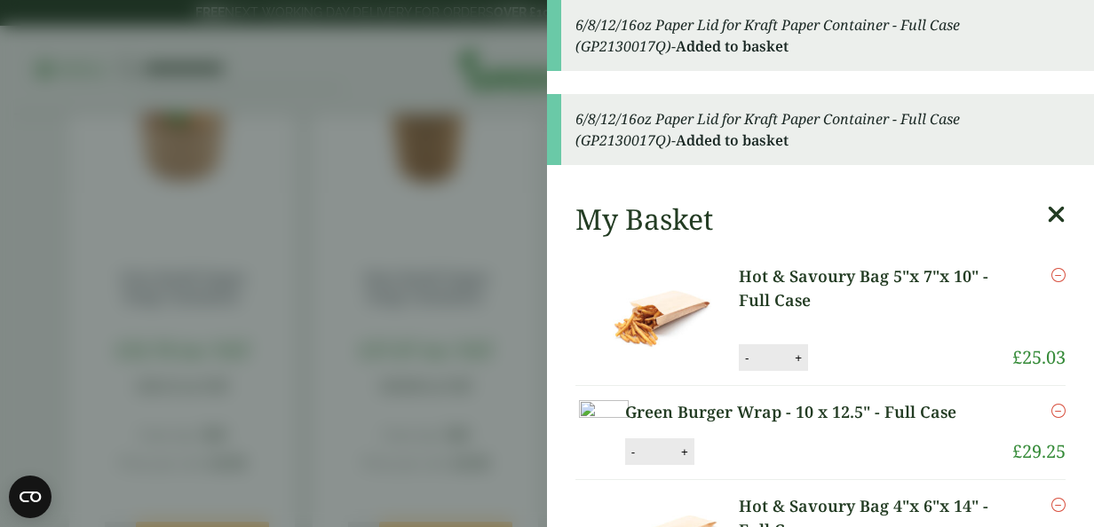
click at [1047, 215] on icon at bounding box center [1056, 214] width 19 height 25
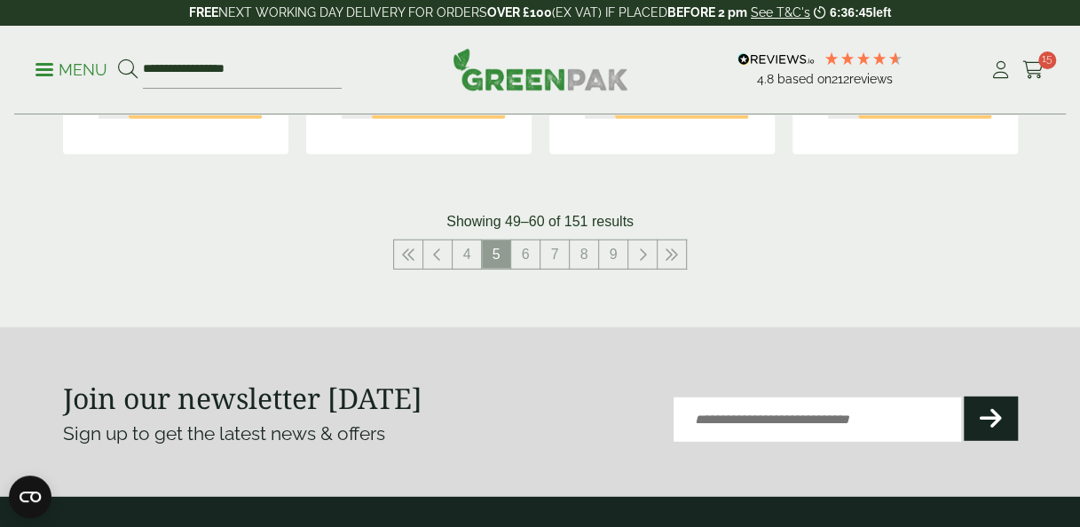
scroll to position [2194, 0]
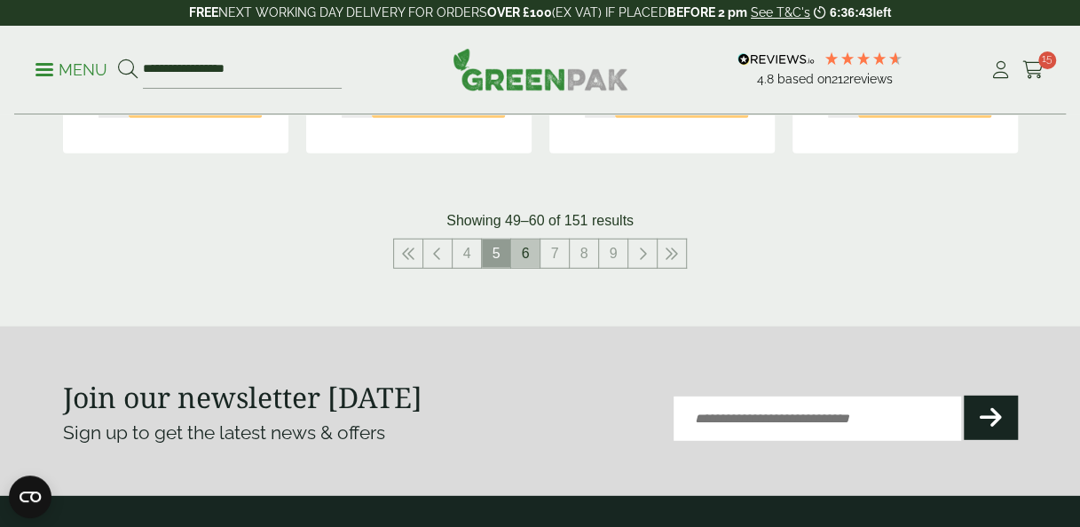
click at [527, 253] on link "6" at bounding box center [525, 254] width 28 height 28
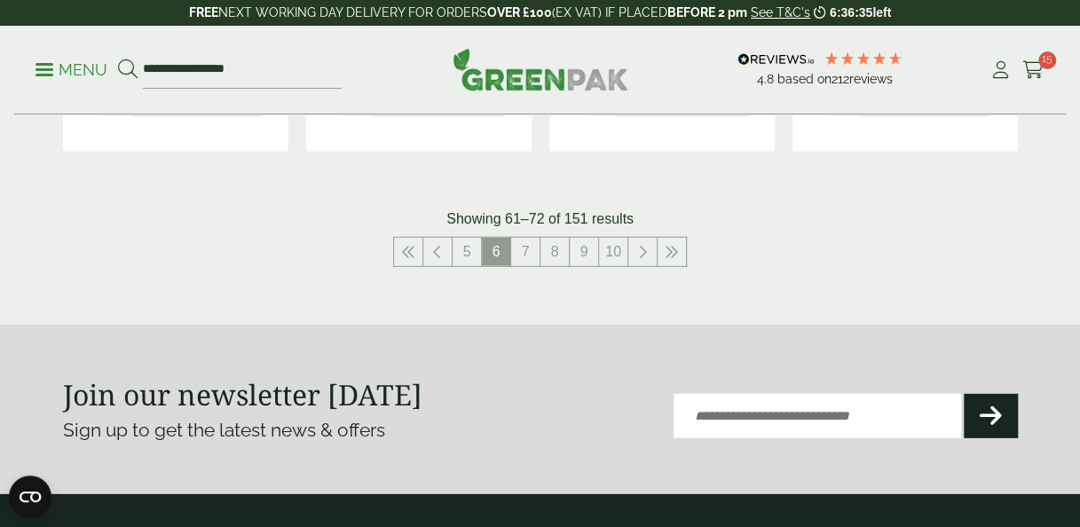
scroll to position [2252, 0]
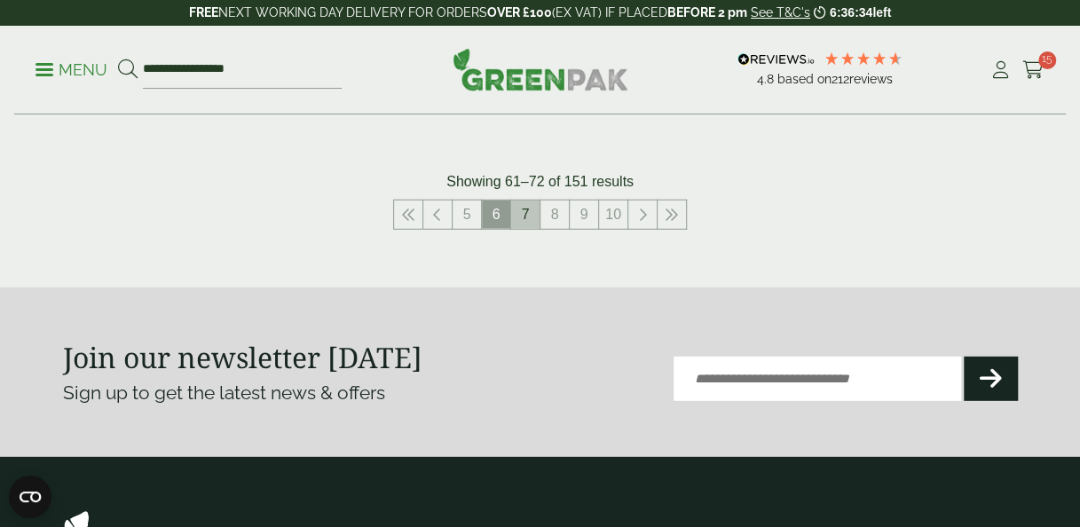
click at [533, 226] on link "7" at bounding box center [525, 215] width 28 height 28
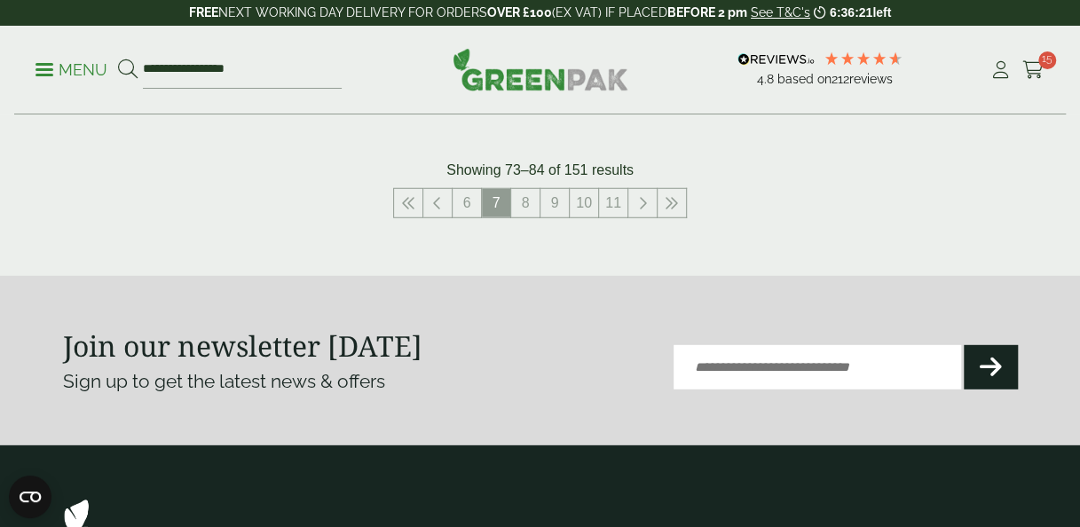
scroll to position [2263, 0]
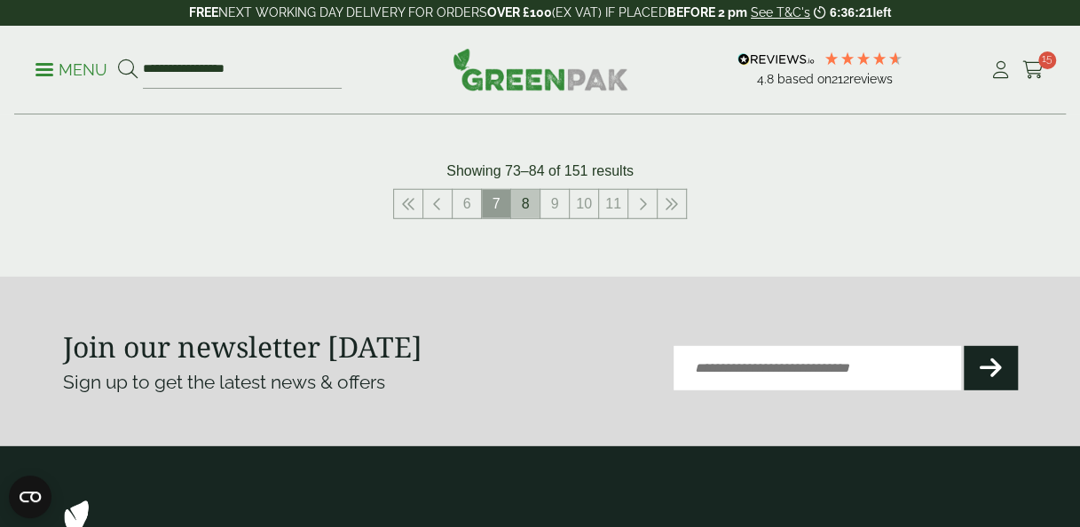
click at [534, 213] on link "8" at bounding box center [525, 204] width 28 height 28
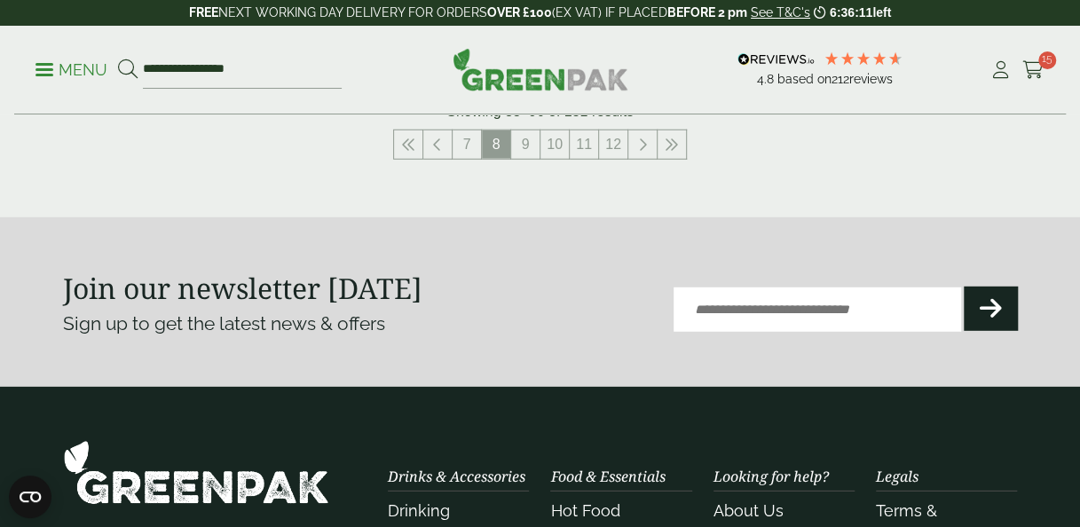
scroll to position [2301, 0]
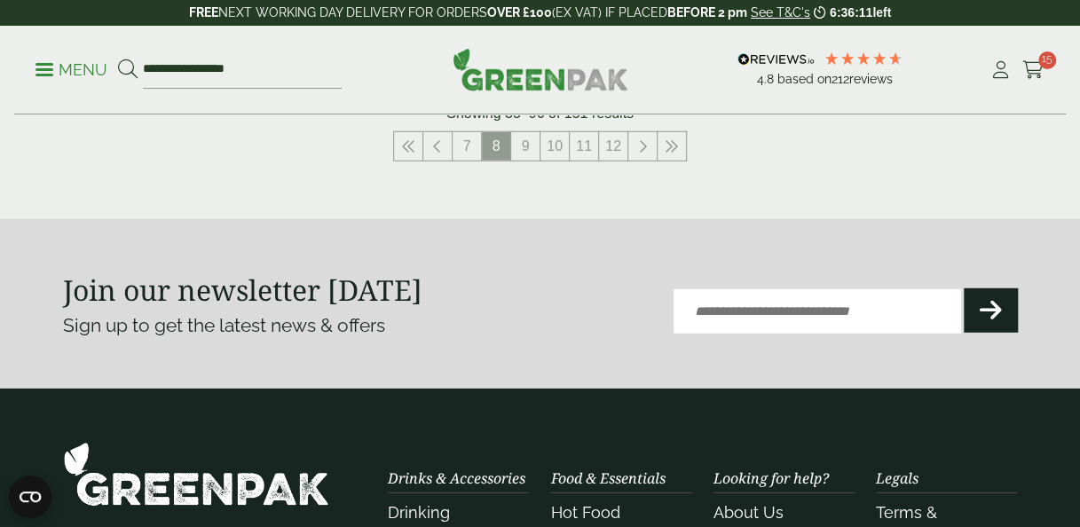
click at [519, 131] on li "9" at bounding box center [525, 146] width 29 height 30
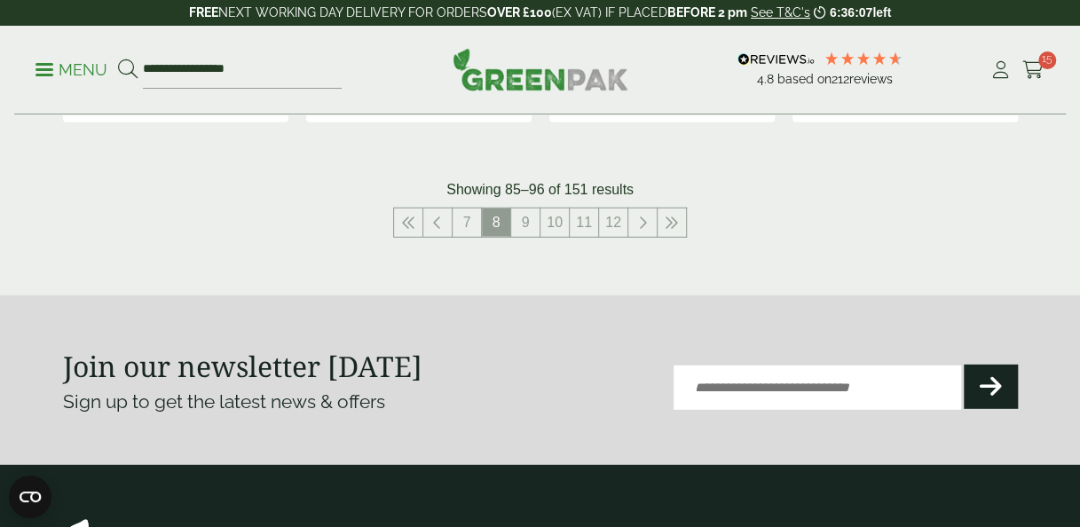
scroll to position [2227, 0]
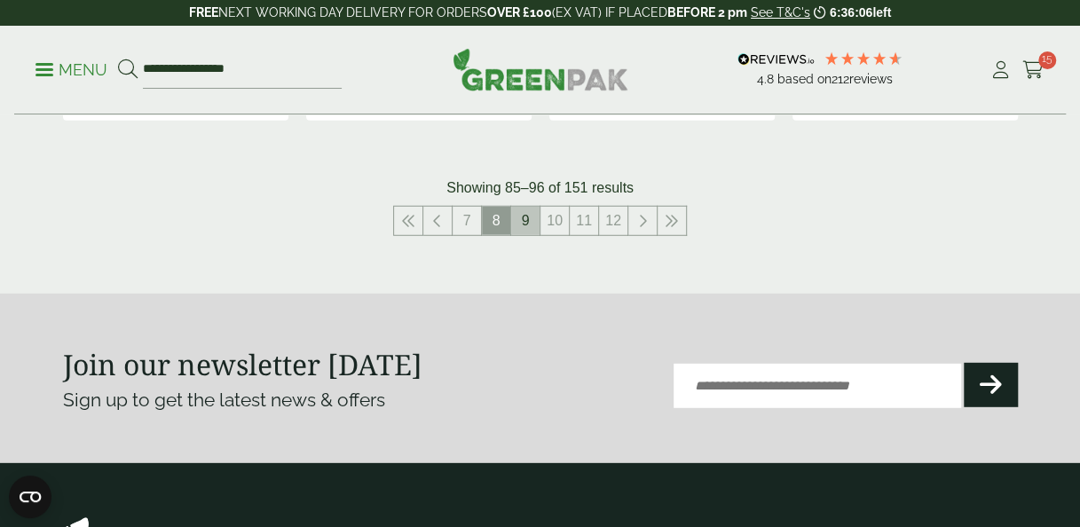
click at [524, 217] on link "9" at bounding box center [525, 221] width 28 height 28
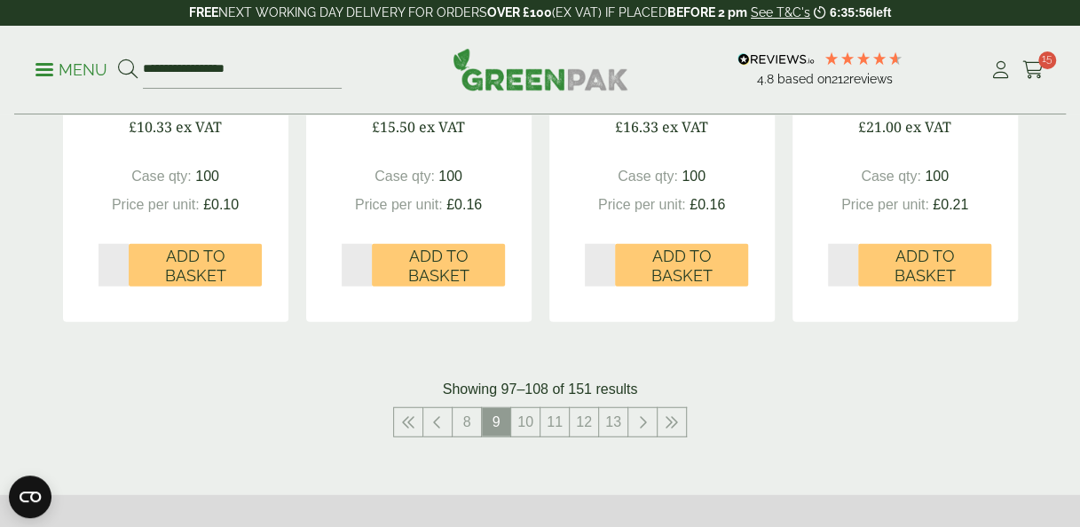
scroll to position [2006, 0]
click at [526, 408] on link "10" at bounding box center [525, 422] width 28 height 28
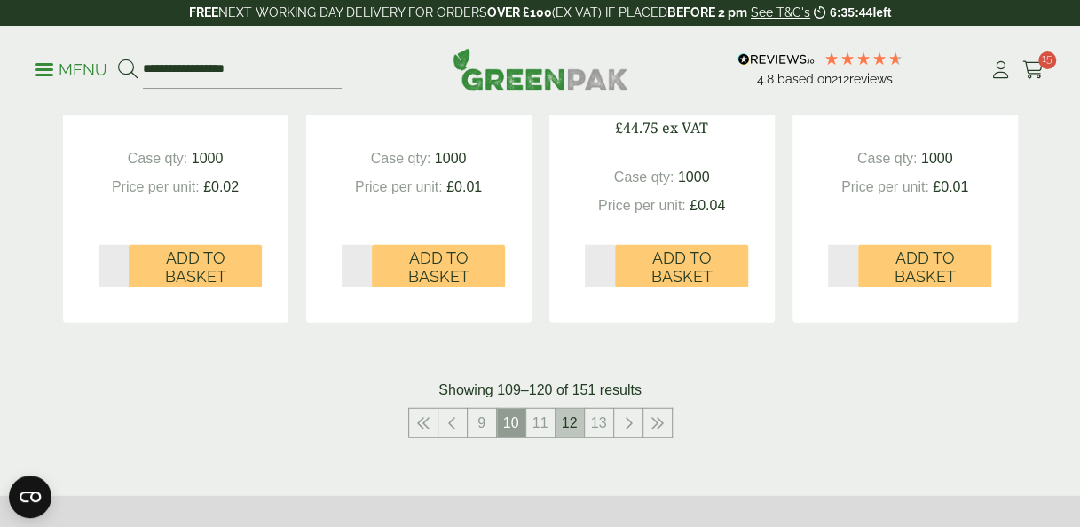
scroll to position [2024, 0]
click at [541, 428] on link "11" at bounding box center [540, 423] width 28 height 28
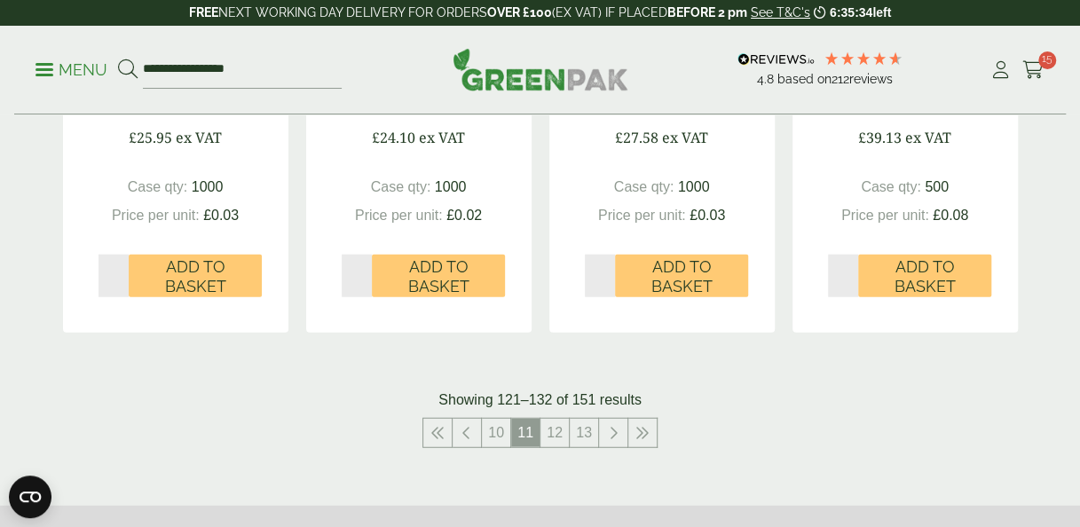
scroll to position [2003, 0]
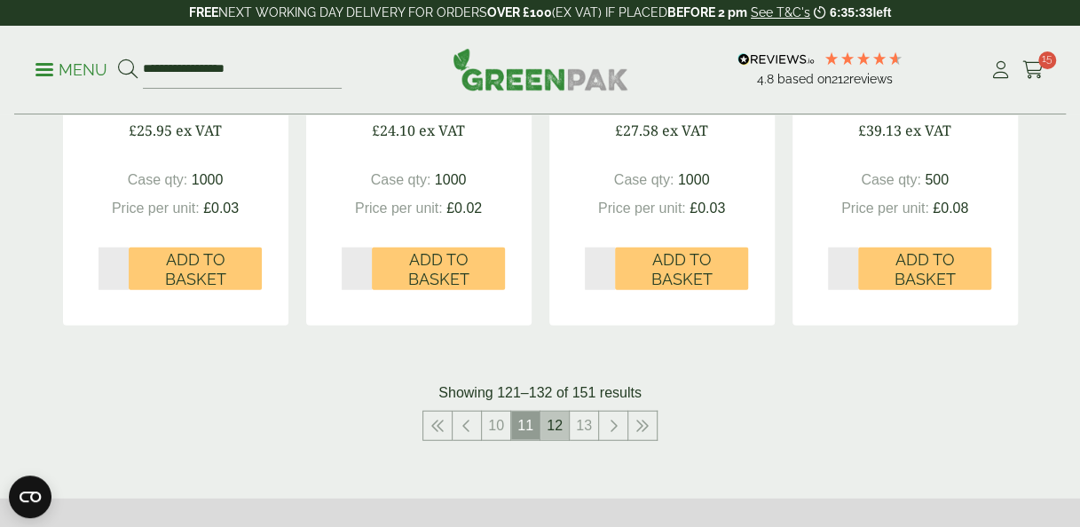
click at [551, 418] on link "12" at bounding box center [555, 426] width 28 height 28
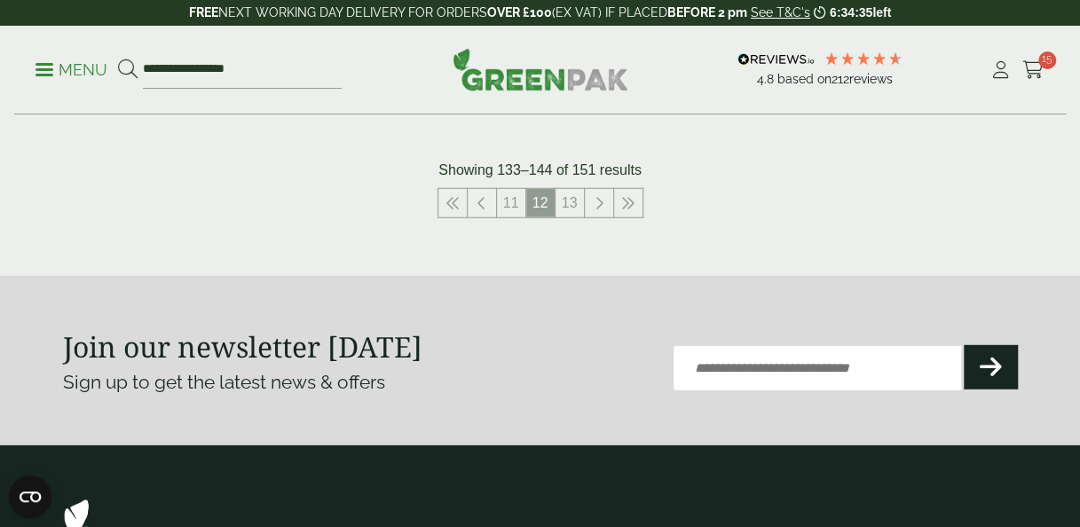
scroll to position [2244, 0]
click at [566, 196] on link "13" at bounding box center [570, 203] width 28 height 28
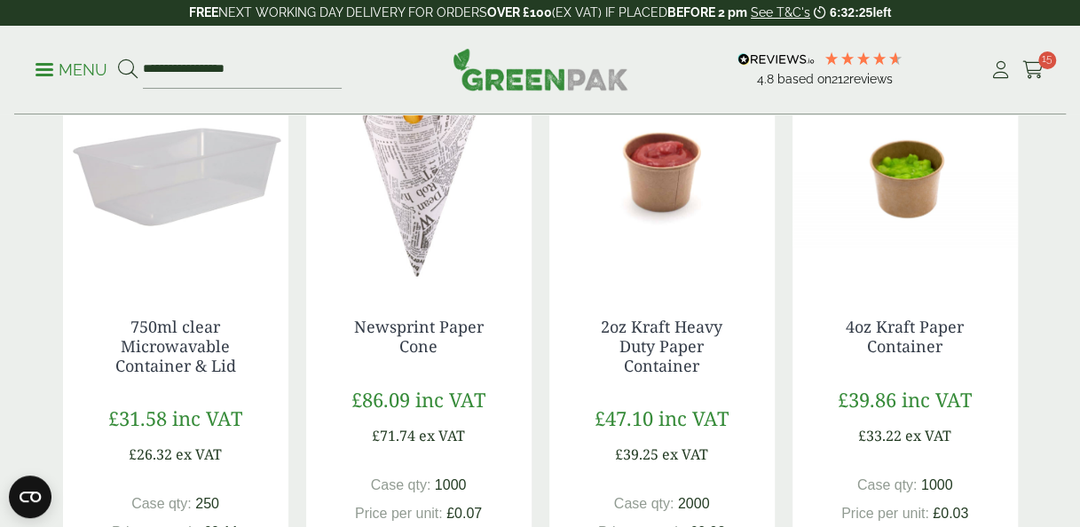
scroll to position [503, 0]
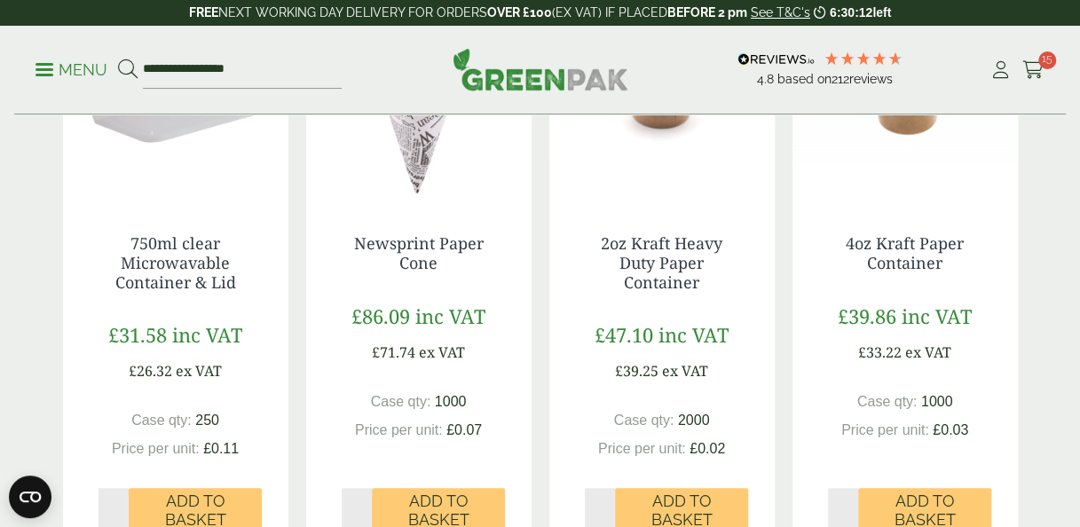
scroll to position [570, 0]
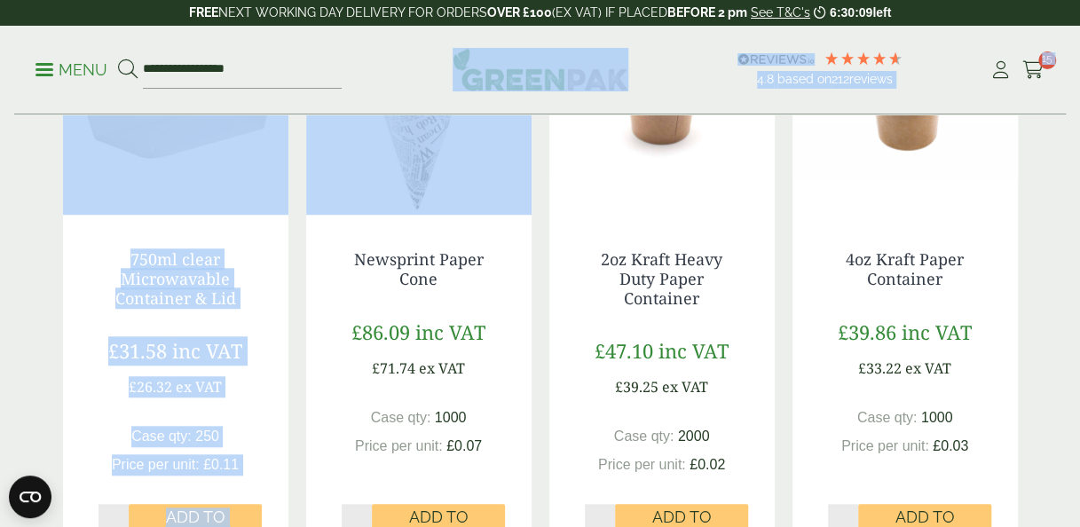
drag, startPoint x: 530, startPoint y: 328, endPoint x: 535, endPoint y: 115, distance: 212.2
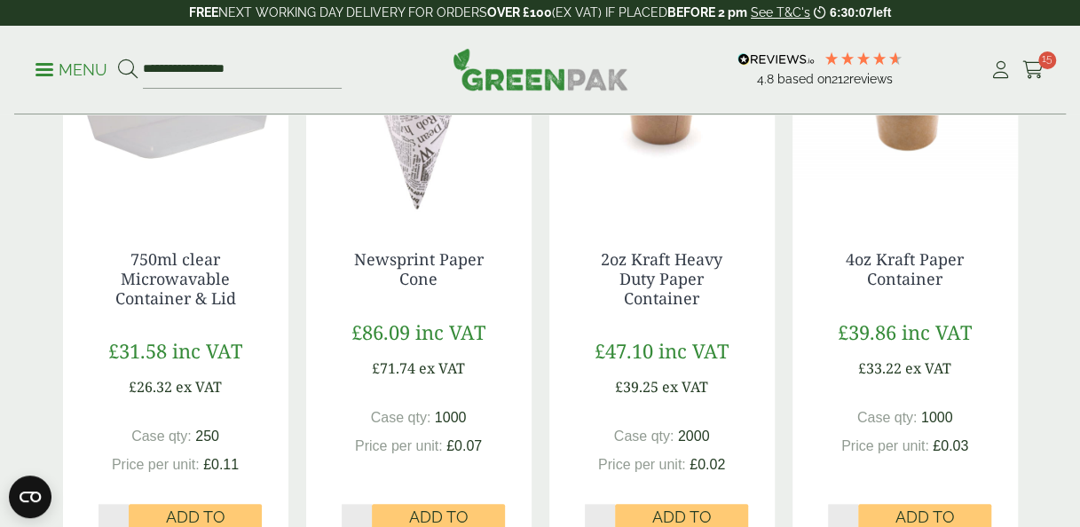
drag, startPoint x: 535, startPoint y: 115, endPoint x: 545, endPoint y: 230, distance: 114.9
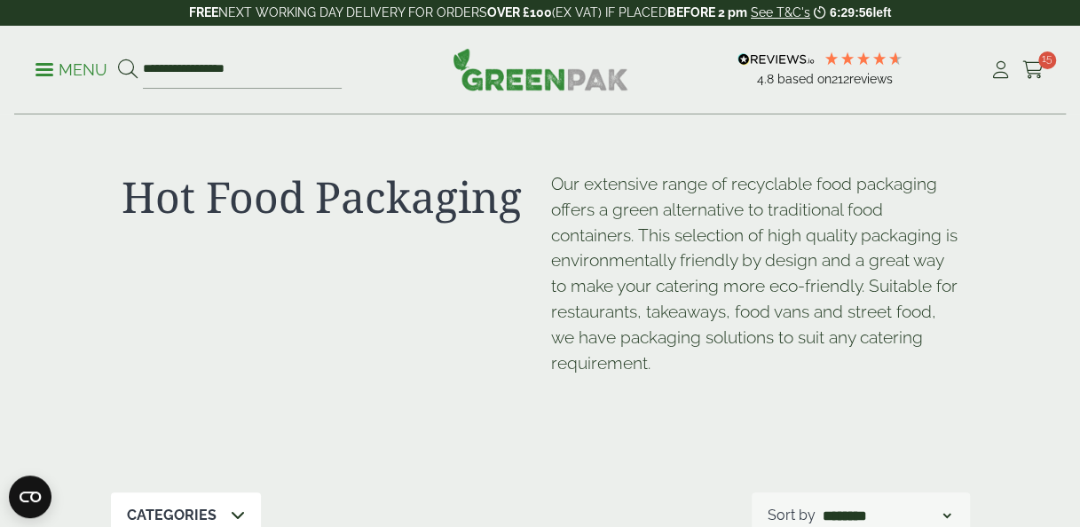
scroll to position [0, 0]
